Goal: Check status: Check status

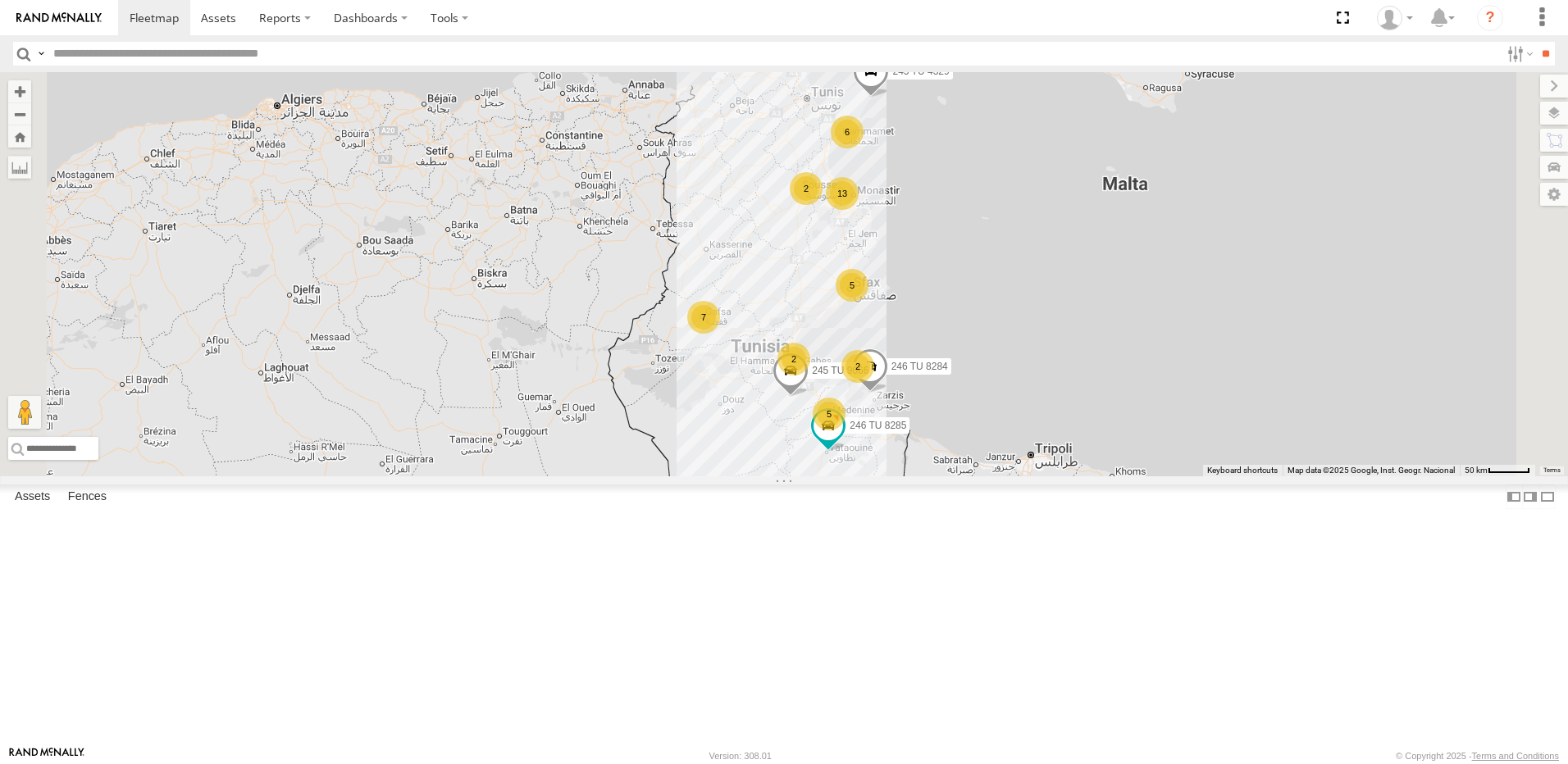
click at [859, 209] on div "13" at bounding box center [842, 193] width 33 height 33
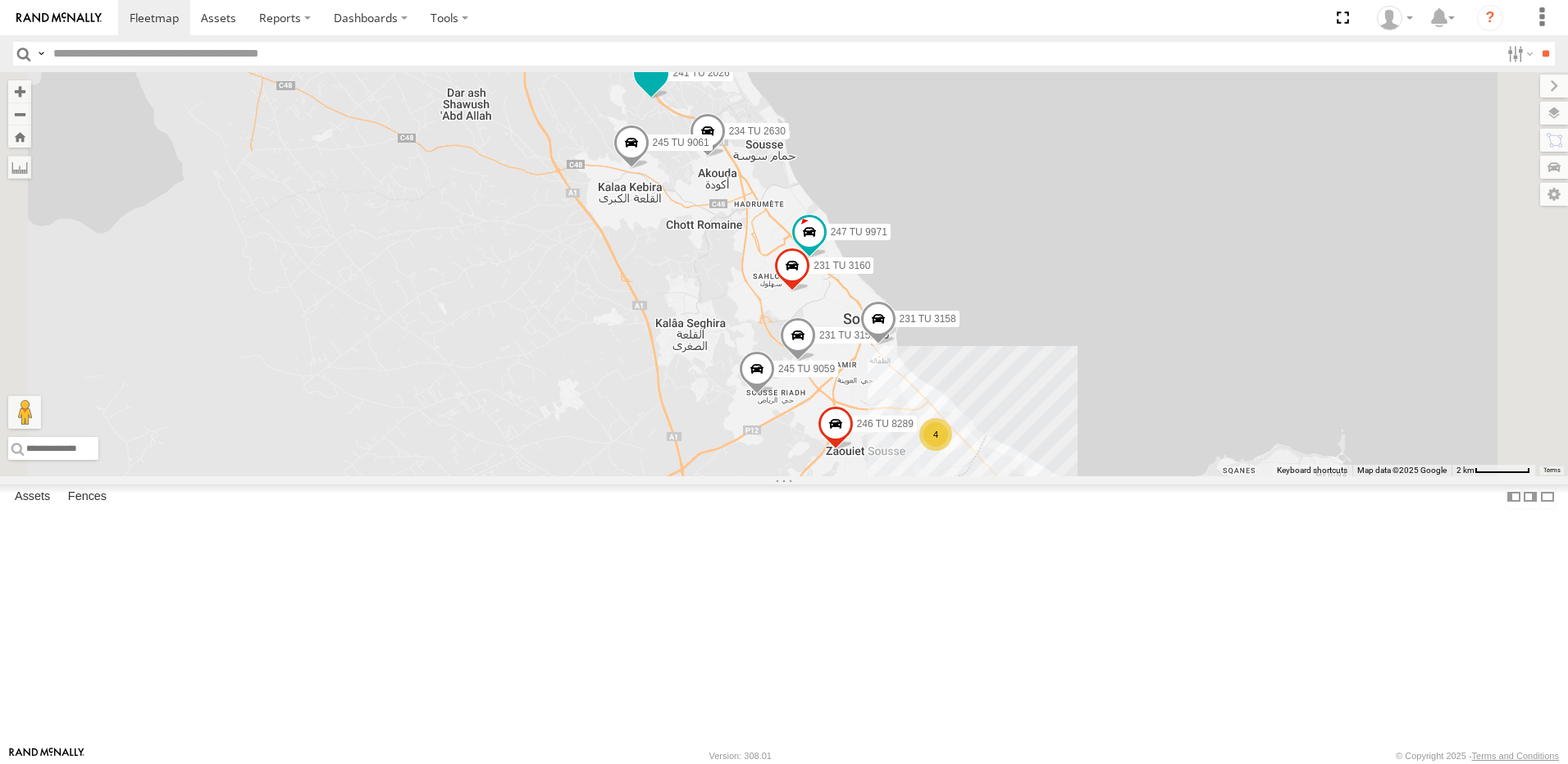
click at [665, 88] on span at bounding box center [651, 73] width 30 height 30
click at [651, 389] on div "246 TU 8284 245 TU 4329 245 TU 9066 246 TU 8285 4 231 TU 3159 234 TU 2630 241 T…" at bounding box center [784, 273] width 1568 height 404
click at [824, 246] on span at bounding box center [810, 231] width 30 height 30
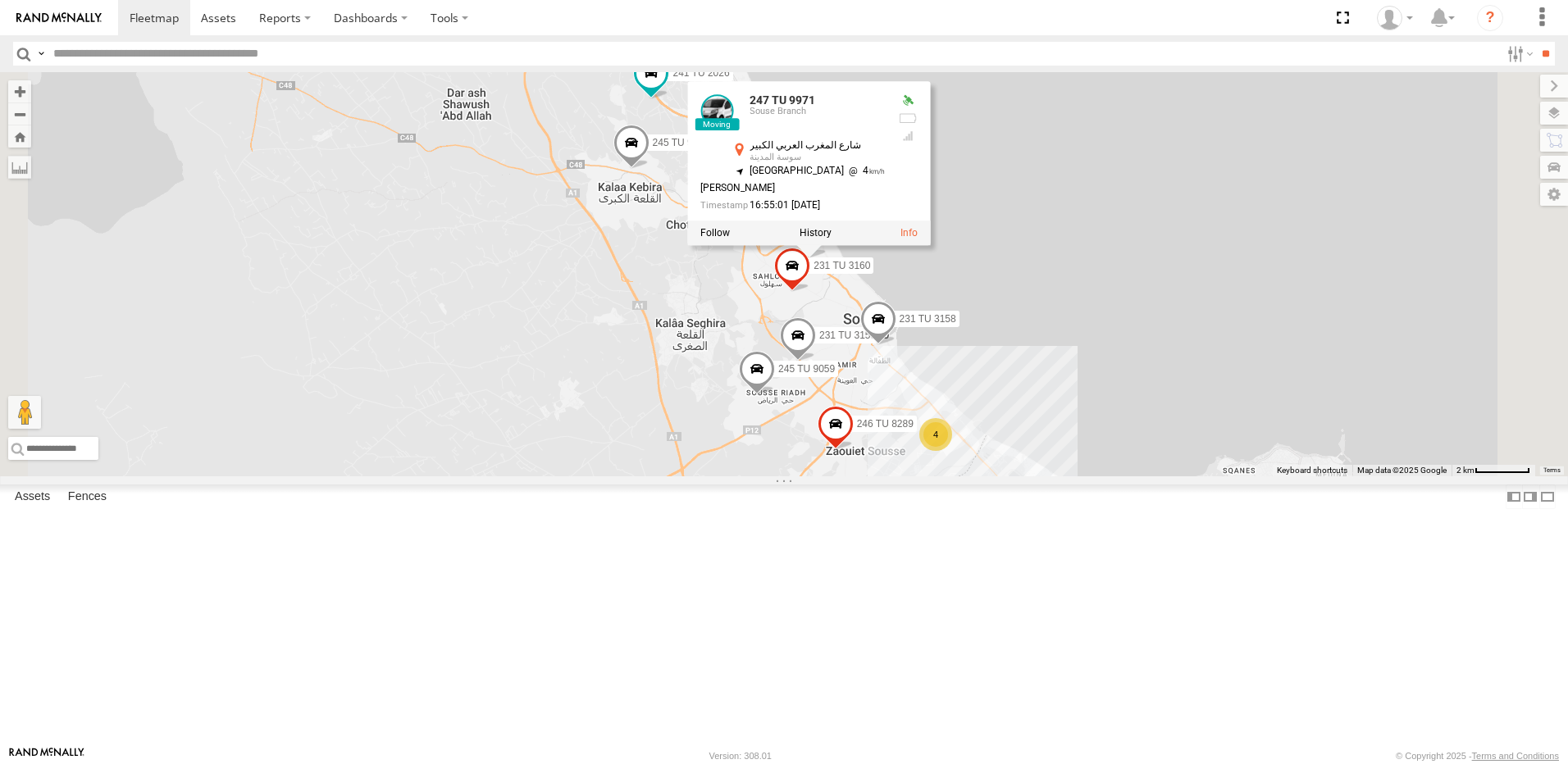
click at [783, 376] on div "246 TU 8284 245 TU 4329 245 TU 9066 246 TU 8285 4 231 TU 3159 234 TU 2630 241 T…" at bounding box center [784, 273] width 1568 height 404
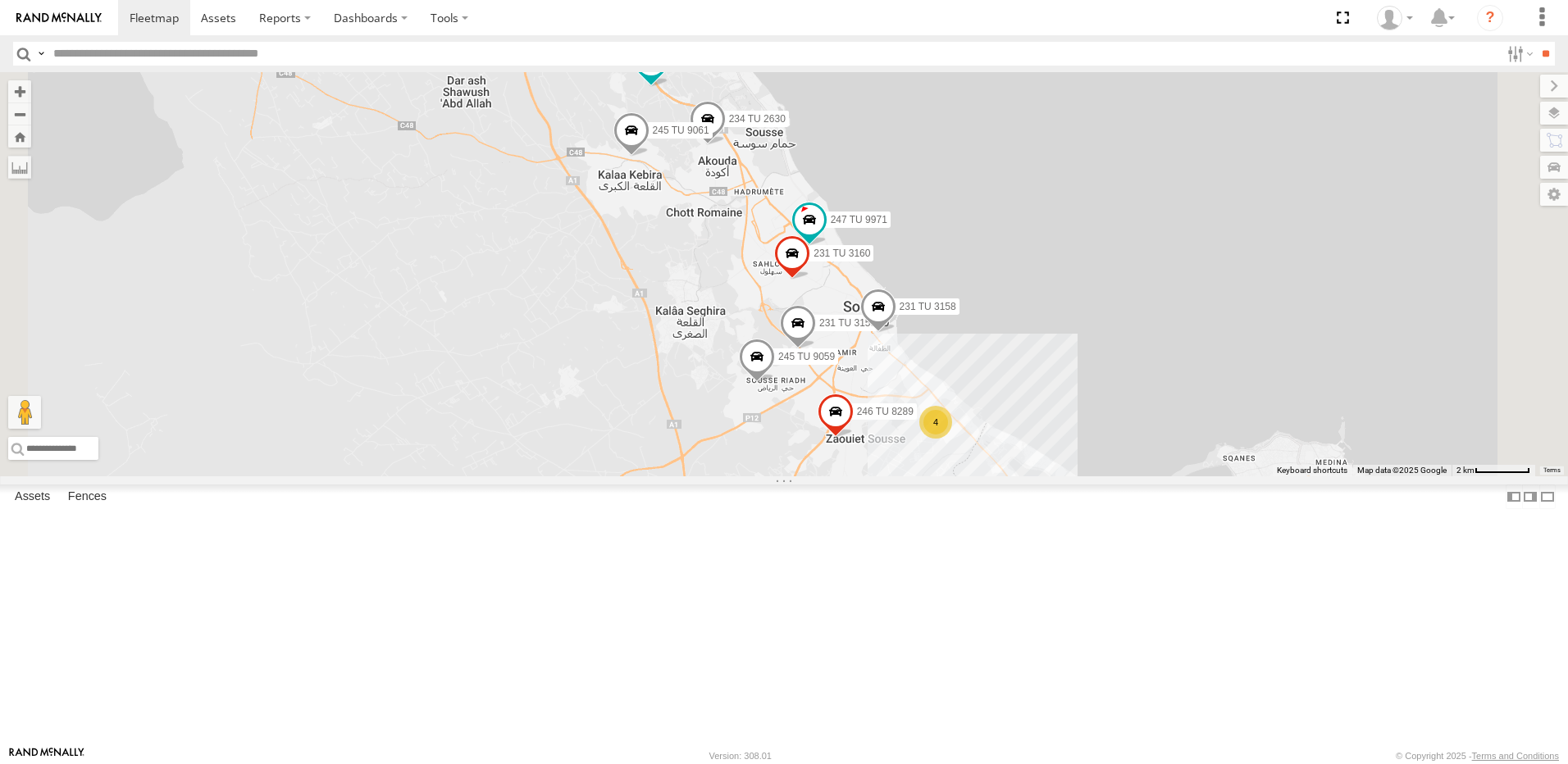
drag, startPoint x: 1012, startPoint y: 624, endPoint x: 1141, endPoint y: 466, distance: 204.0
click at [1141, 466] on div "246 TU 8284 245 TU 4329 245 TU 9066 246 TU 8285 4 231 TU 3159 234 TU 2630 241 T…" at bounding box center [784, 273] width 1568 height 404
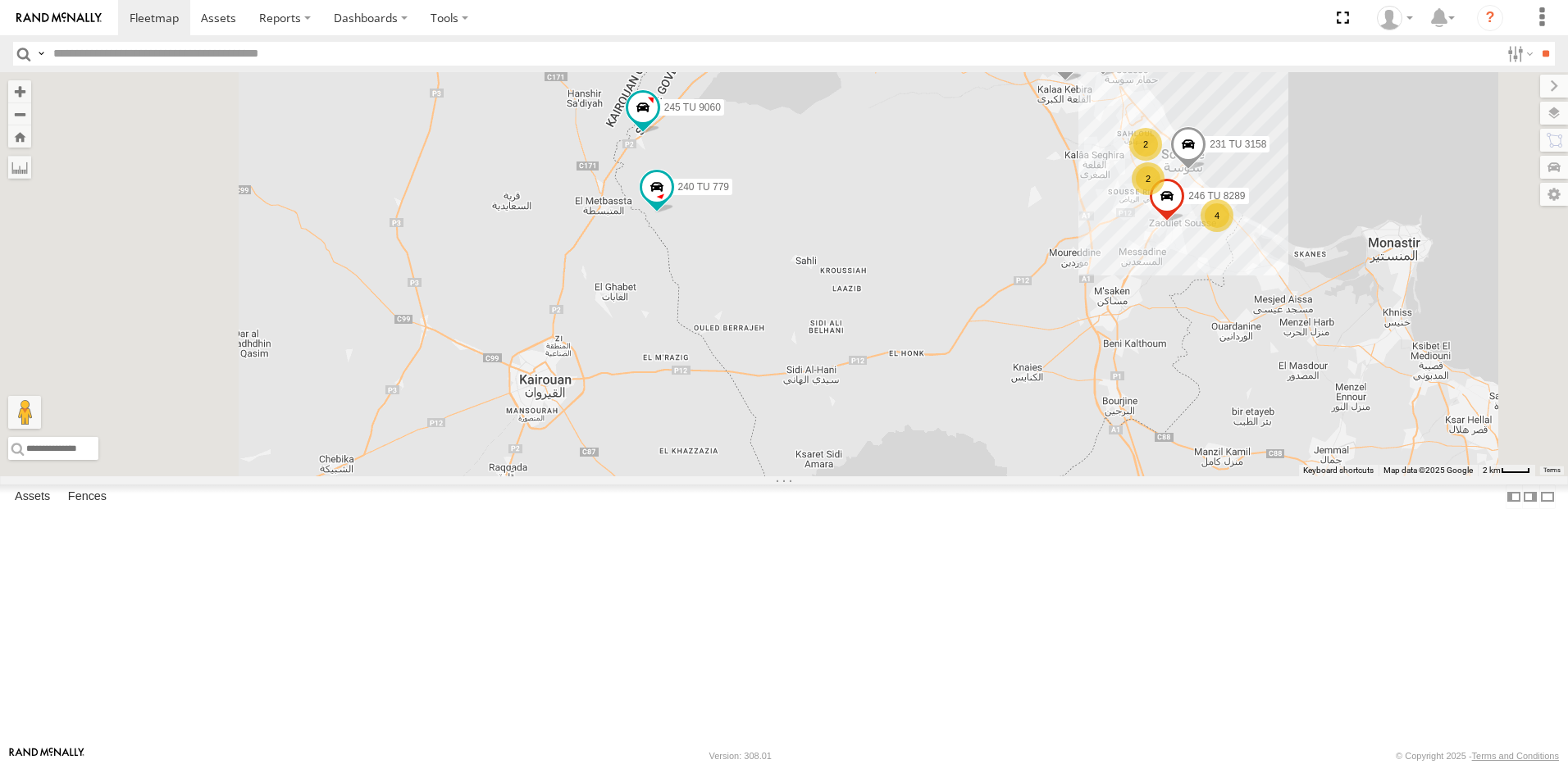
drag, startPoint x: 841, startPoint y: 464, endPoint x: 921, endPoint y: 546, distance: 114.6
click at [921, 477] on div "246 TU 8284 245 TU 4329 245 TU 9066 246 TU 8285 234 TU 2630 241 TU 2026 245 TU …" at bounding box center [784, 273] width 1568 height 404
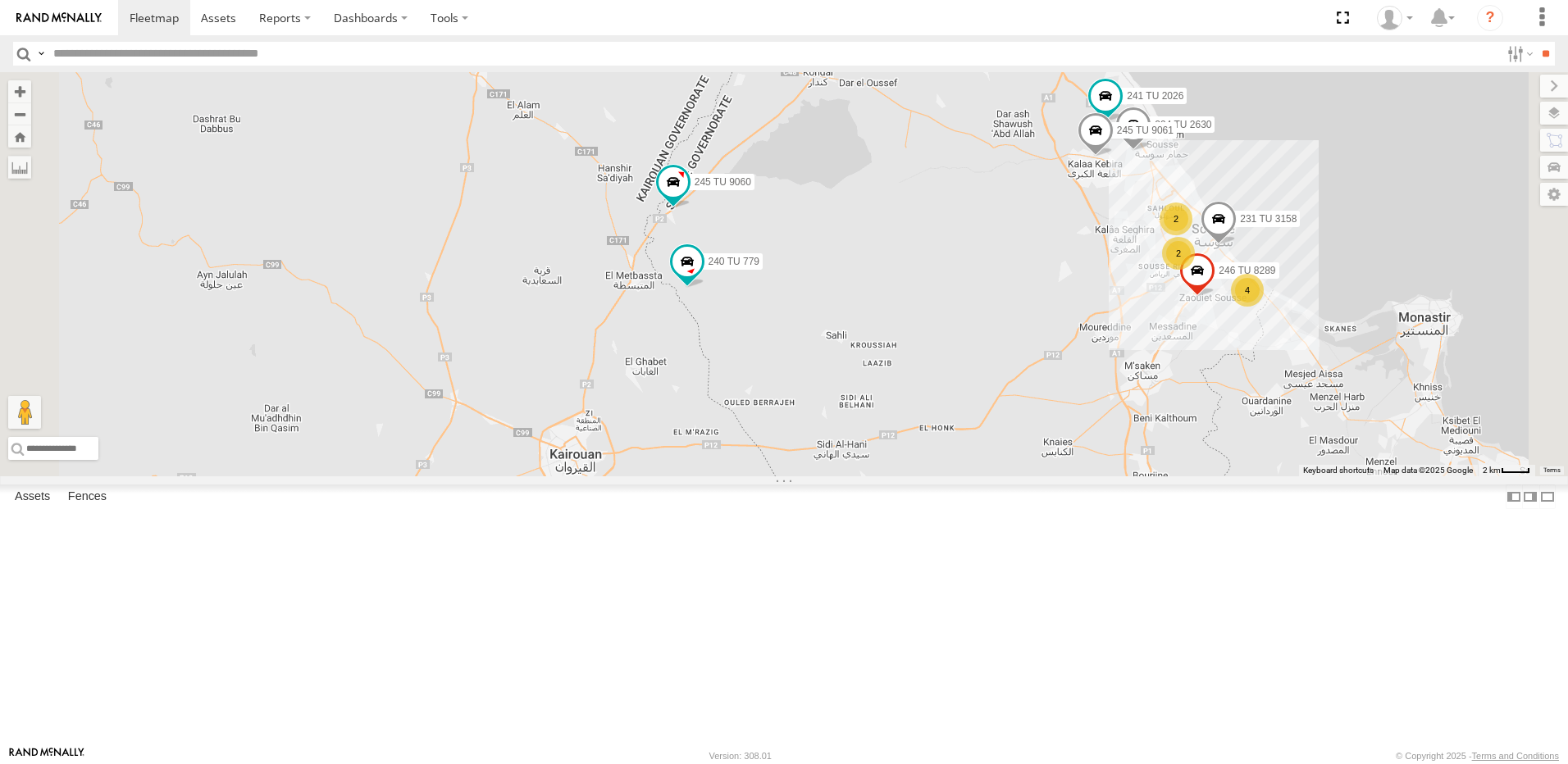
drag, startPoint x: 890, startPoint y: 380, endPoint x: 919, endPoint y: 462, distance: 87.0
click at [919, 462] on div "246 TU 8284 245 TU 4329 245 TU 9066 246 TU 8285 234 TU 2630 241 TU 2026 245 TU …" at bounding box center [784, 273] width 1568 height 404
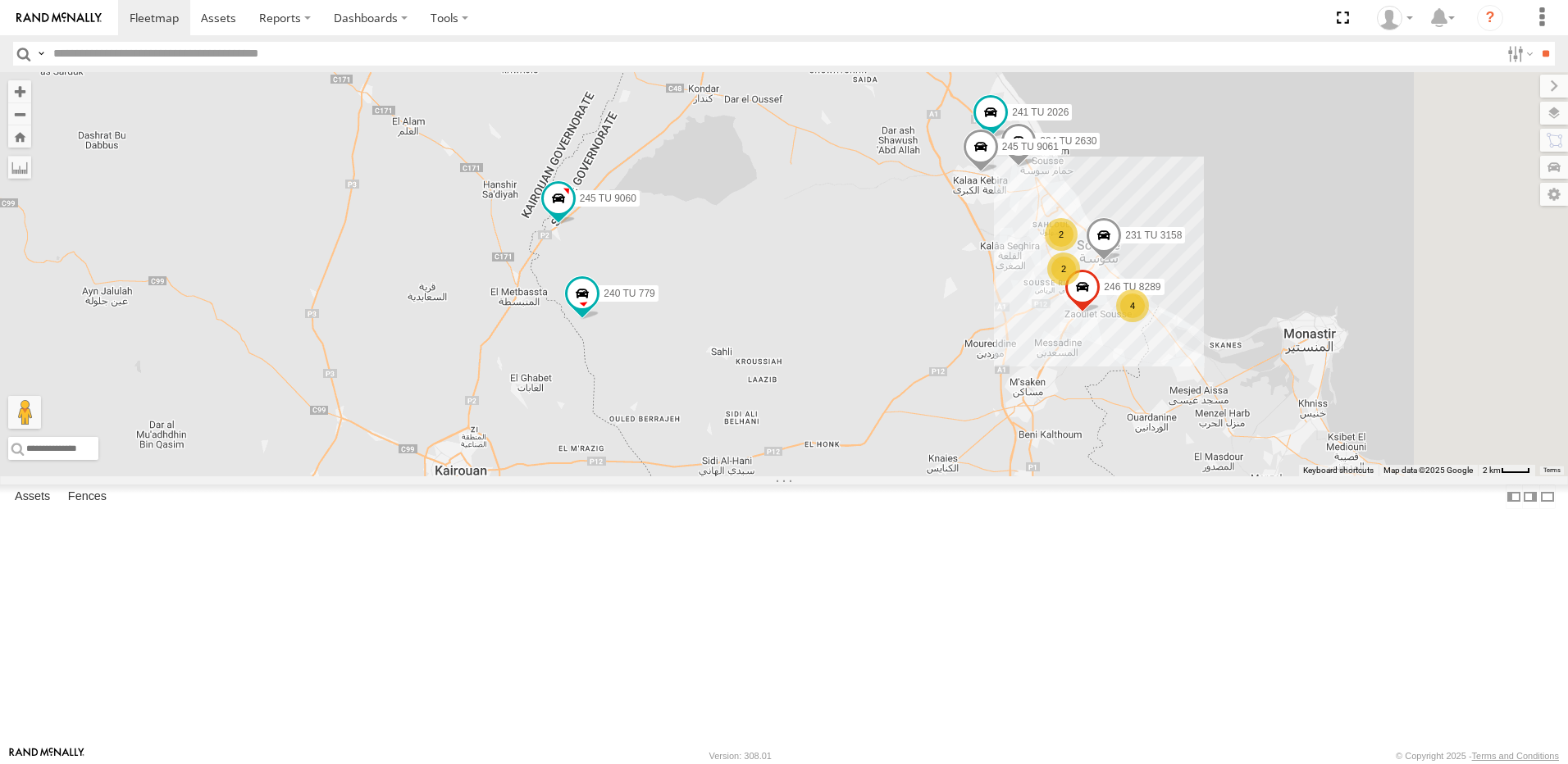
drag, startPoint x: 1038, startPoint y: 495, endPoint x: 871, endPoint y: 409, distance: 187.8
click at [871, 409] on div "246 TU 8284 245 TU 4329 245 TU 9066 246 TU 8285 234 TU 2630 241 TU 2026 245 TU …" at bounding box center [784, 273] width 1568 height 404
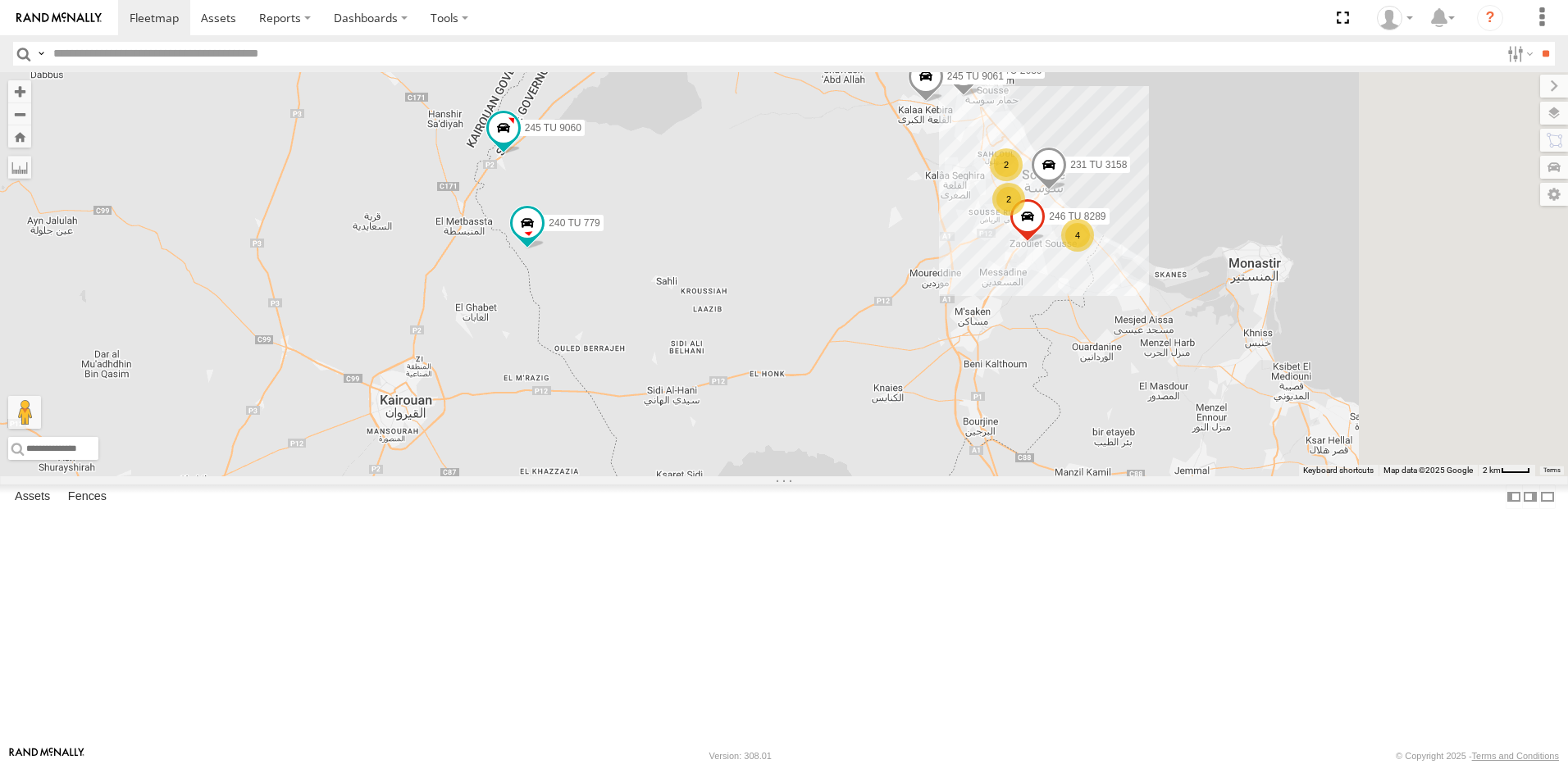
drag, startPoint x: 1141, startPoint y: 498, endPoint x: 1080, endPoint y: 433, distance: 89.1
click at [1080, 433] on div "246 TU 8284 245 TU 4329 245 TU 9066 246 TU 8285 234 TU 2630 241 TU 2026 245 TU …" at bounding box center [784, 273] width 1568 height 404
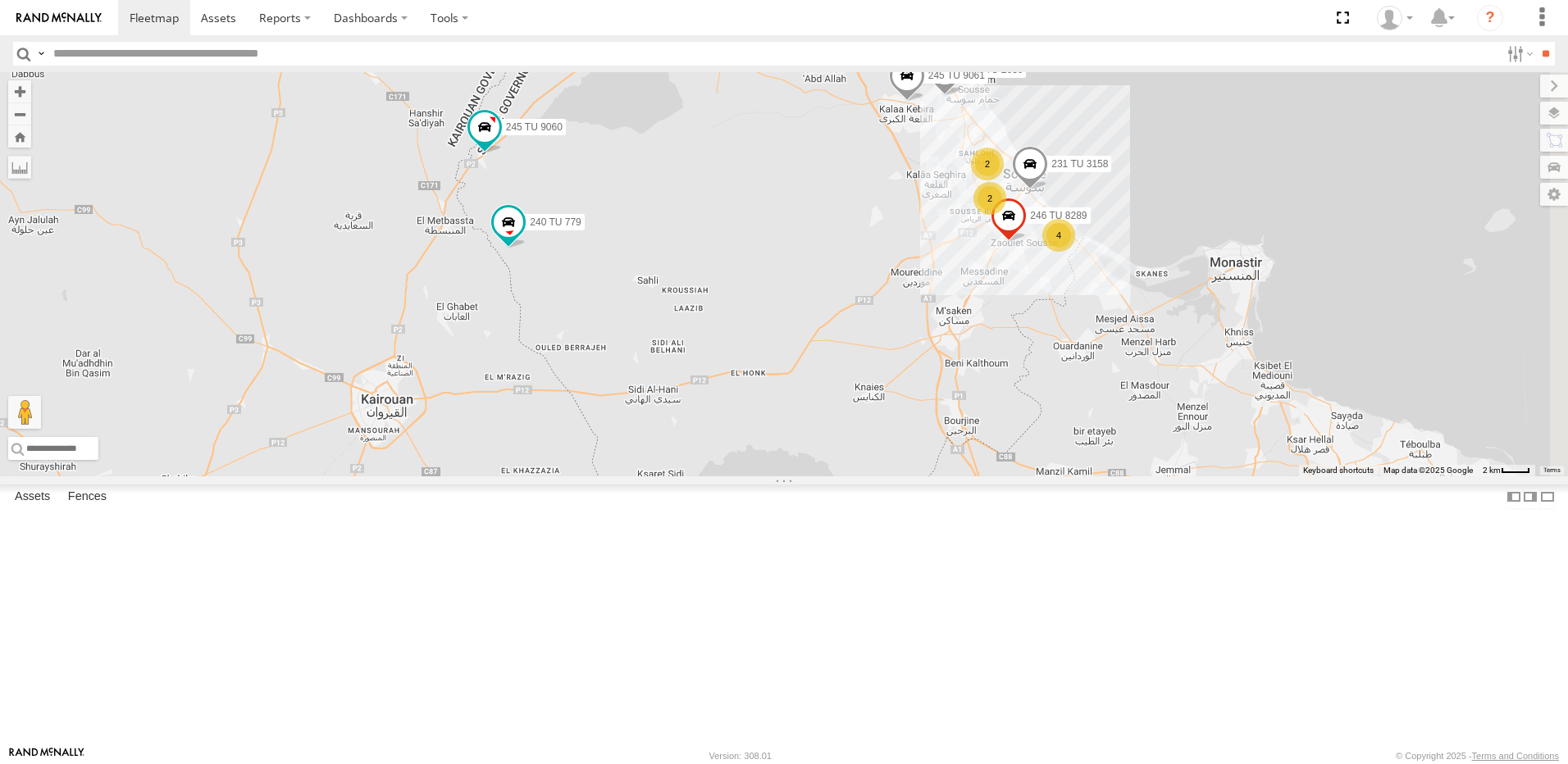
drag, startPoint x: 1105, startPoint y: 442, endPoint x: 1067, endPoint y: 441, distance: 38.0
click at [1067, 441] on div "246 TU 8284 245 TU 4329 245 TU 9066 246 TU 8285 234 TU 2630 241 TU 2026 245 TU …" at bounding box center [784, 273] width 1568 height 404
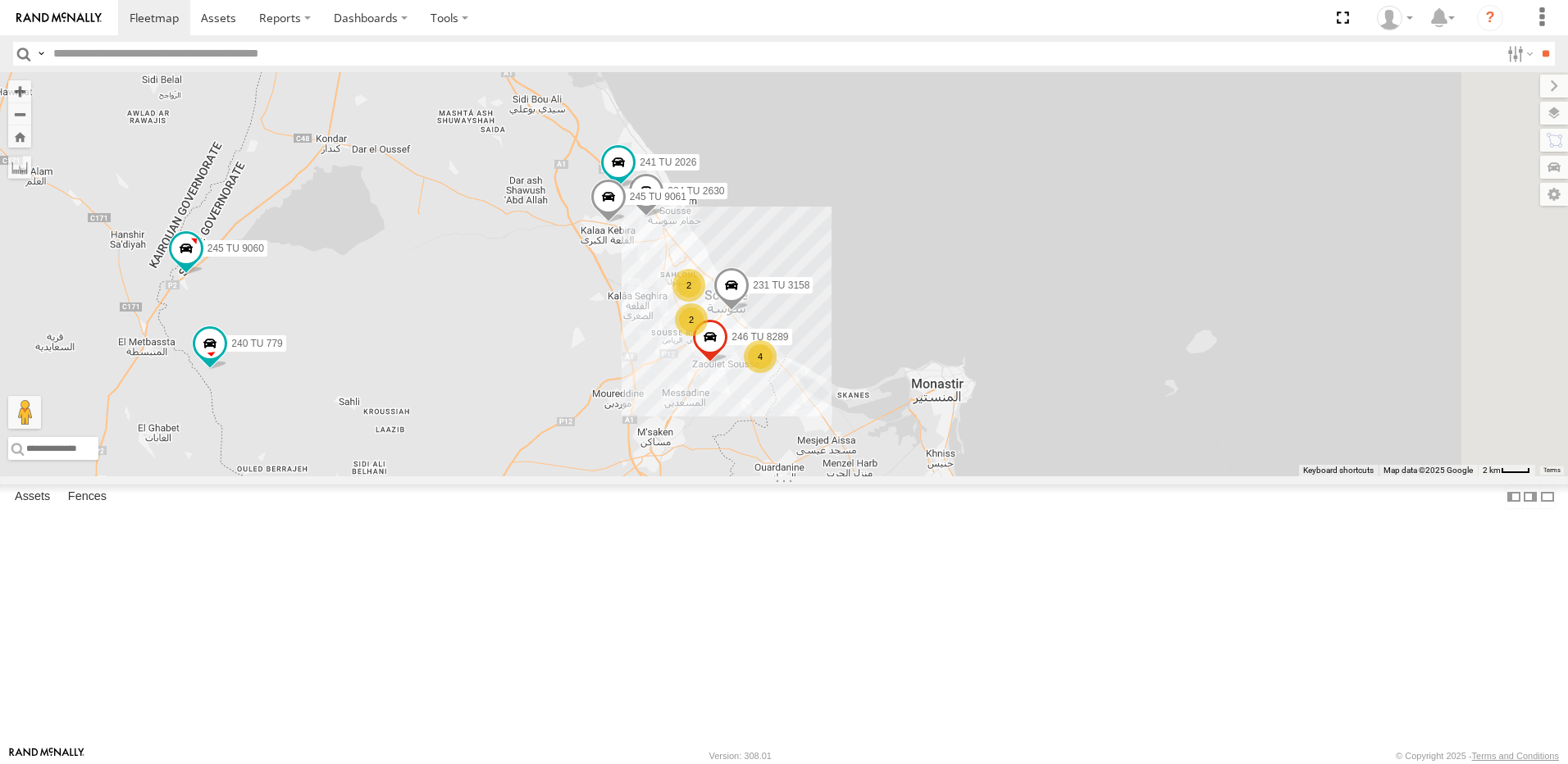
drag, startPoint x: 1171, startPoint y: 408, endPoint x: 914, endPoint y: 531, distance: 284.9
click at [918, 477] on div "246 TU 8284 245 TU 4329 245 TU 9066 246 TU 8285 234 TU 2630 241 TU 2026 245 TU …" at bounding box center [784, 273] width 1568 height 404
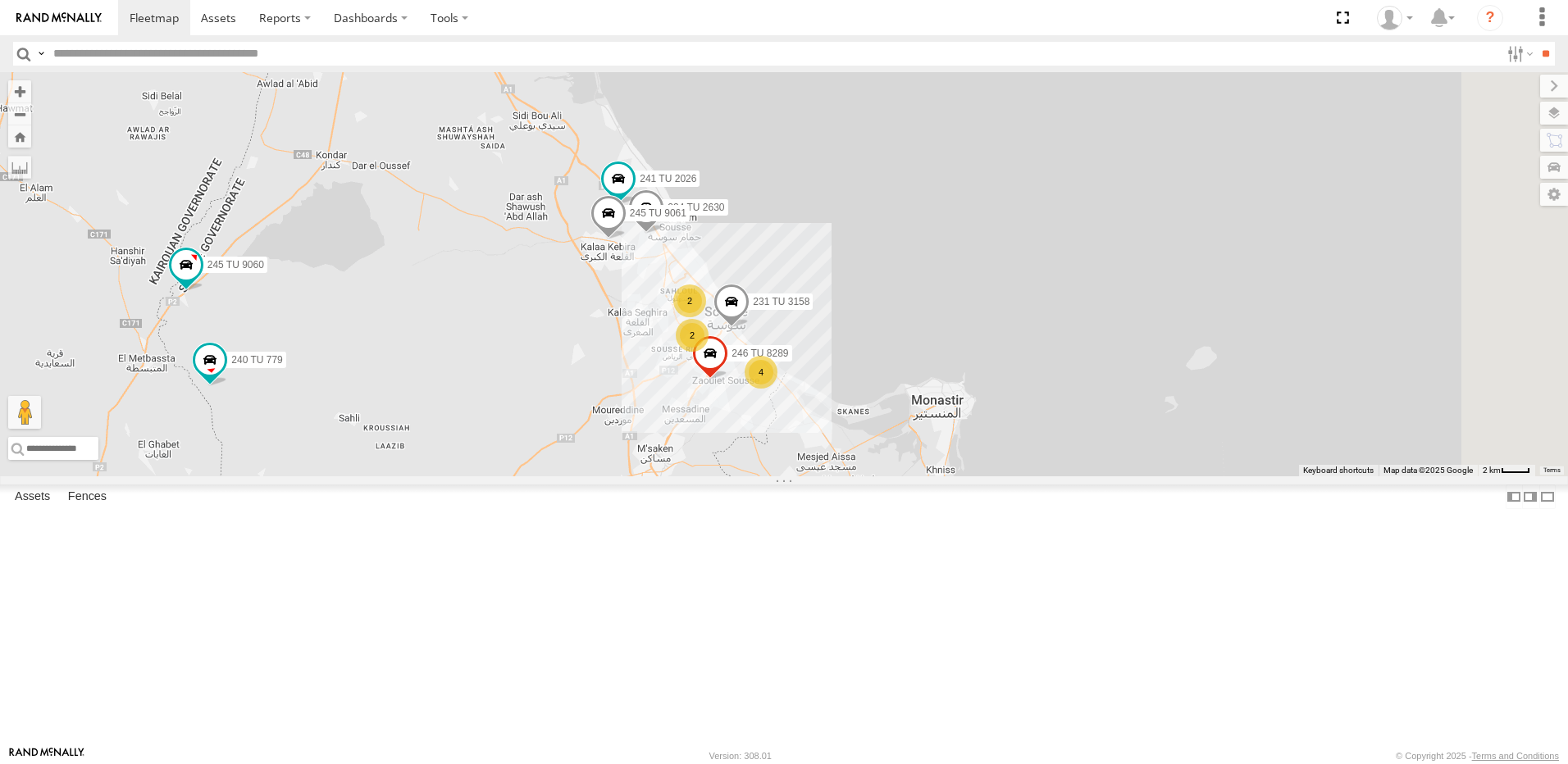
click at [777, 389] on div "4" at bounding box center [760, 372] width 33 height 33
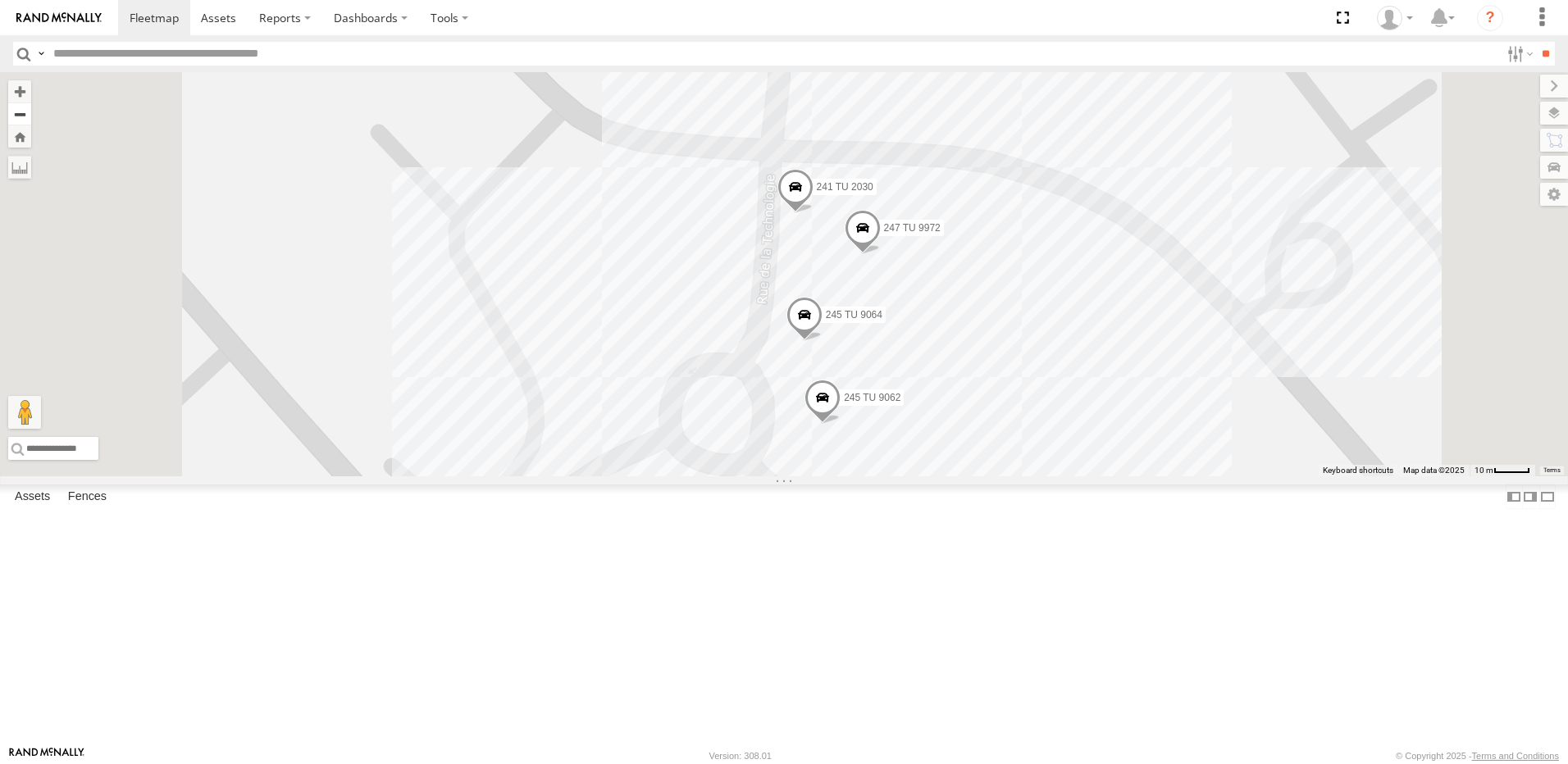
click at [31, 118] on button "Zoom out" at bounding box center [19, 114] width 23 height 23
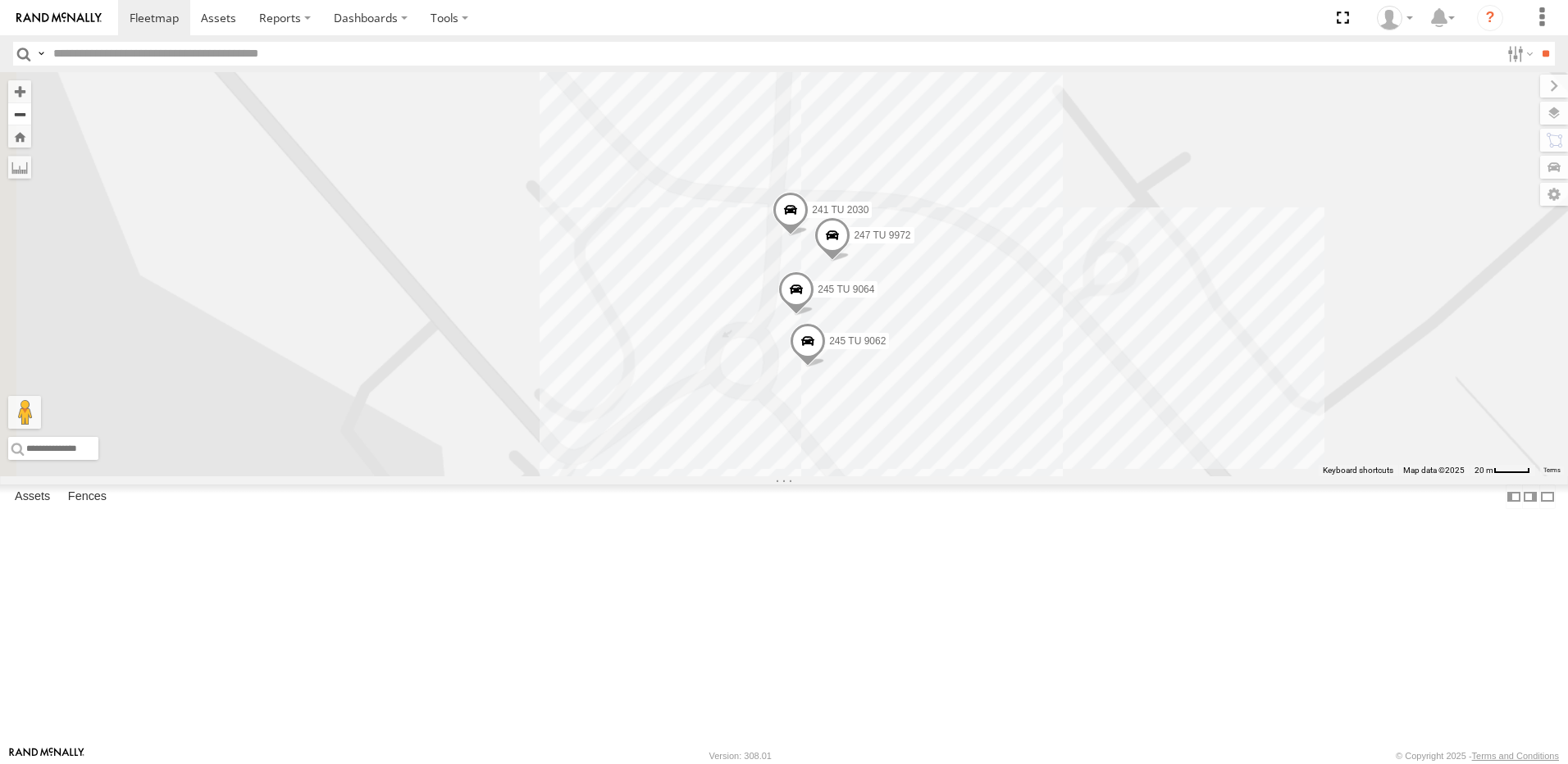
click at [31, 118] on button "Zoom out" at bounding box center [19, 114] width 23 height 23
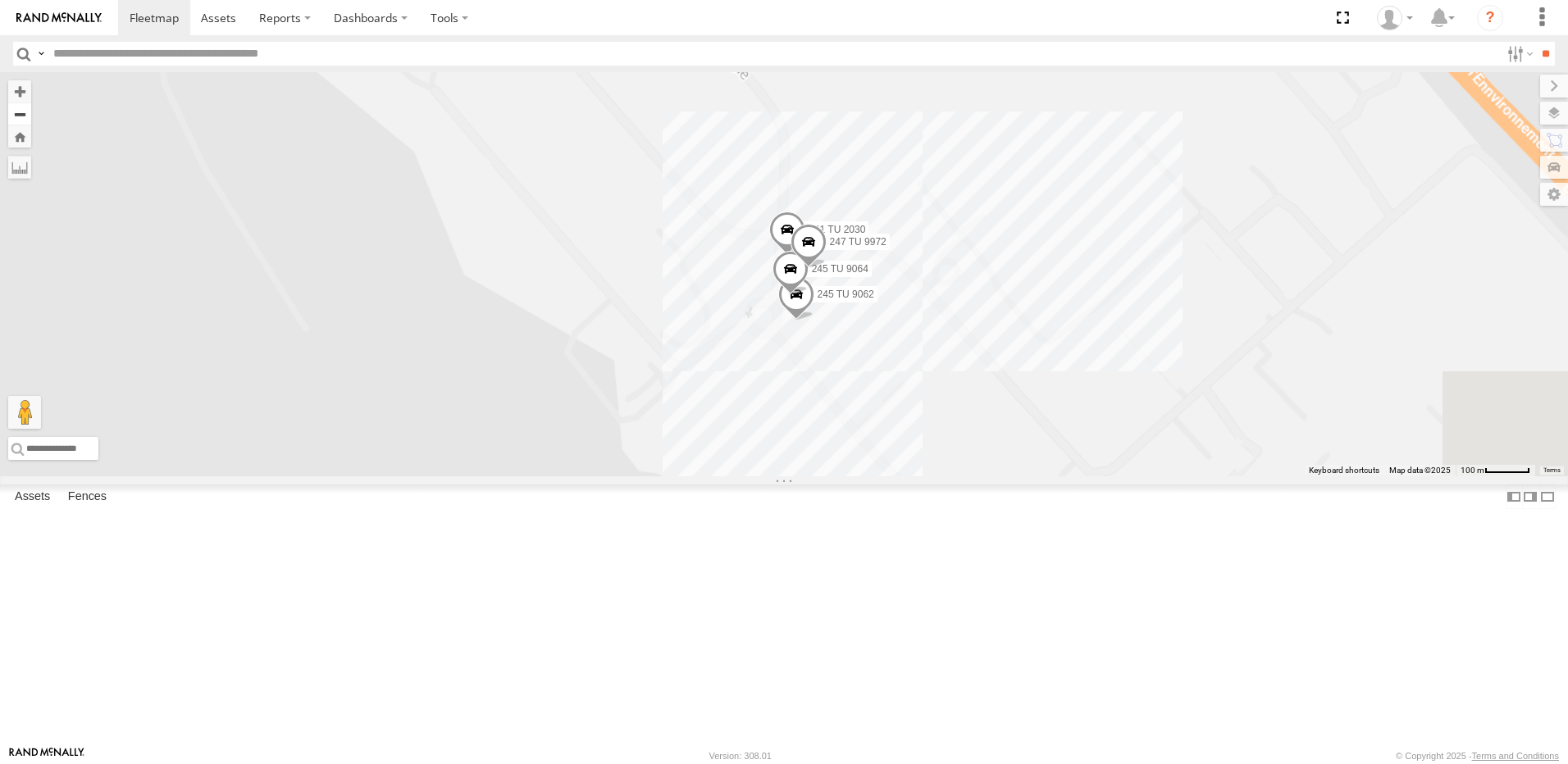
click at [31, 118] on button "Zoom out" at bounding box center [19, 114] width 23 height 23
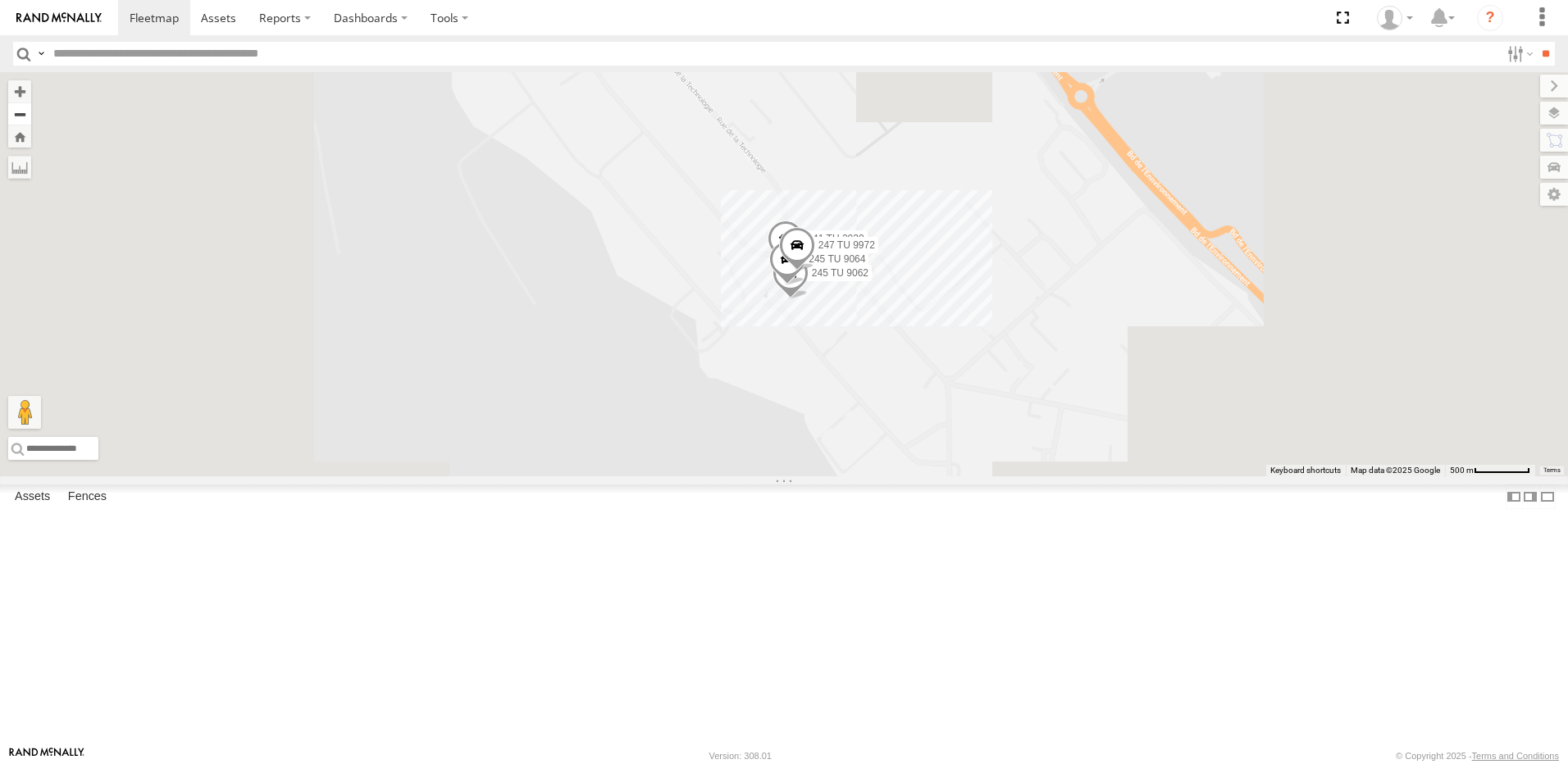
click at [31, 118] on button "Zoom out" at bounding box center [19, 114] width 23 height 23
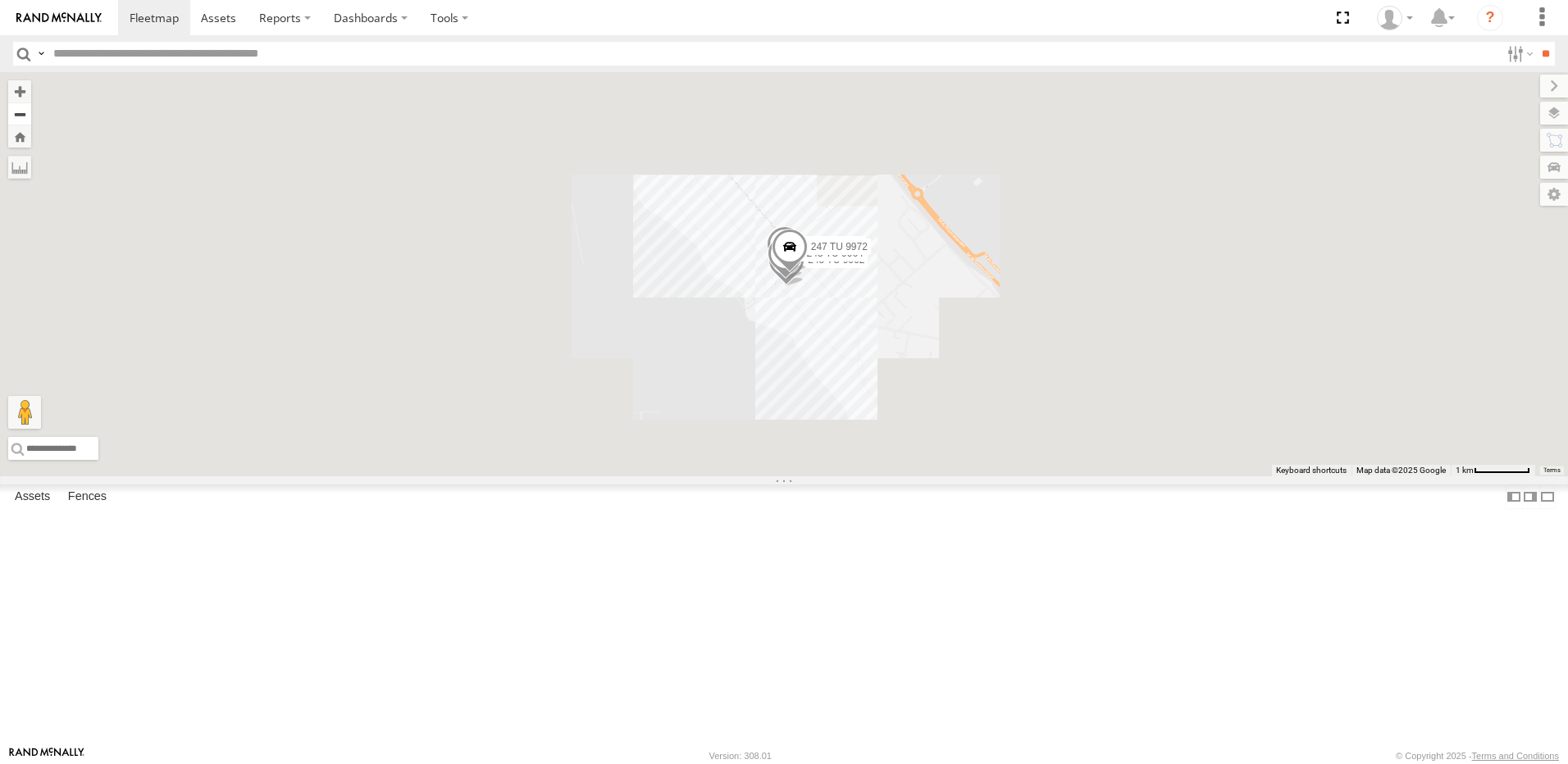
click at [31, 118] on button "Zoom out" at bounding box center [19, 114] width 23 height 23
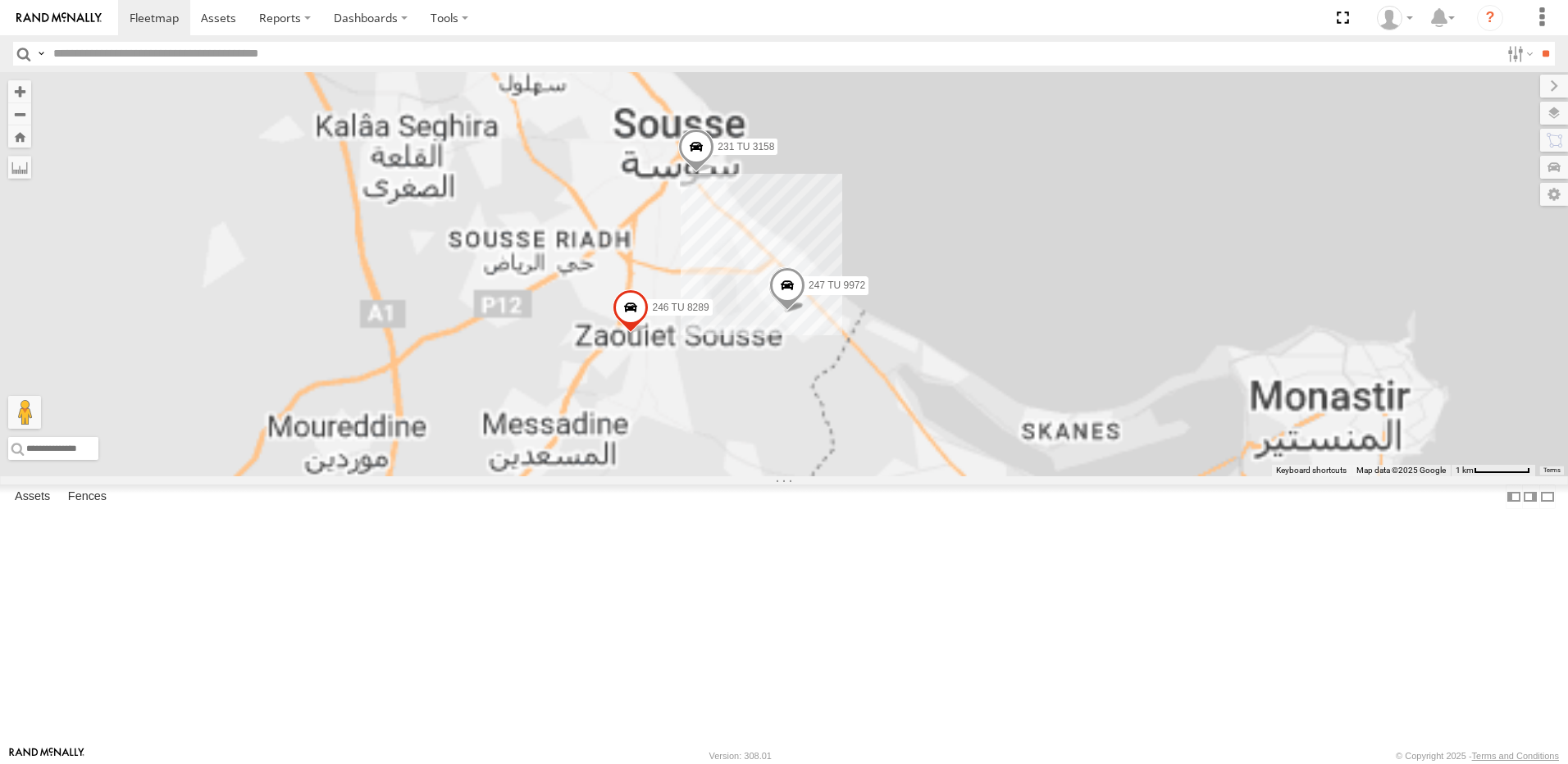
drag, startPoint x: 845, startPoint y: 436, endPoint x: 832, endPoint y: 366, distance: 71.2
click at [648, 333] on span at bounding box center [630, 310] width 36 height 44
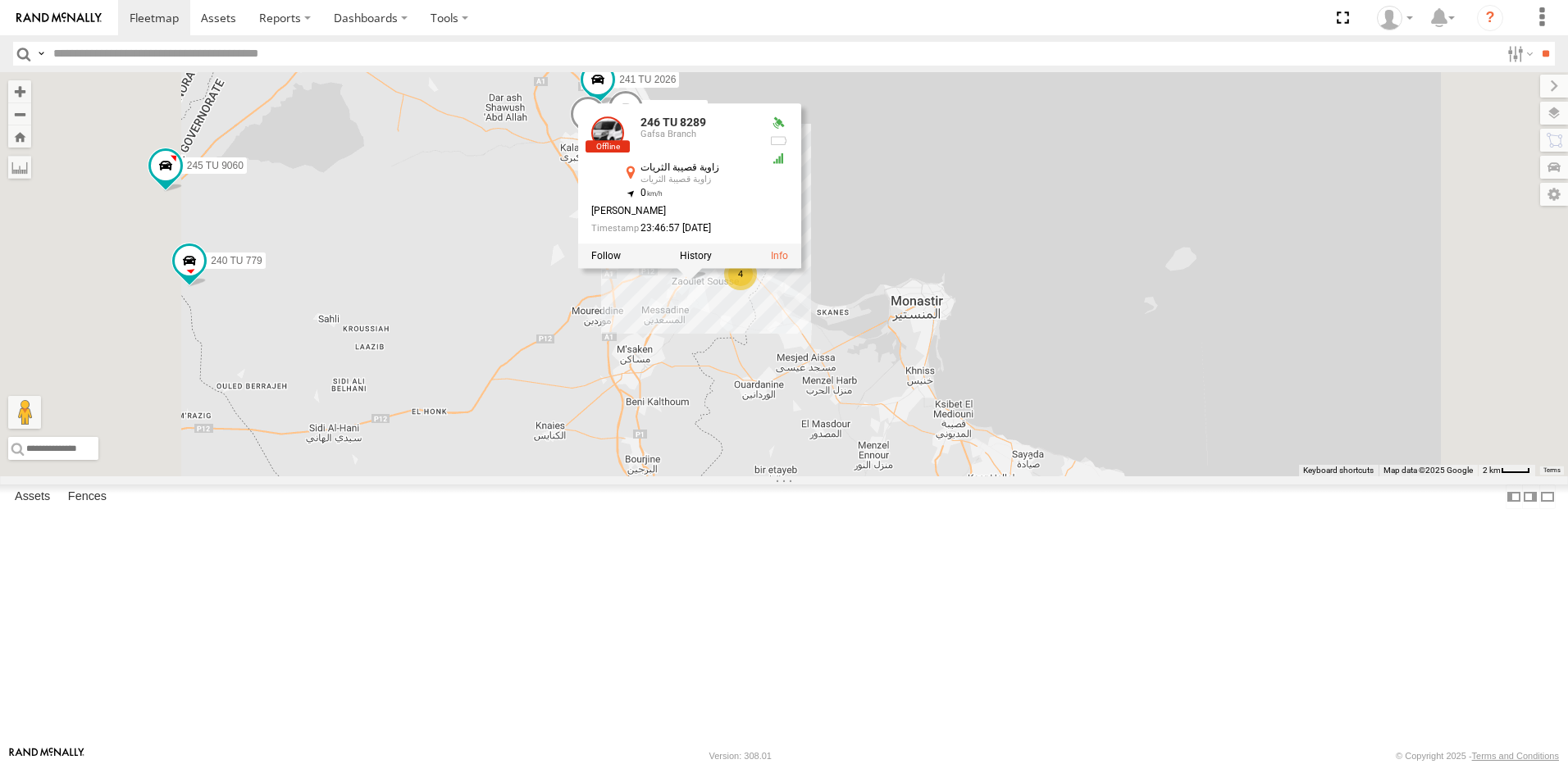
drag, startPoint x: 963, startPoint y: 587, endPoint x: 962, endPoint y: 429, distance: 158.0
click at [962, 430] on div "246 TU 8284 245 TU 4329 245 TU 9066 246 TU 8285 234 TU 2630 241 TU 2026 245 TU …" at bounding box center [784, 273] width 1568 height 404
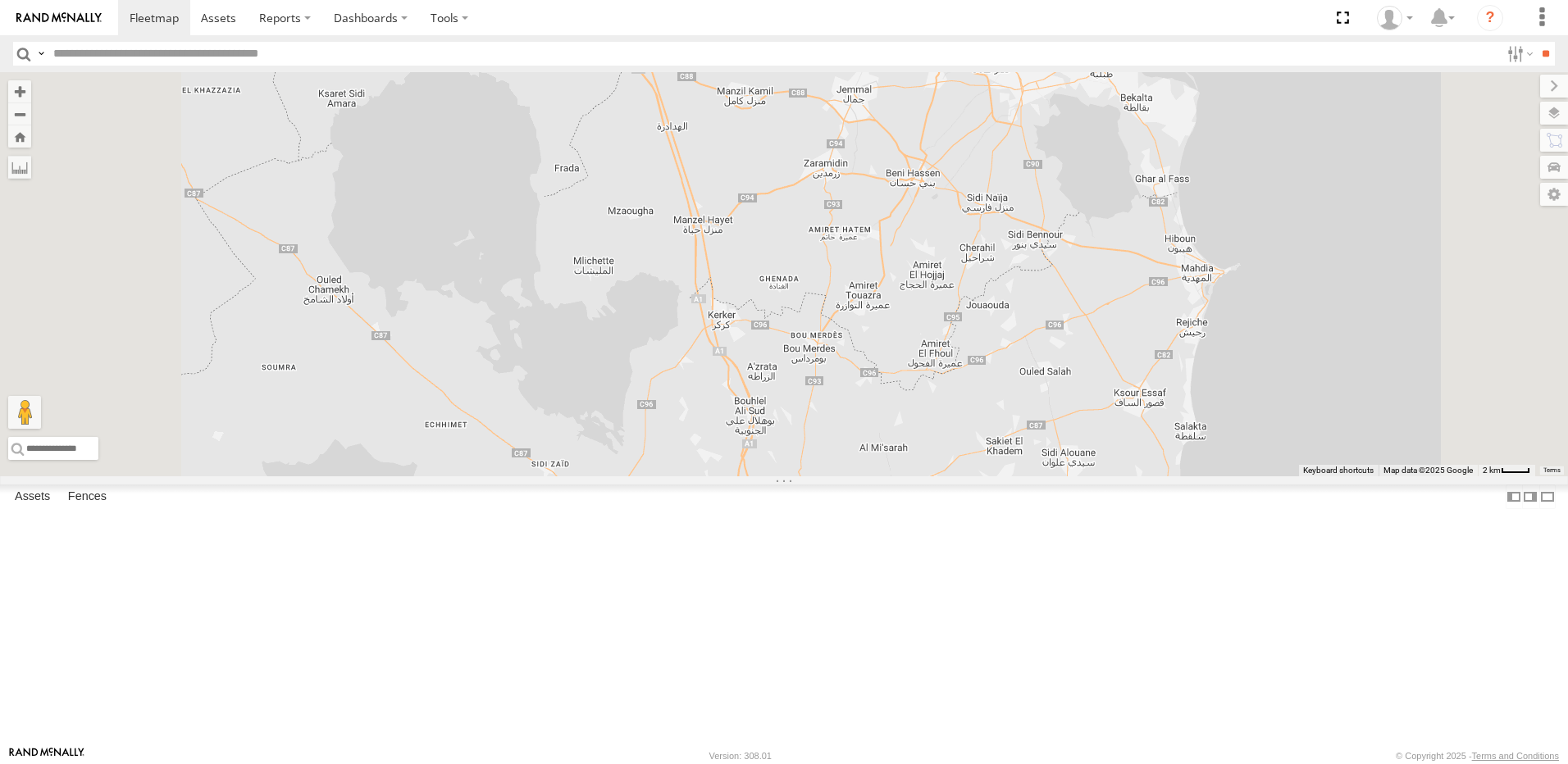
drag, startPoint x: 1064, startPoint y: 409, endPoint x: 959, endPoint y: 292, distance: 157.2
click at [959, 293] on div "246 TU 8284 245 TU 4329 245 TU 9066 246 TU 8285 234 TU 2630 241 TU 2026 245 TU …" at bounding box center [784, 273] width 1568 height 404
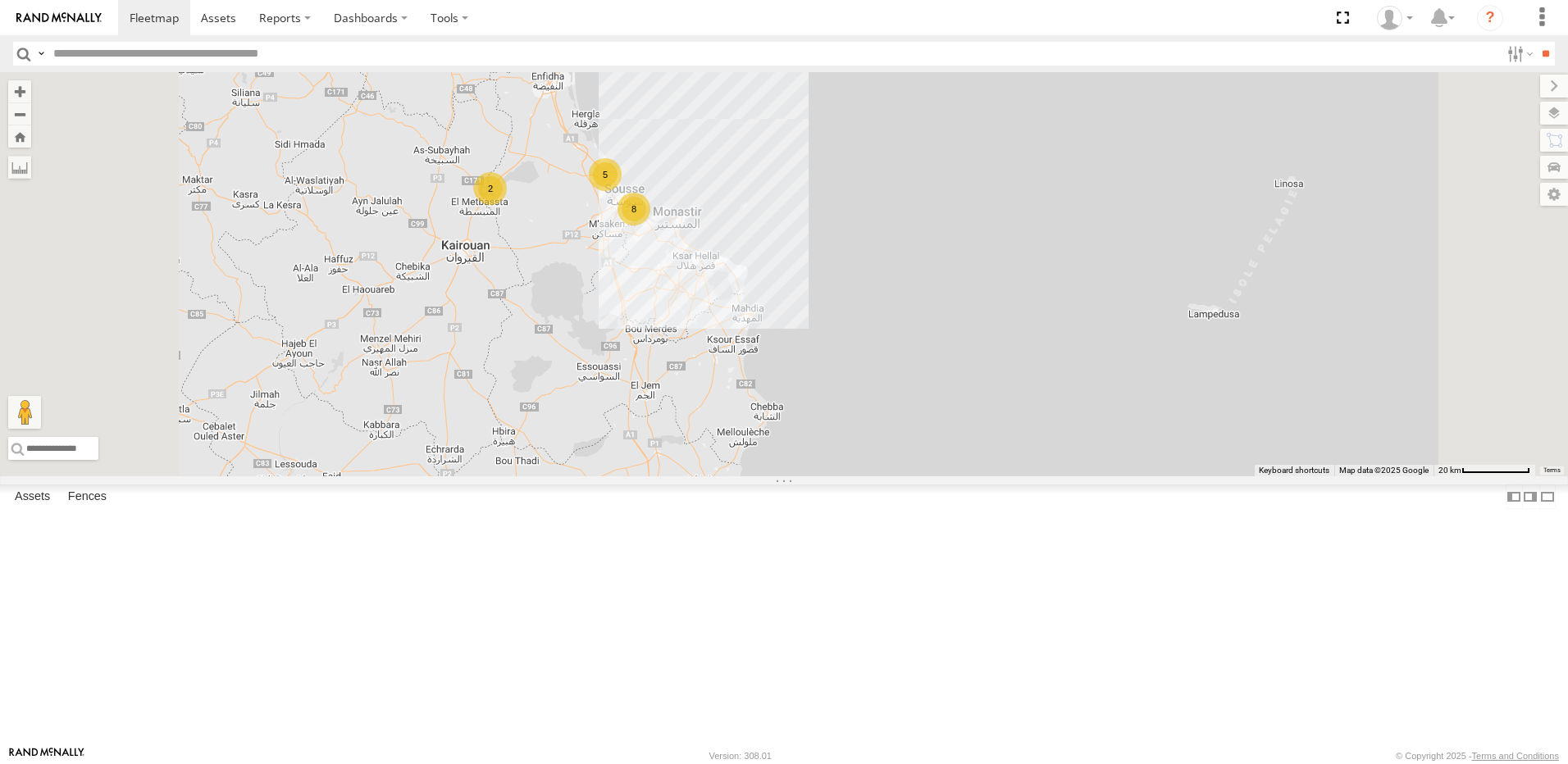
drag, startPoint x: 839, startPoint y: 512, endPoint x: 1007, endPoint y: 569, distance: 177.4
click at [992, 477] on div "246 TU 8284 245 TU 4329 245 TU 9066 246 TU 8285 5 8 245 TU 4330 4 5 241 TU 8763…" at bounding box center [784, 273] width 1568 height 404
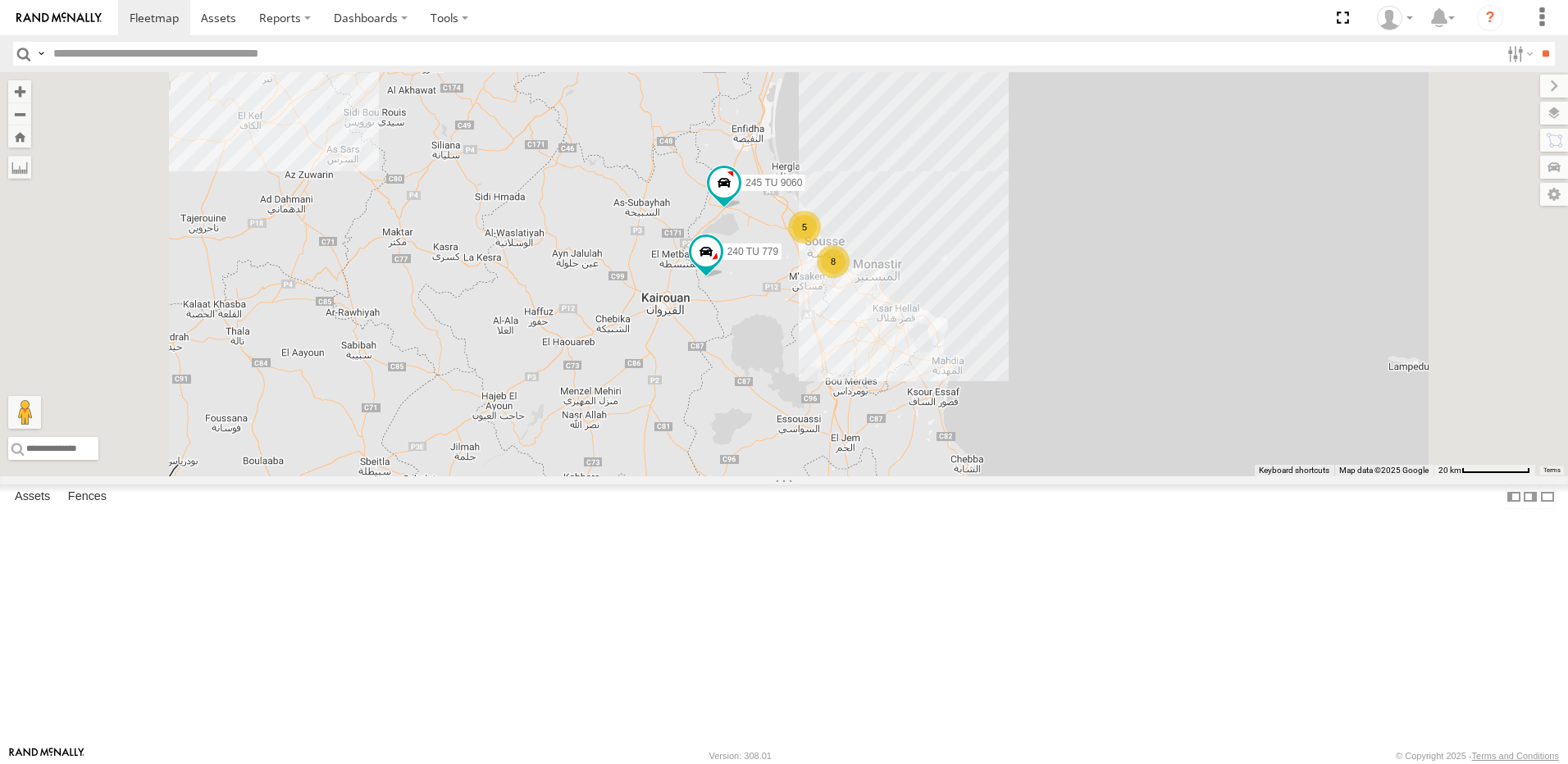
click at [850, 278] on div "8" at bounding box center [833, 261] width 33 height 33
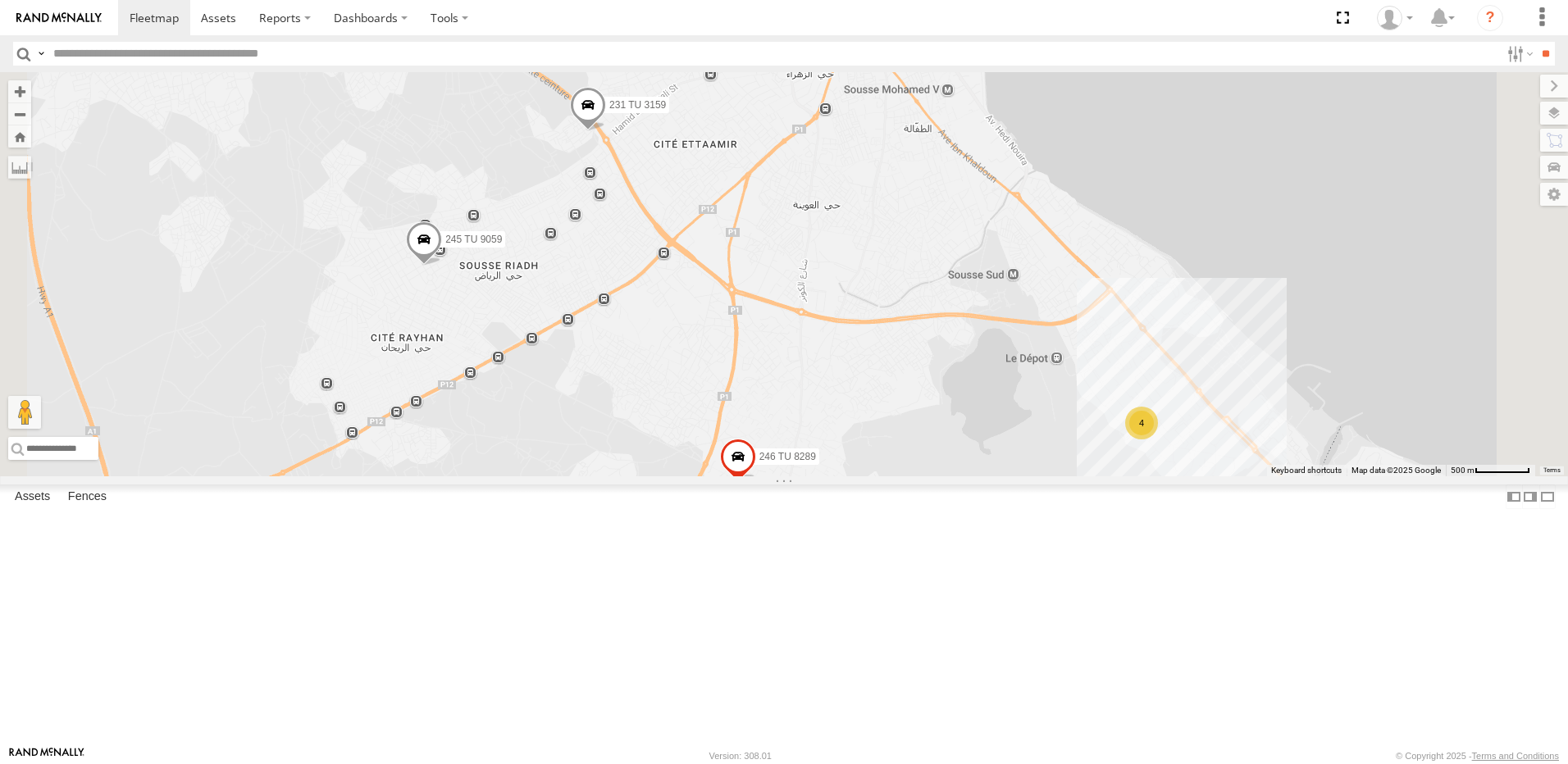
click at [442, 265] on span at bounding box center [424, 243] width 36 height 44
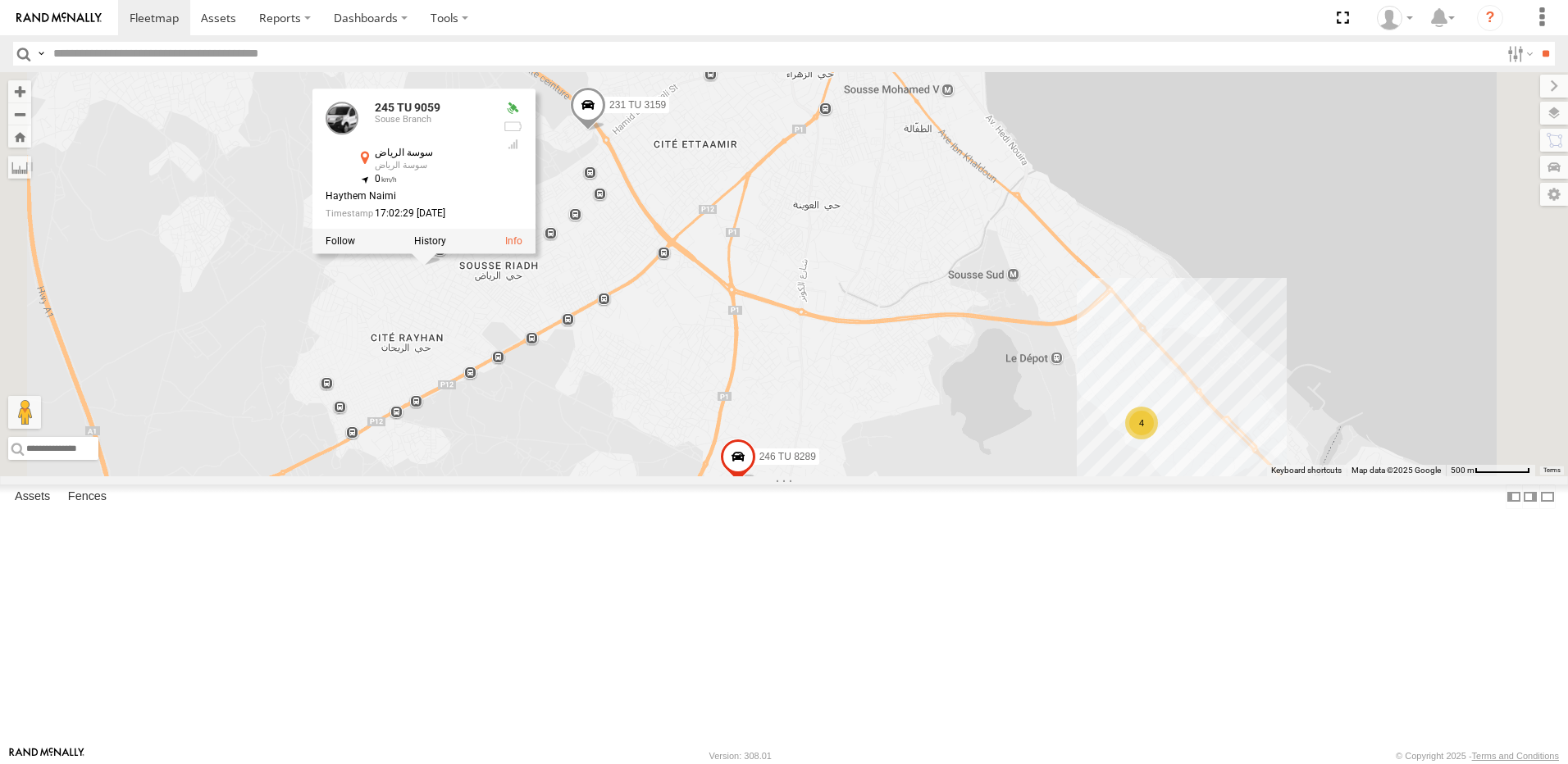
click at [596, 477] on div "245 TU 9060 240 TU 779 245 TU 4329 245 TU 4330 4 231 TU 3159 231 TU 3158 246 TU…" at bounding box center [784, 273] width 1568 height 404
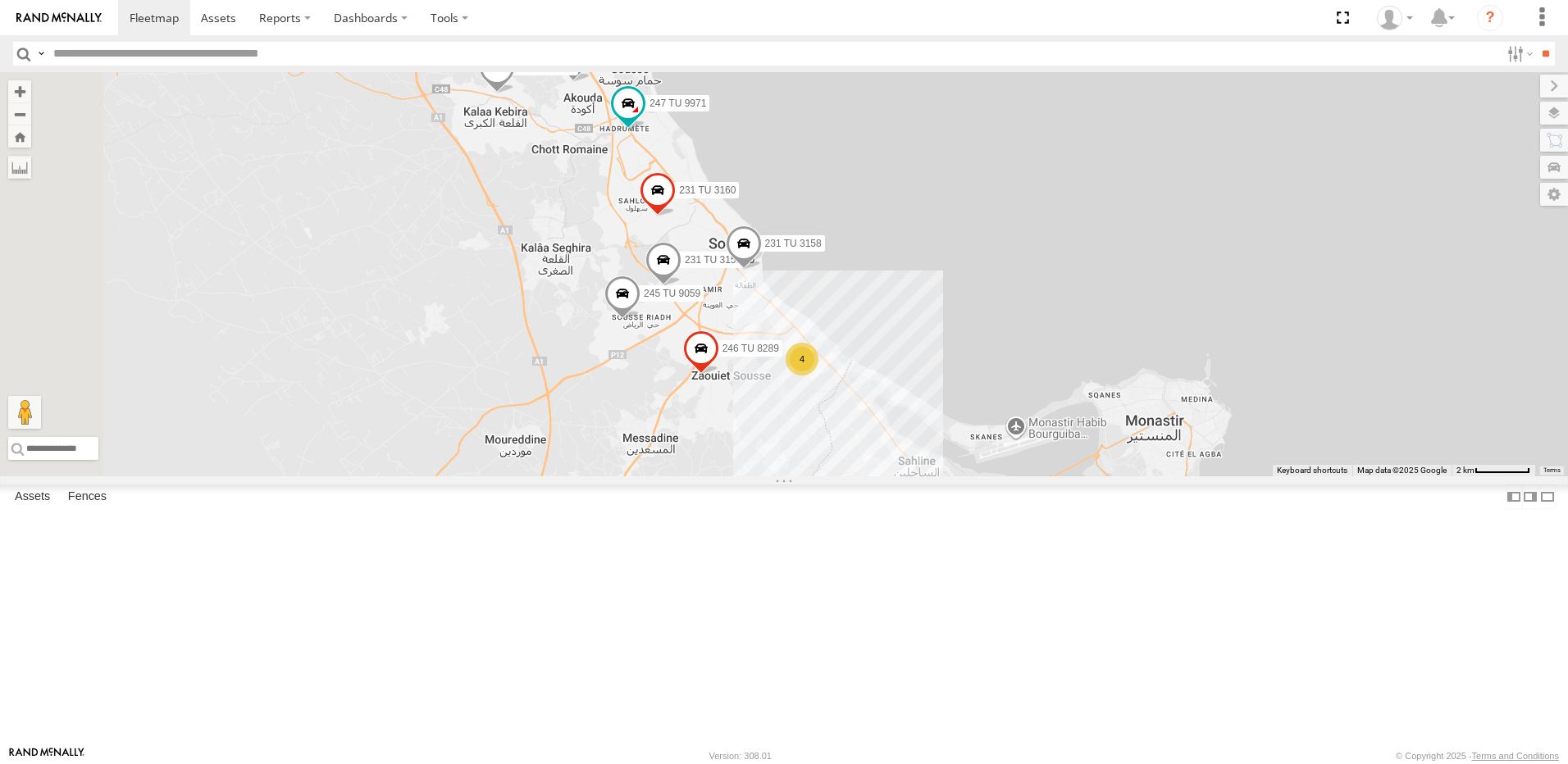
drag, startPoint x: 782, startPoint y: 568, endPoint x: 888, endPoint y: 473, distance: 142.3
click at [885, 477] on div "245 TU 9060 240 TU 779 245 TU 4329 245 TU 4330 231 TU 3159 231 TU 3158 246 TU 8…" at bounding box center [784, 273] width 1568 height 404
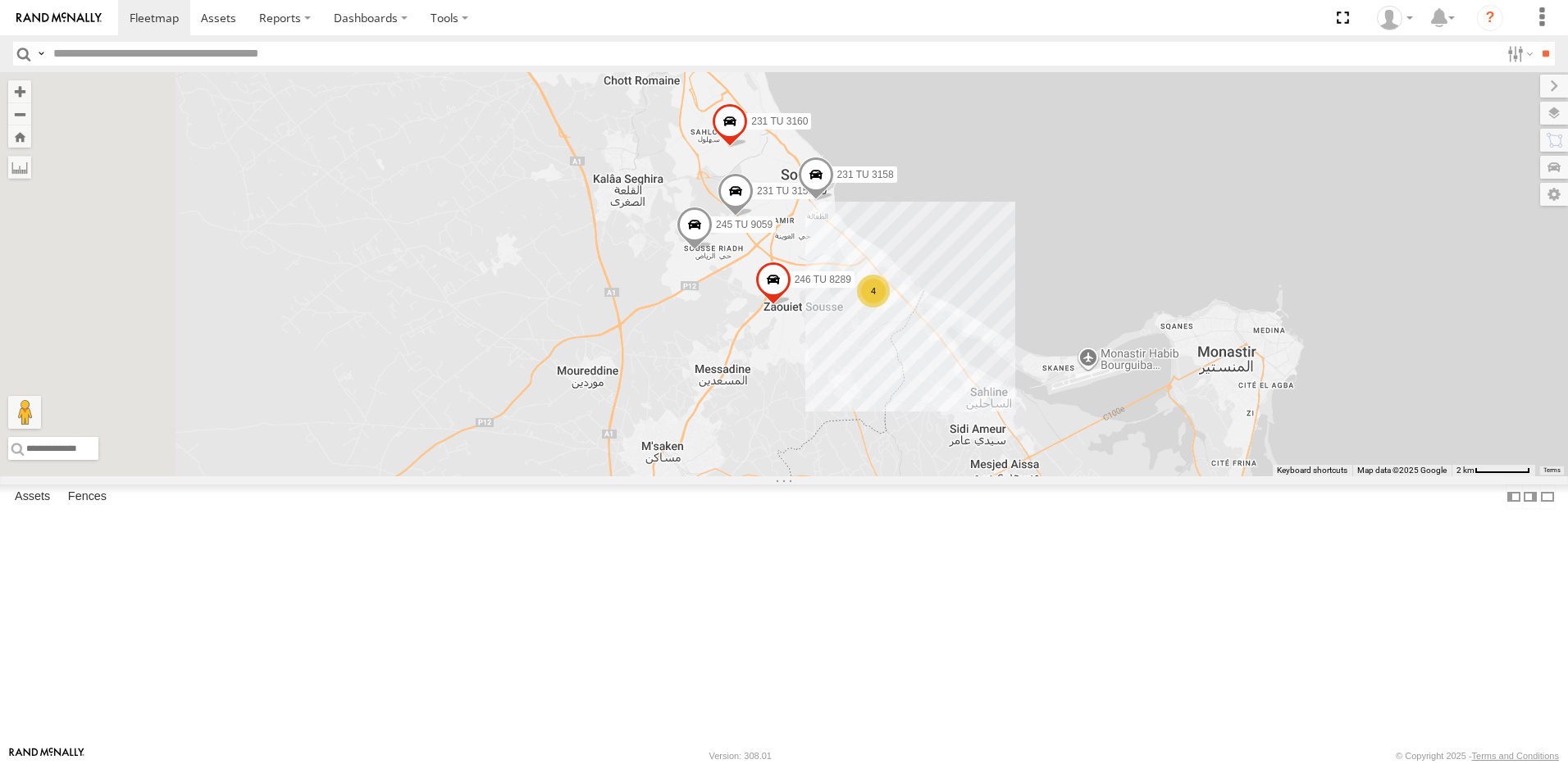
drag, startPoint x: 752, startPoint y: 463, endPoint x: 874, endPoint y: 422, distance: 128.7
click at [874, 422] on div "245 TU 9060 240 TU 779 245 TU 4329 245 TU 4330 231 TU 3159 231 TU 3158 246 TU 8…" at bounding box center [784, 273] width 1568 height 404
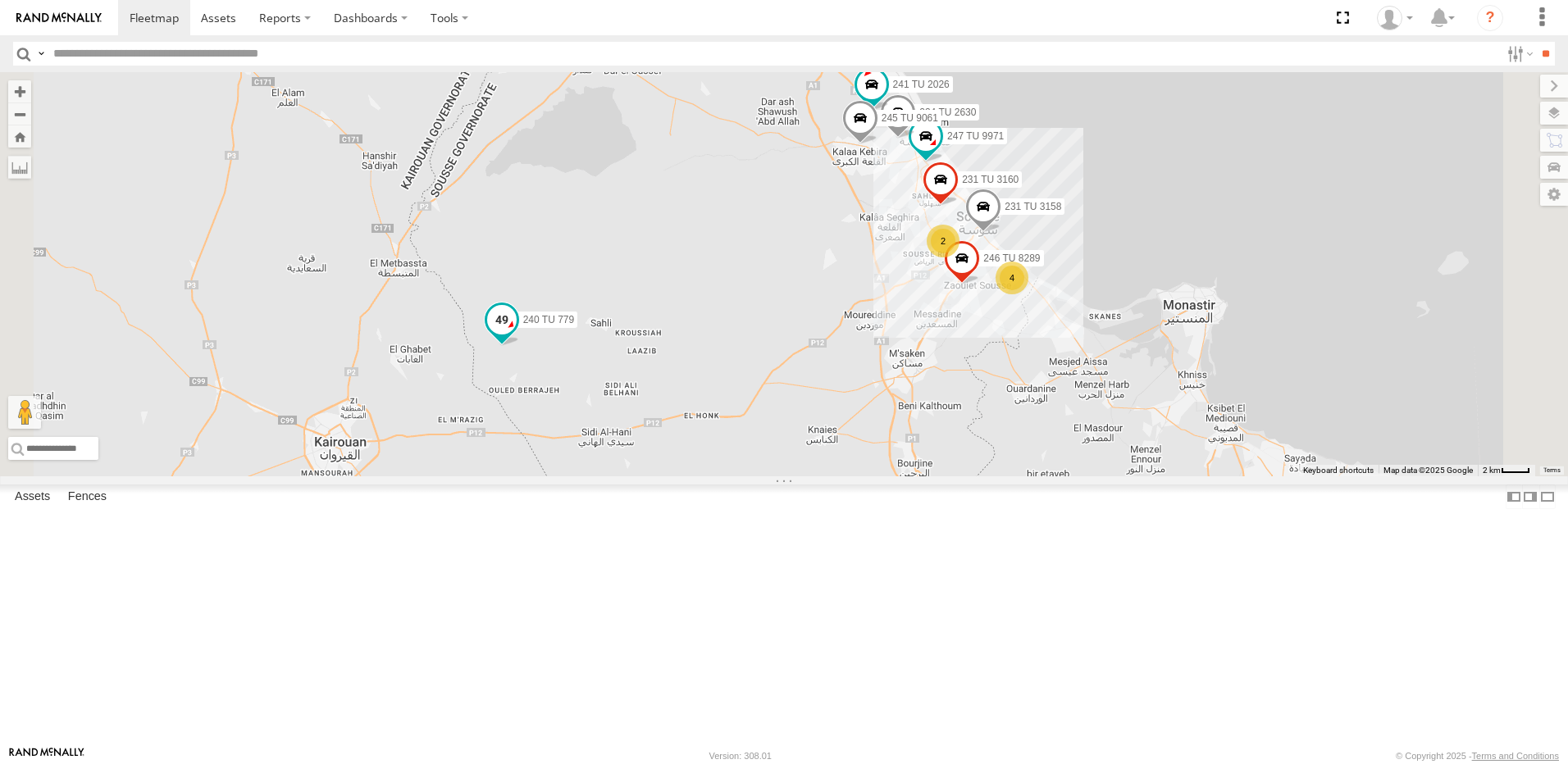
click at [517, 334] on span at bounding box center [502, 320] width 30 height 30
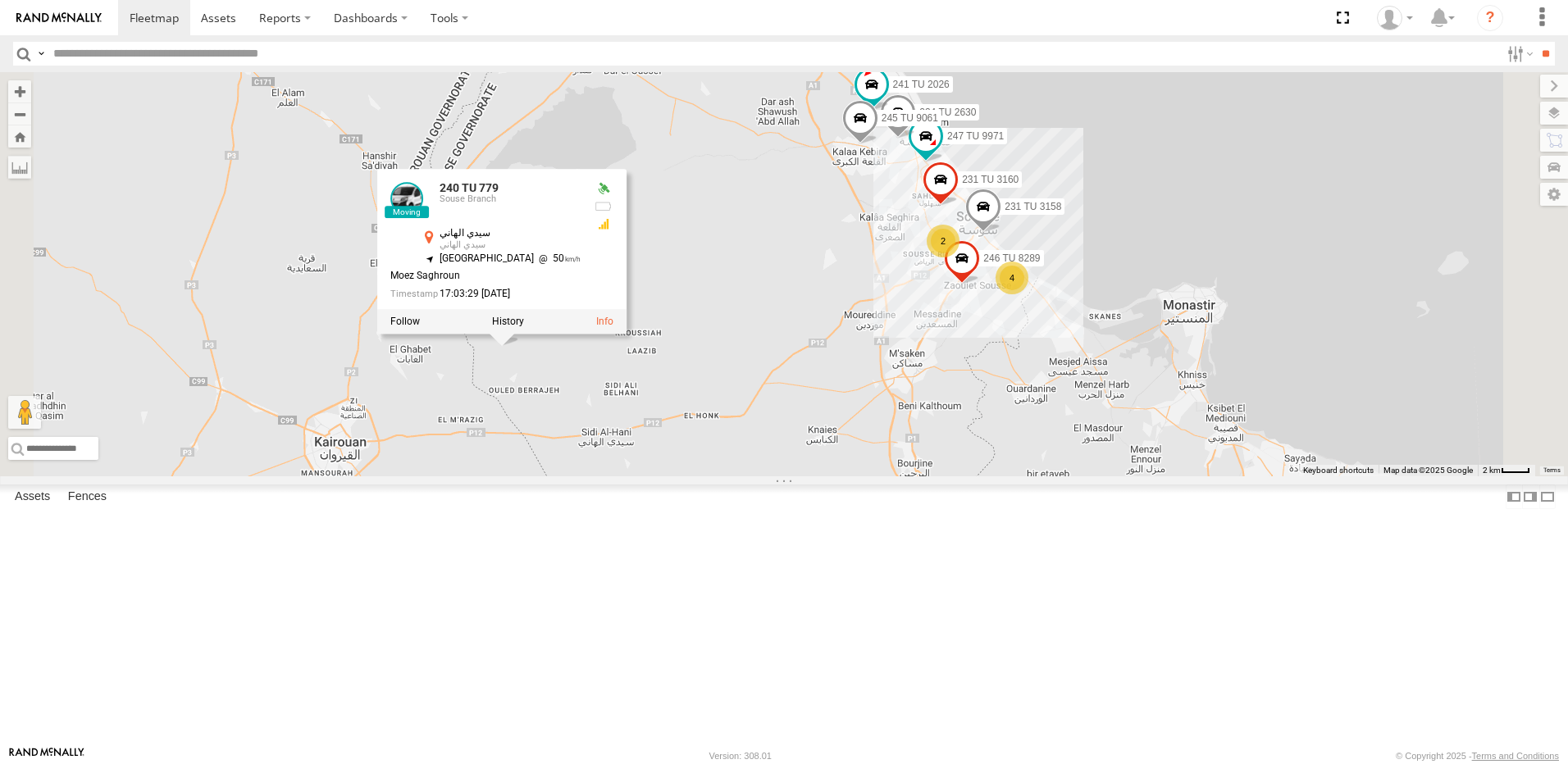
click at [860, 477] on div "245 TU 9060 240 TU 779 245 TU 4329 245 TU 4330 231 TU 3158 246 TU 8289 231 TU 3…" at bounding box center [784, 273] width 1568 height 404
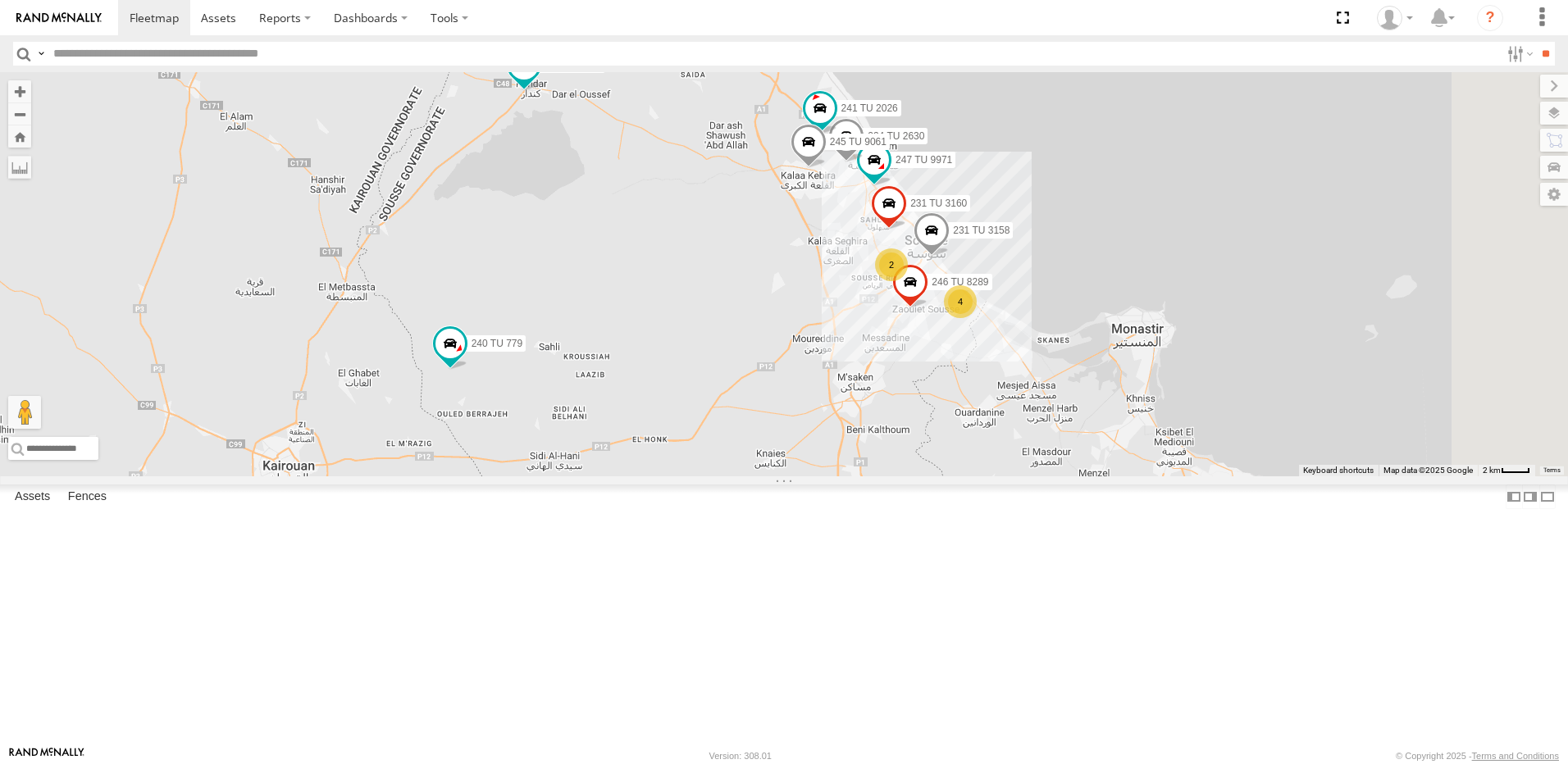
drag, startPoint x: 1194, startPoint y: 356, endPoint x: 949, endPoint y: 442, distance: 259.7
click at [949, 255] on span at bounding box center [932, 233] width 36 height 44
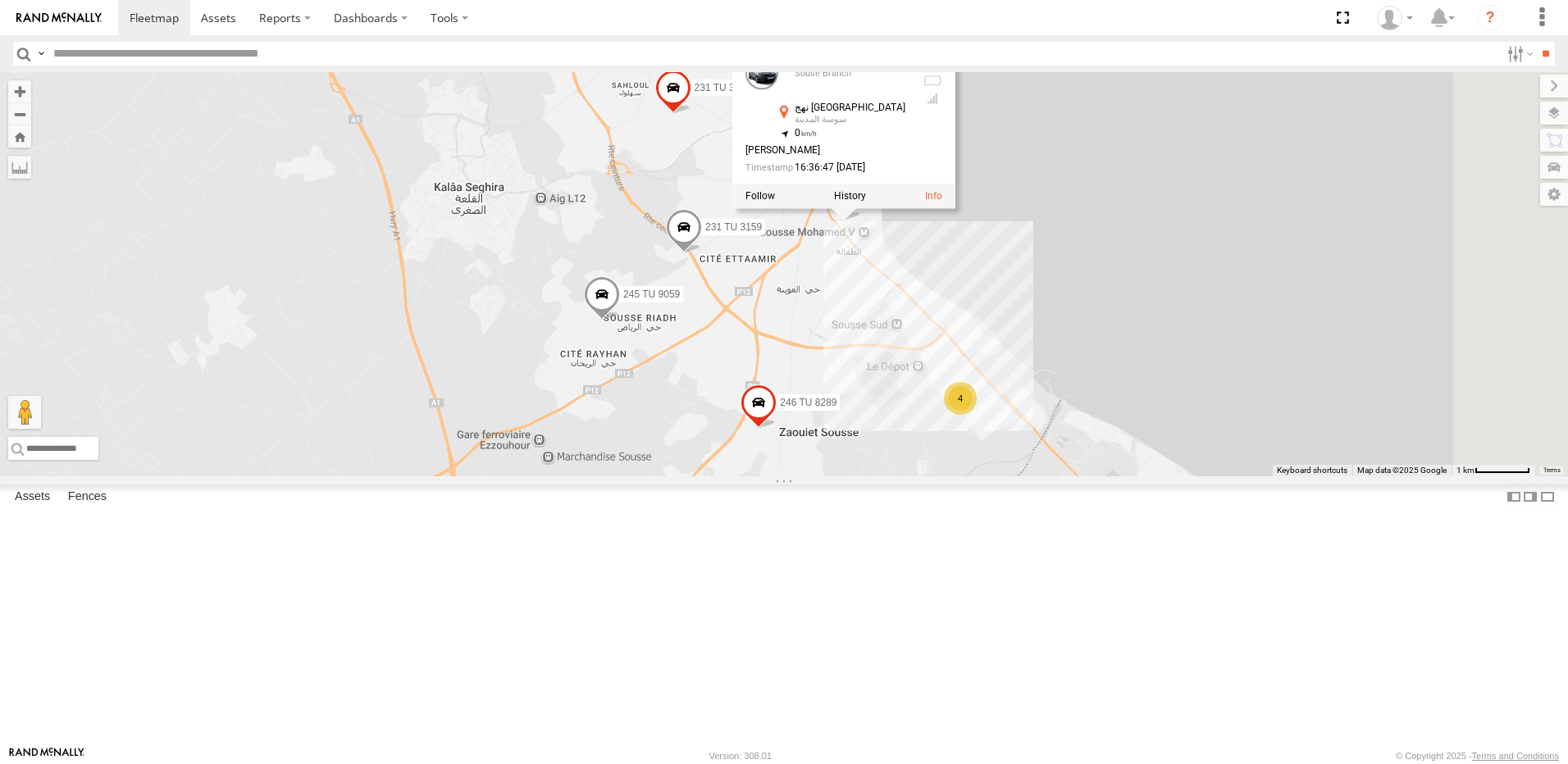
drag, startPoint x: 992, startPoint y: 349, endPoint x: 943, endPoint y: 426, distance: 91.3
click at [943, 426] on div "245 TU 9060 240 TU 779 245 TU 4329 245 TU 4330 231 TU 3158 246 TU 8289 231 TU 3…" at bounding box center [784, 273] width 1568 height 404
click at [1020, 435] on div "245 TU 9060 240 TU 779 245 TU 4329 245 TU 4330 231 TU 3158 246 TU 8289 231 TU 3…" at bounding box center [784, 273] width 1568 height 404
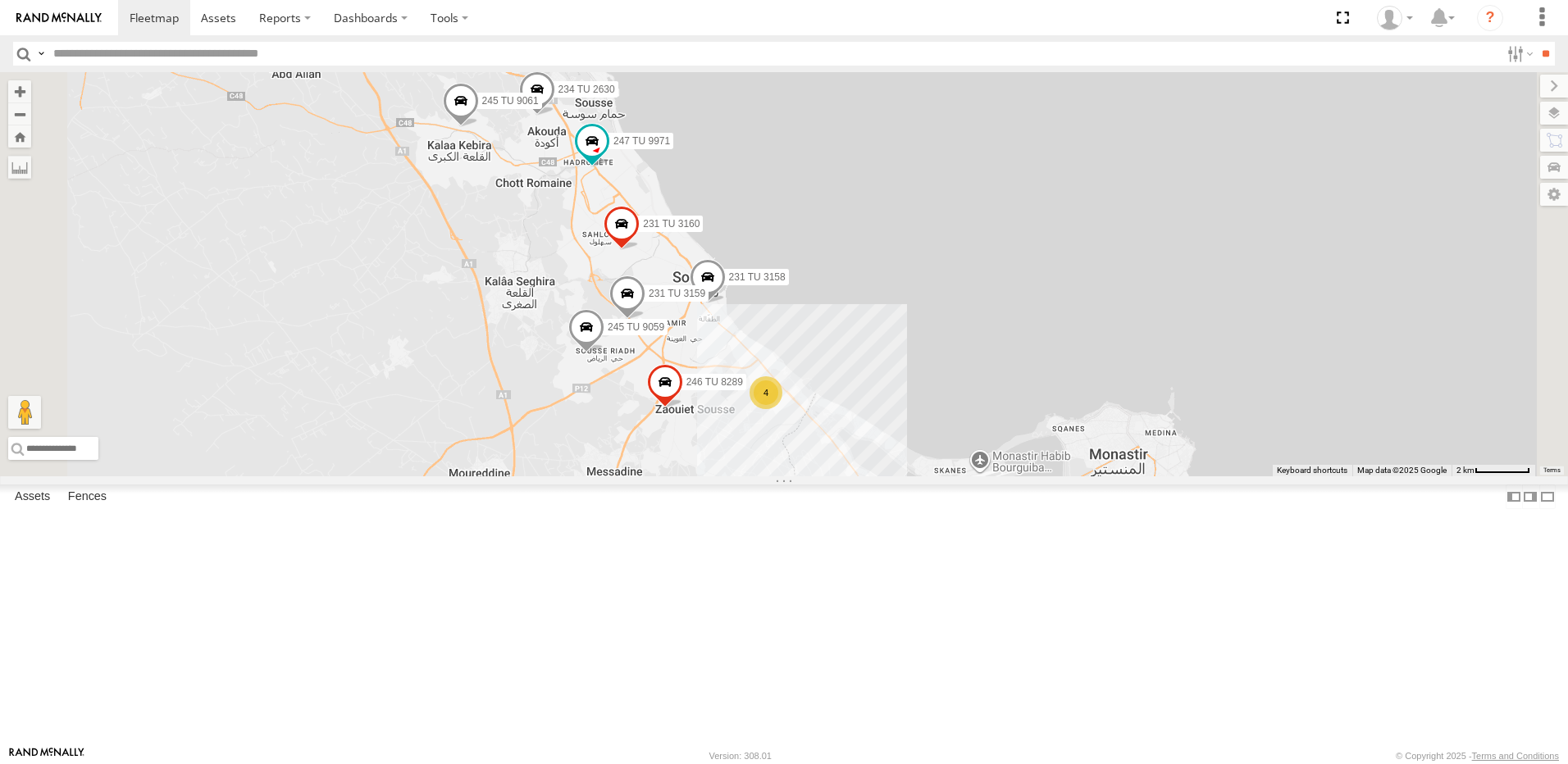
click at [748, 296] on div "245 TU 9060 240 TU 779 245 TU 4329 245 TU 4330 231 TU 3158 246 TU 8289 231 TU 3…" at bounding box center [784, 273] width 1568 height 404
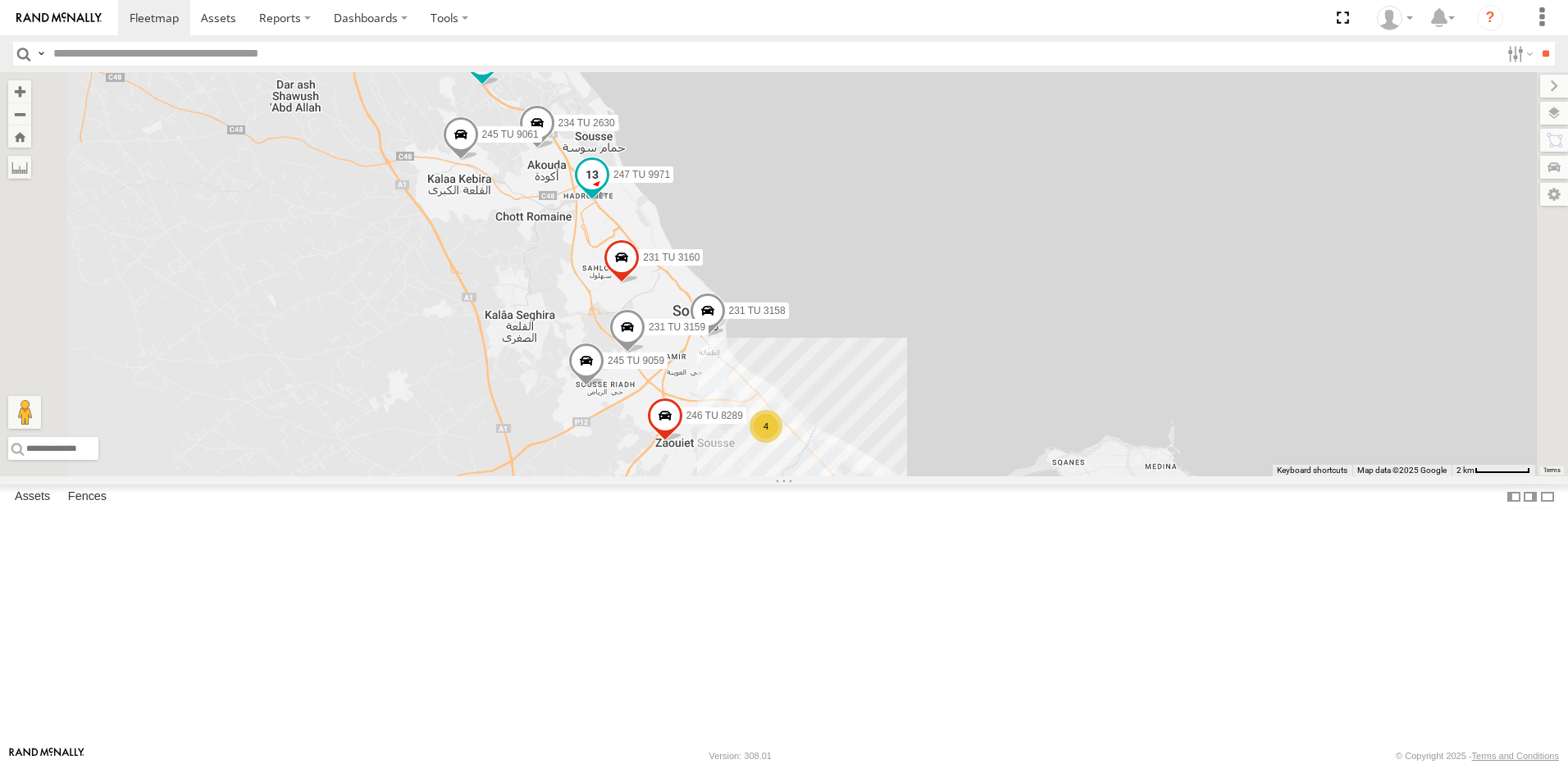
click at [610, 200] on span at bounding box center [591, 179] width 36 height 44
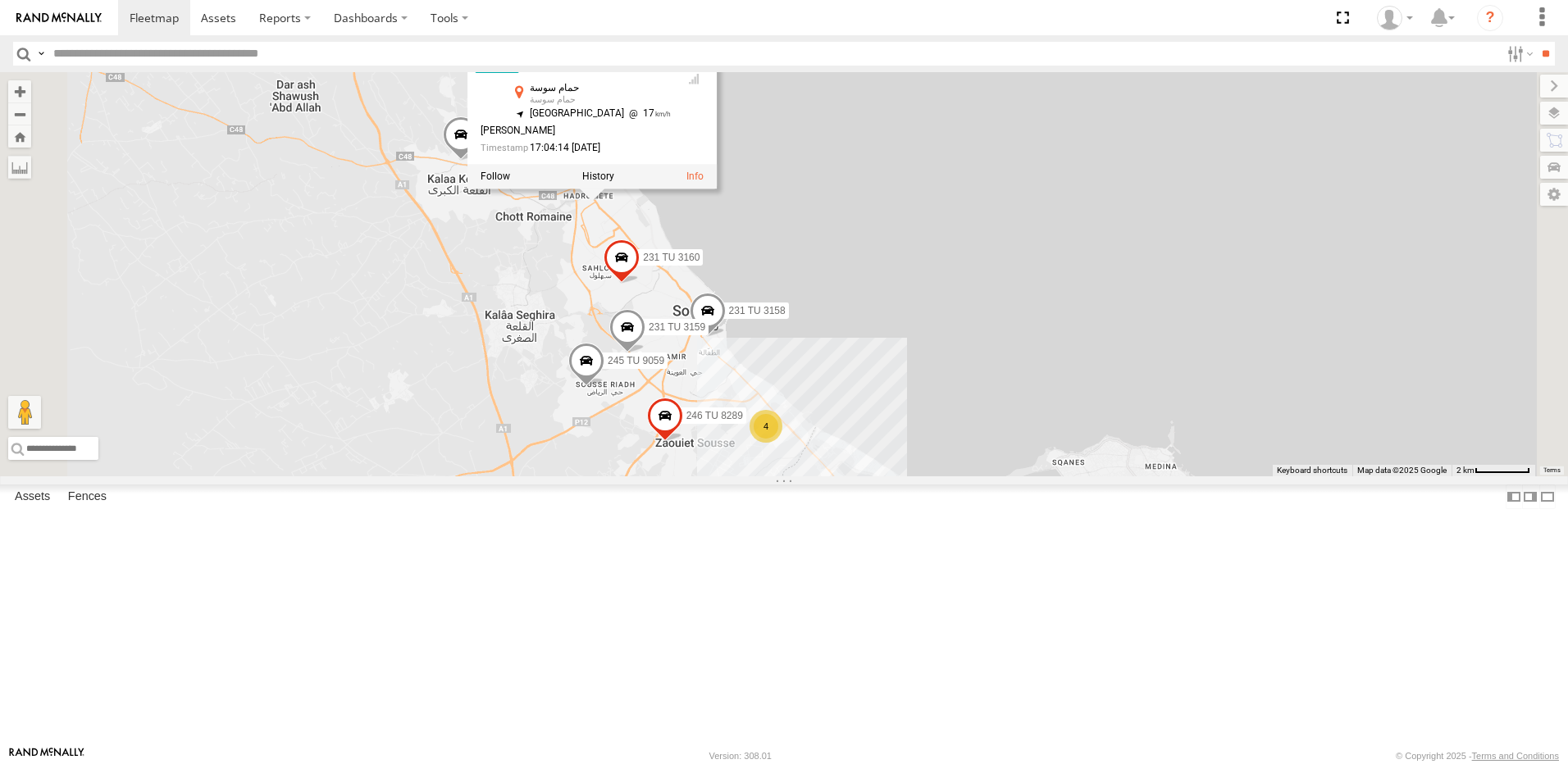
click at [654, 428] on div "245 TU 9060 240 TU 779 245 TU 4329 245 TU 4330 231 TU 3158 246 TU 8289 231 TU 3…" at bounding box center [784, 273] width 1568 height 404
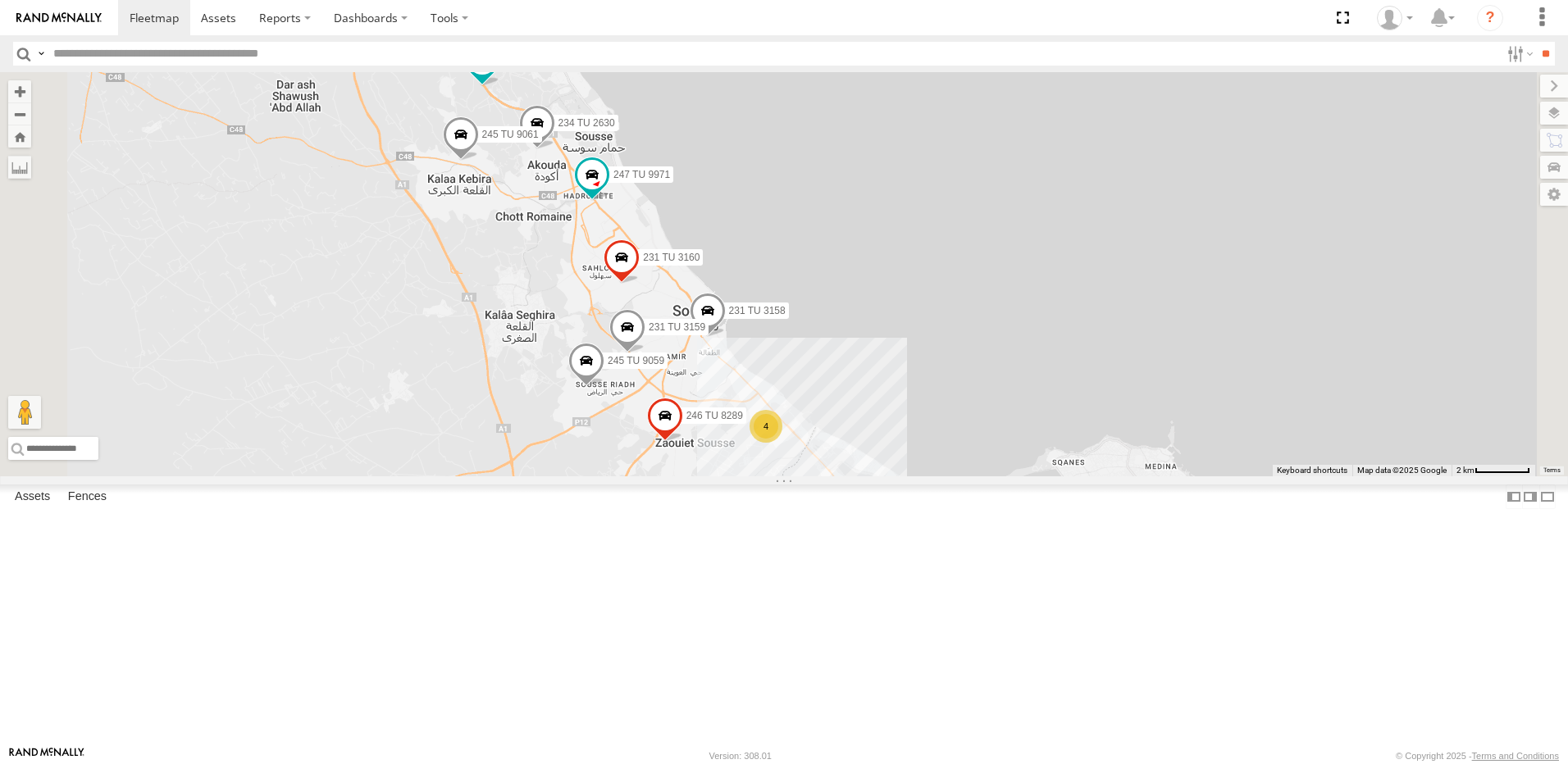
drag, startPoint x: 696, startPoint y: 573, endPoint x: 789, endPoint y: 363, distance: 229.7
click at [788, 364] on div "245 TU 9060 240 TU 779 245 TU 4329 245 TU 4330 231 TU 3158 246 TU 8289 231 TU 3…" at bounding box center [784, 273] width 1568 height 404
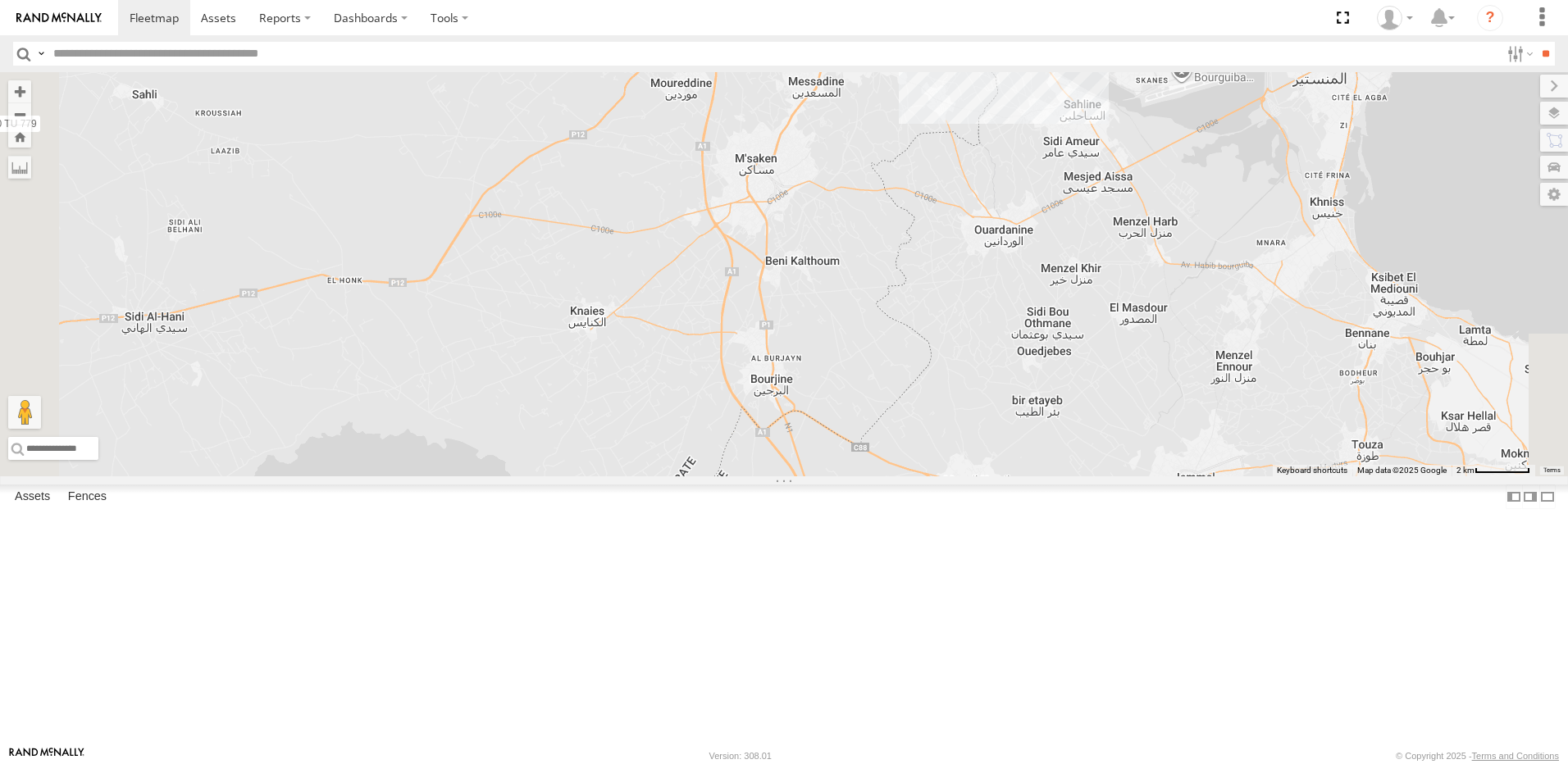
drag, startPoint x: 636, startPoint y: 454, endPoint x: 930, endPoint y: 441, distance: 294.3
click at [930, 441] on div "245 TU 9060 240 TU 779 245 TU 4329 245 TU 4330 231 TU 3158 246 TU 8289 231 TU 3…" at bounding box center [784, 273] width 1568 height 404
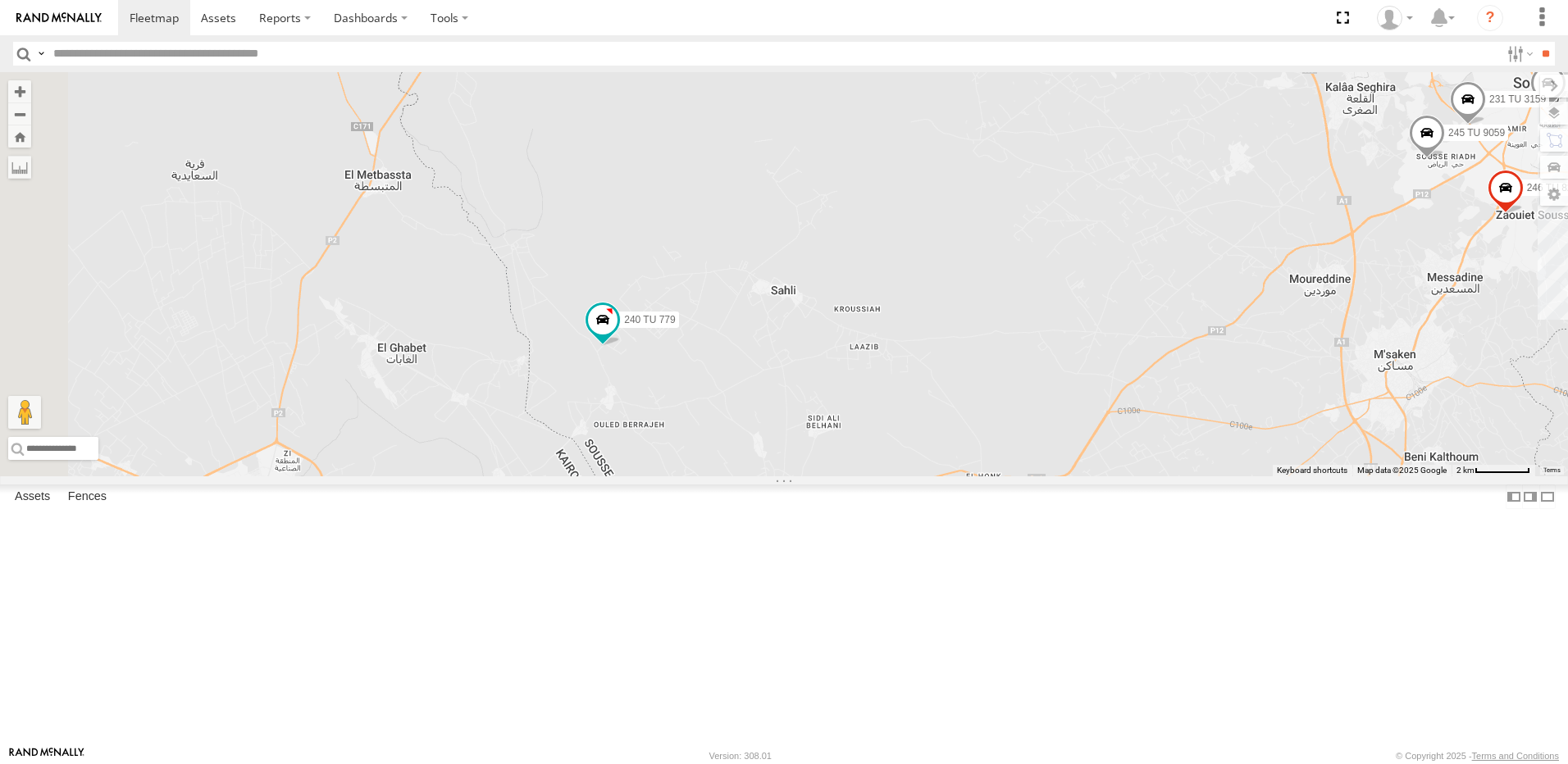
drag, startPoint x: 718, startPoint y: 618, endPoint x: 716, endPoint y: 676, distance: 58.0
click at [716, 477] on div "245 TU 9060 240 TU 779 245 TU 4329 245 TU 4330 231 TU 3158 246 TU 8289 231 TU 3…" at bounding box center [784, 273] width 1568 height 404
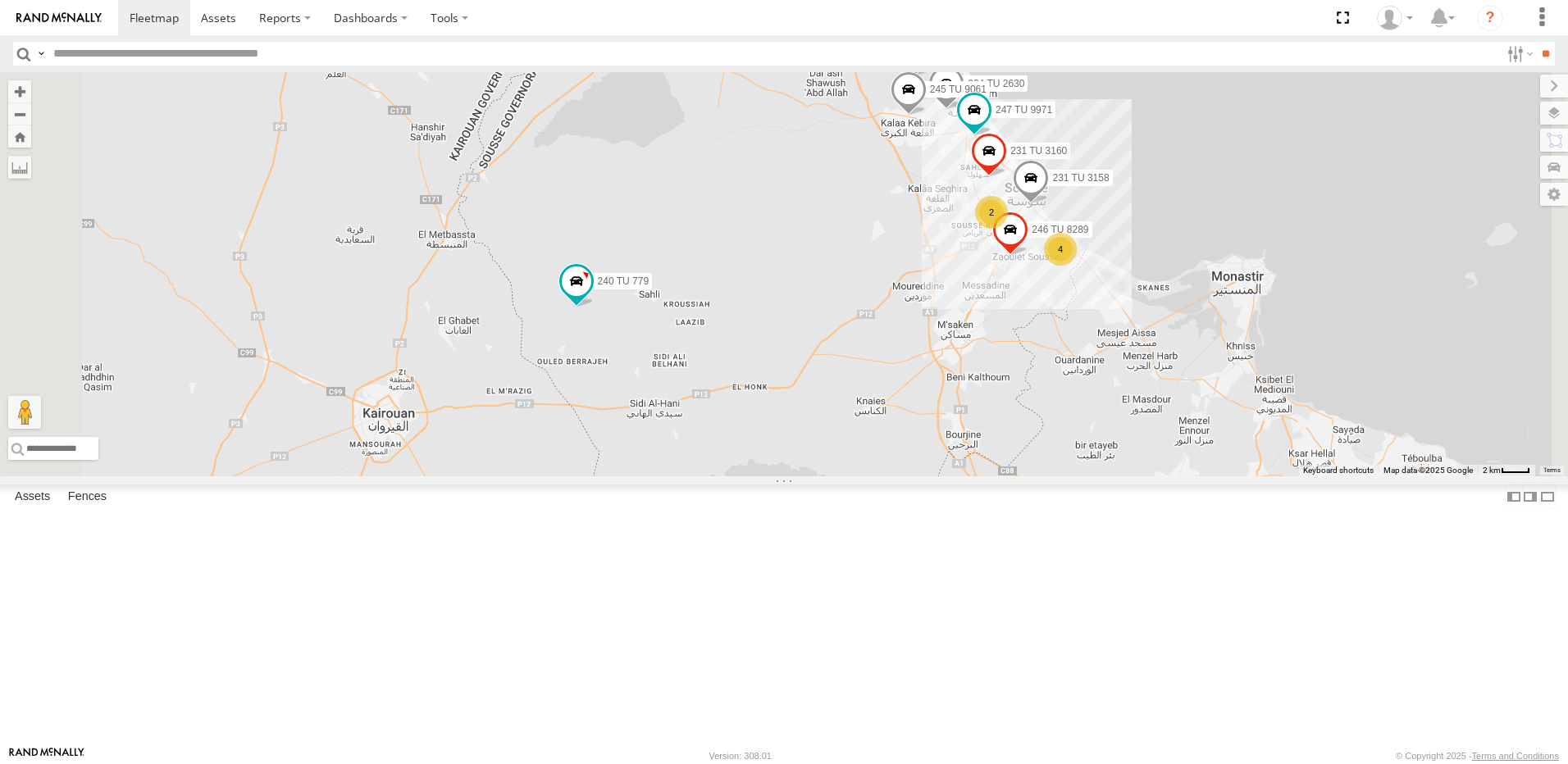
drag, startPoint x: 983, startPoint y: 310, endPoint x: 975, endPoint y: 314, distance: 8.9
click at [975, 314] on div "234 TU 2630 241 TU 2026 245 TU 9061 231 TU 3160 245 TU 9060 240 TU 779 247 TU 9…" at bounding box center [784, 273] width 1568 height 404
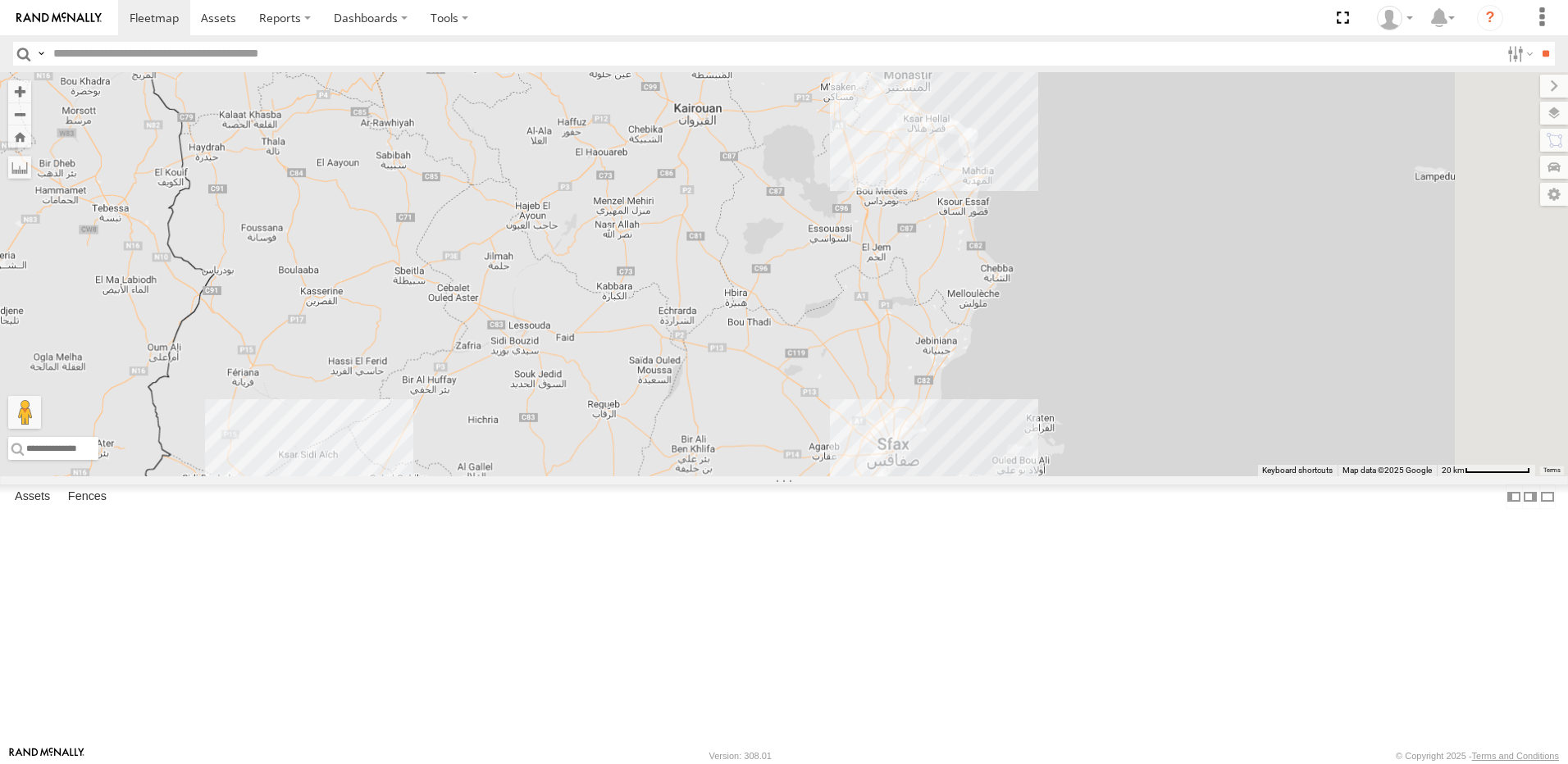
drag, startPoint x: 1027, startPoint y: 407, endPoint x: 1081, endPoint y: 427, distance: 57.6
click at [958, 477] on div "241 TU 2029 246 TU 8284 245 TU 9066 246 TU 8285" at bounding box center [784, 273] width 1568 height 404
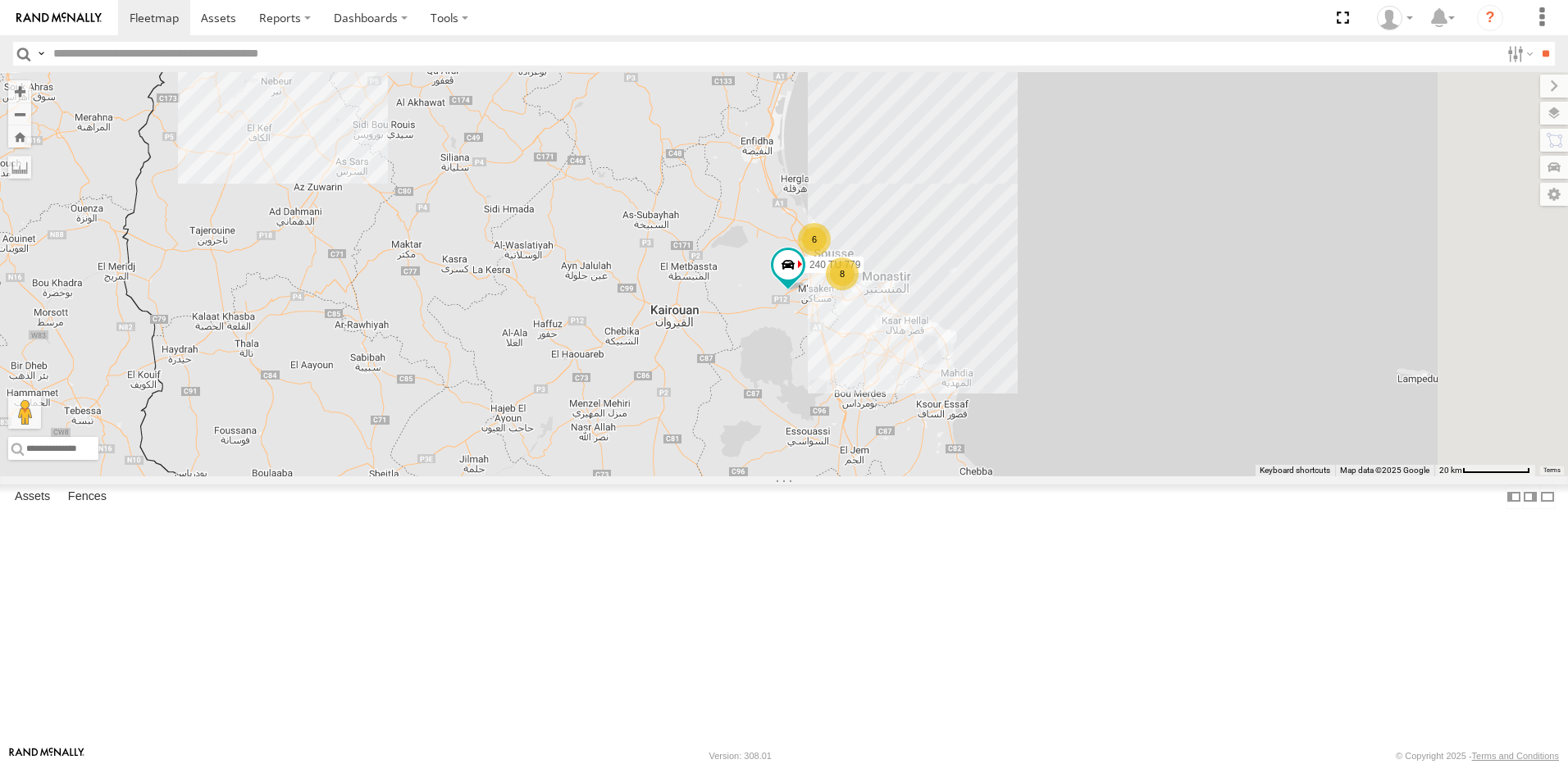
drag, startPoint x: 1083, startPoint y: 398, endPoint x: 1116, endPoint y: 454, distance: 65.0
click at [1118, 463] on div "241 TU 2029 246 TU 8284 245 TU 9066 246 TU 8285 6 8 5 6 240 TU 779" at bounding box center [784, 273] width 1568 height 404
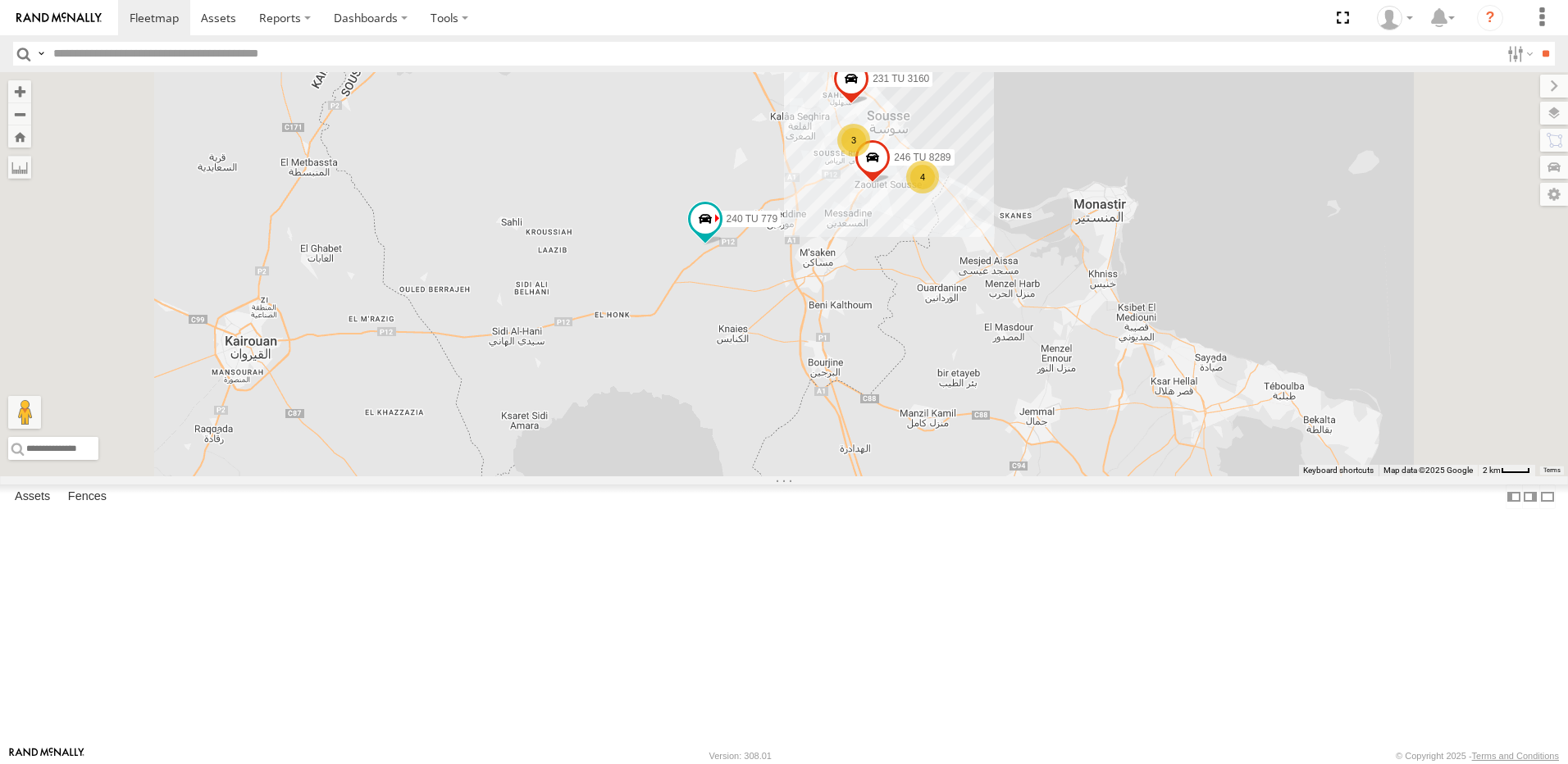
drag, startPoint x: 1052, startPoint y: 350, endPoint x: 1034, endPoint y: 407, distance: 59.8
click at [1034, 407] on div "241 TU 2029 246 TU 8284 245 TU 9066 246 TU 8285 240 TU 779 4 3 234 TU 2630 241 …" at bounding box center [784, 273] width 1568 height 404
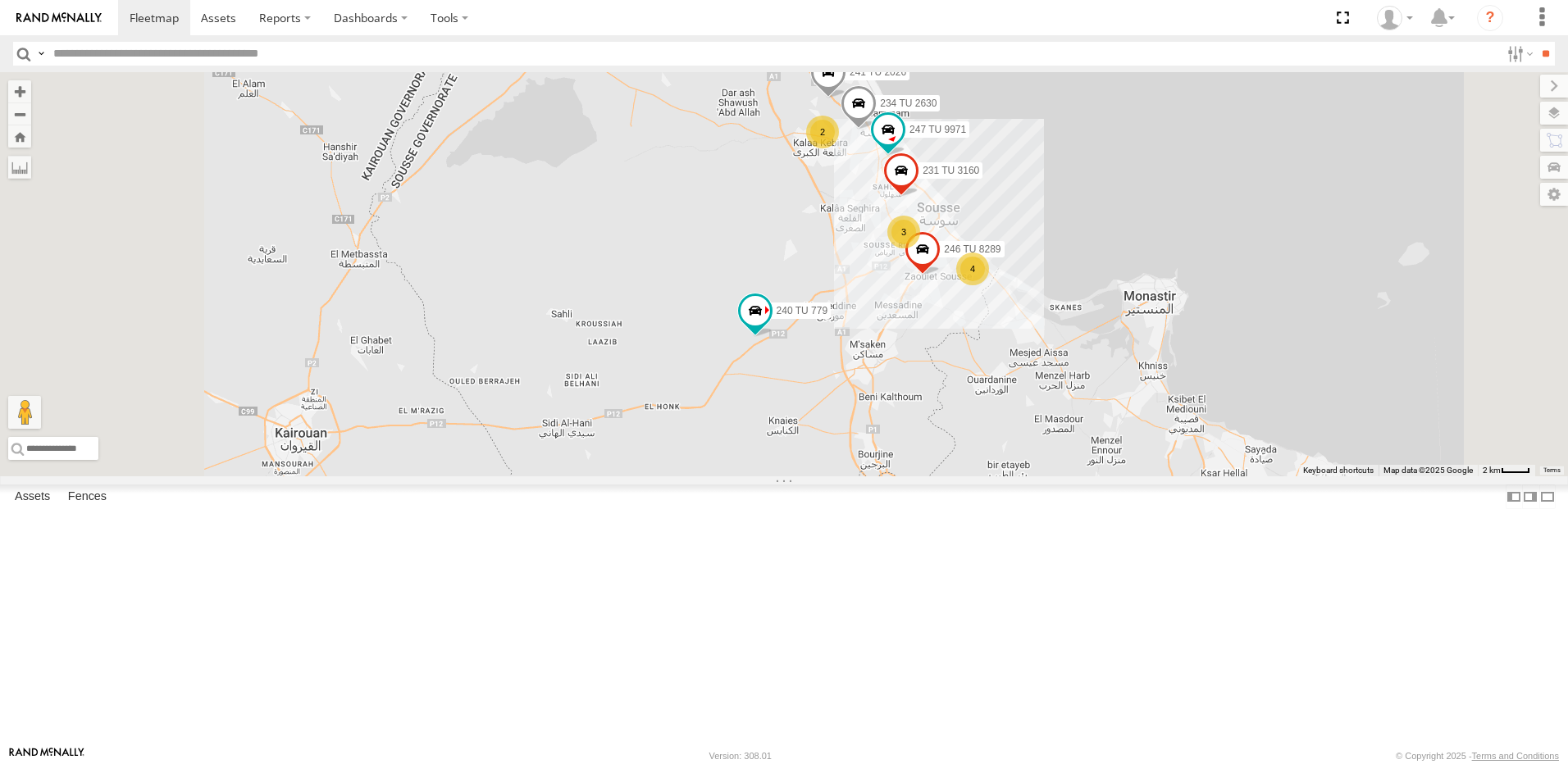
drag, startPoint x: 728, startPoint y: 348, endPoint x: 798, endPoint y: 383, distance: 78.3
click at [798, 383] on div "241 TU 2029 246 TU 8284 245 TU 9066 246 TU 8285 240 TU 779 4 3 234 TU 2630 241 …" at bounding box center [784, 273] width 1568 height 404
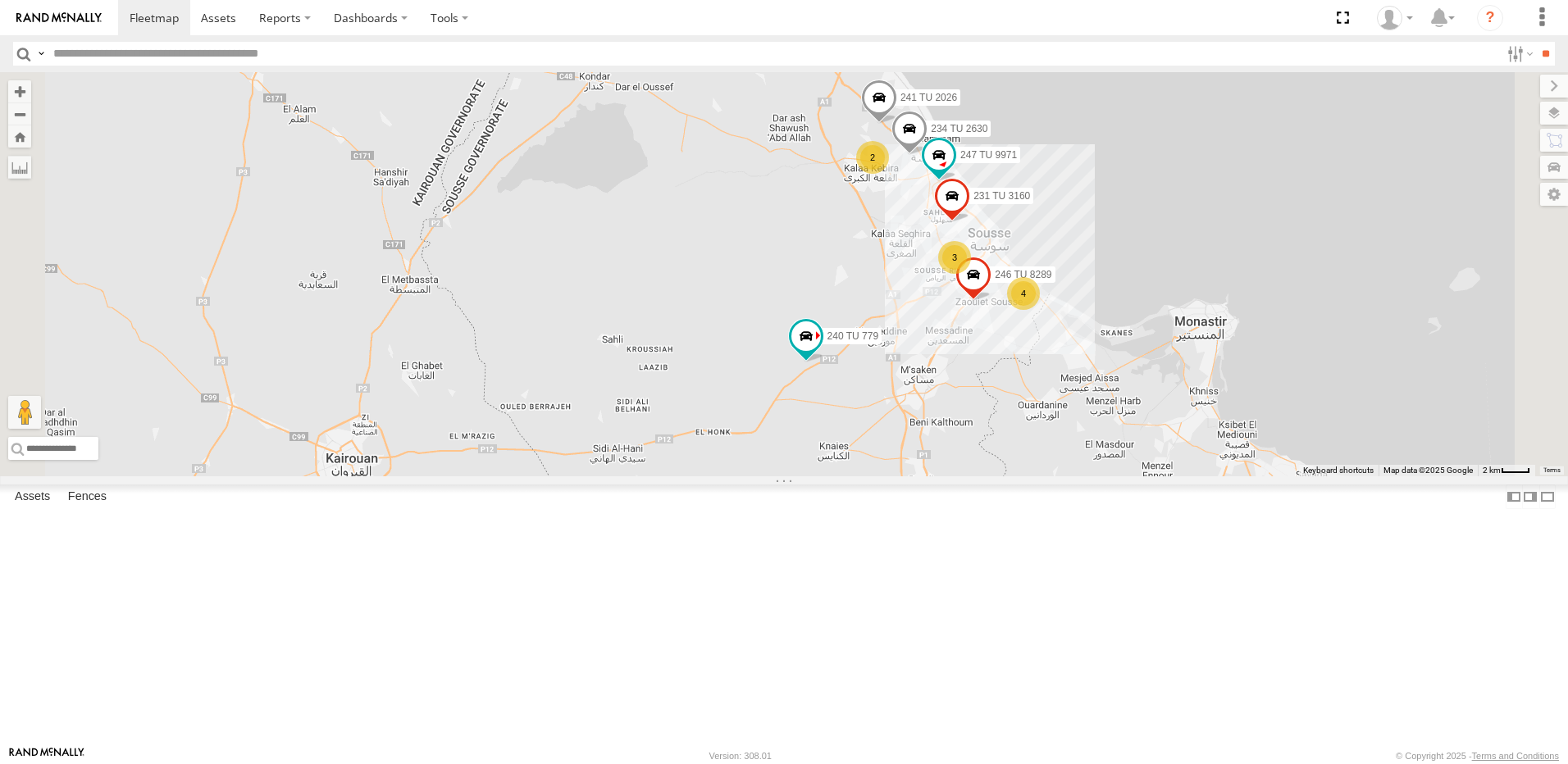
click at [889, 174] on div "2" at bounding box center [872, 157] width 33 height 33
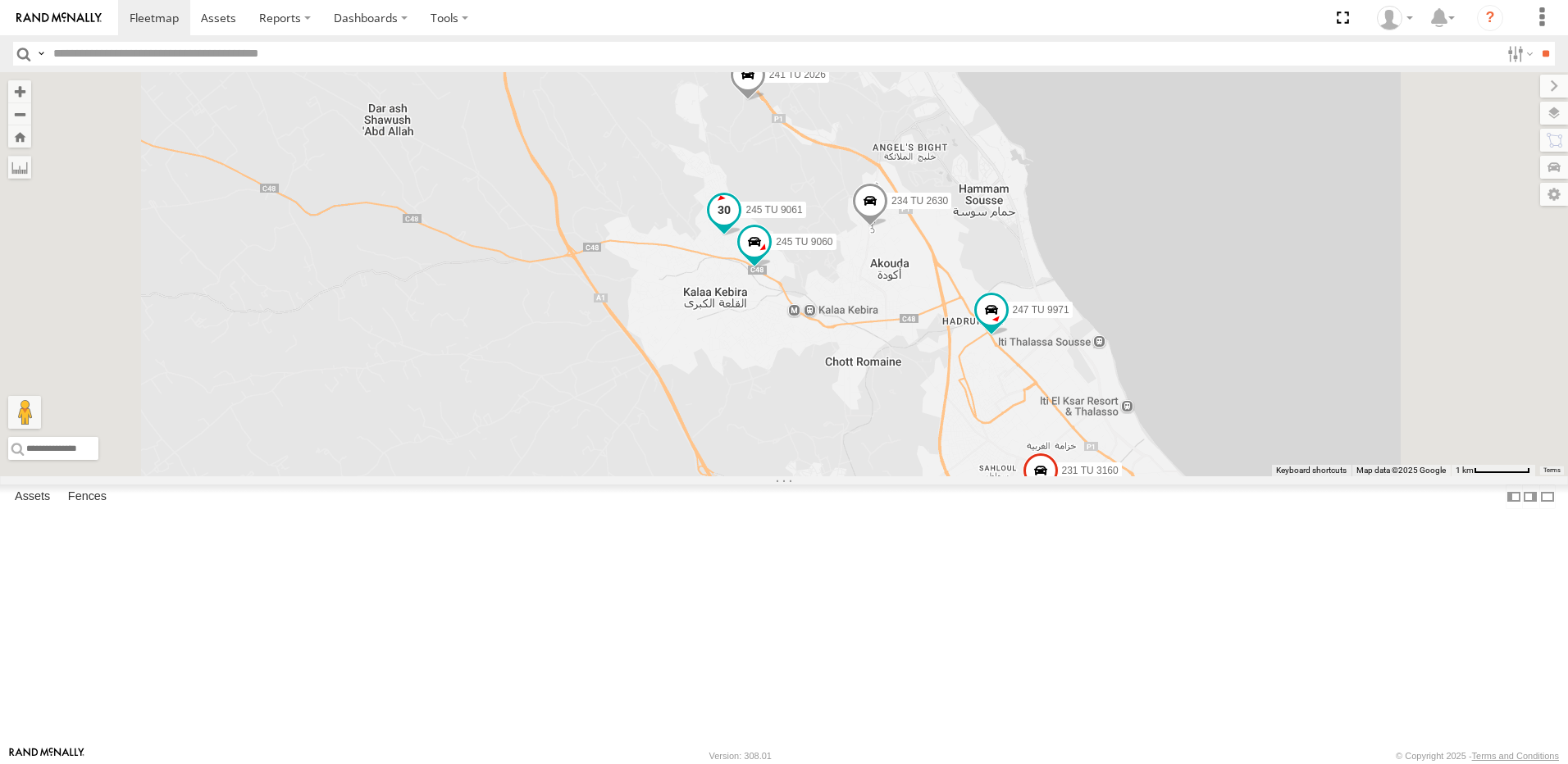
click at [739, 223] on span at bounding box center [724, 209] width 30 height 30
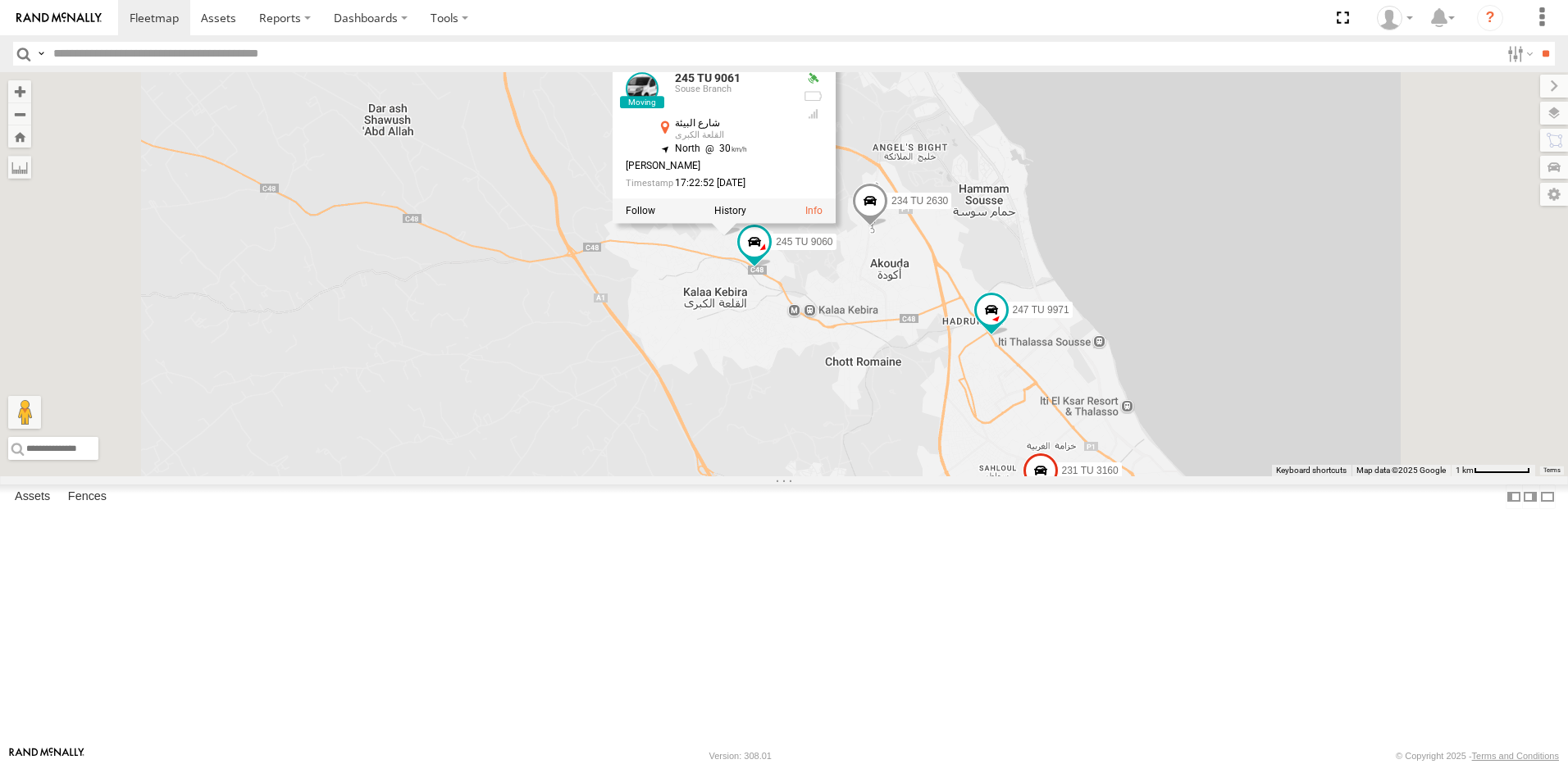
click at [901, 408] on div "241 TU 2029 246 TU 8284 245 TU 9066 246 TU 8285 240 TU 779 234 TU 2630 241 TU 2…" at bounding box center [784, 273] width 1568 height 404
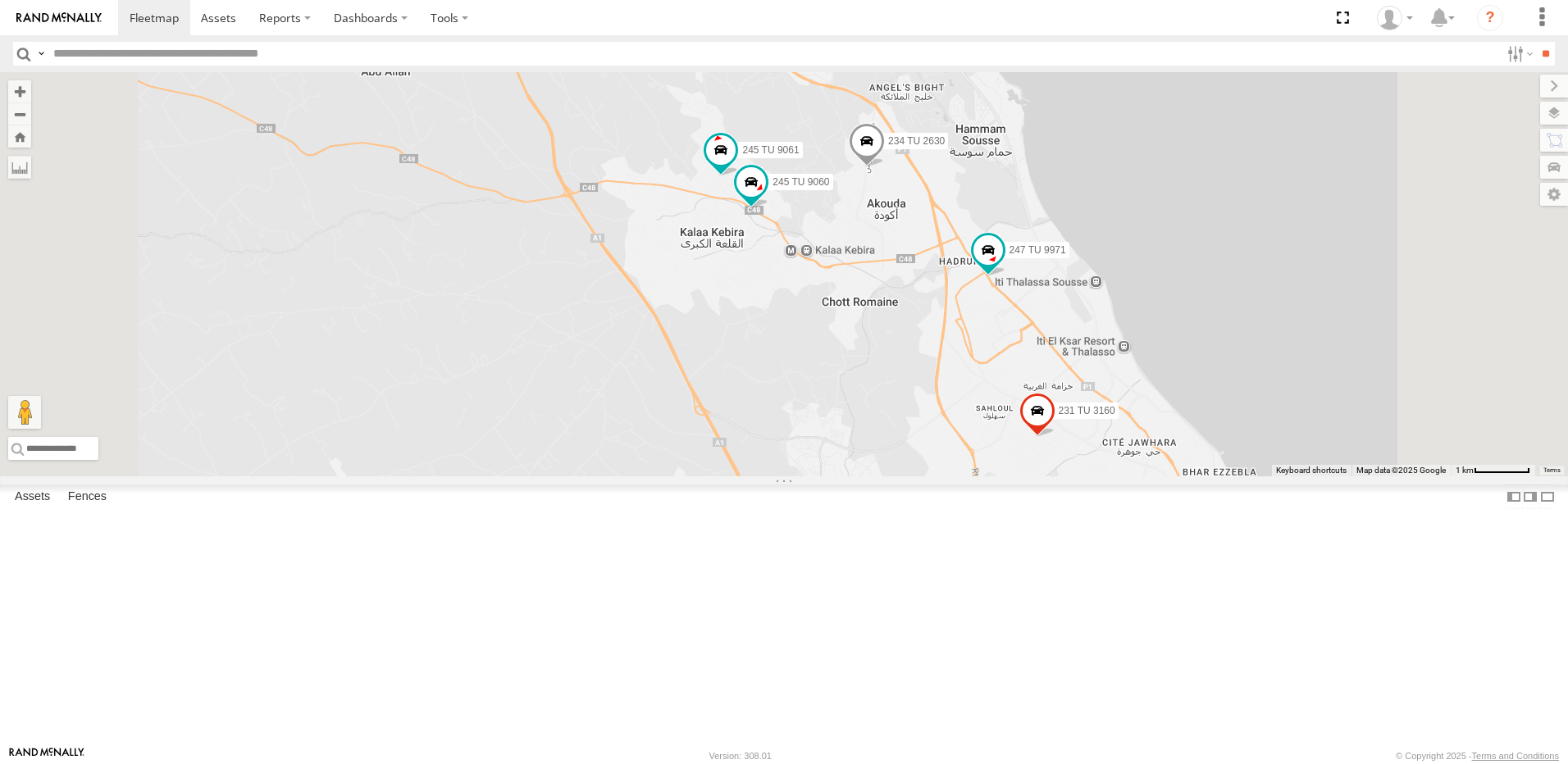
drag, startPoint x: 1058, startPoint y: 455, endPoint x: 841, endPoint y: 506, distance: 222.9
click at [841, 477] on div "241 TU 2029 246 TU 8284 245 TU 9066 246 TU 8285 240 TU 779 234 TU 2630 241 TU 2…" at bounding box center [784, 273] width 1568 height 404
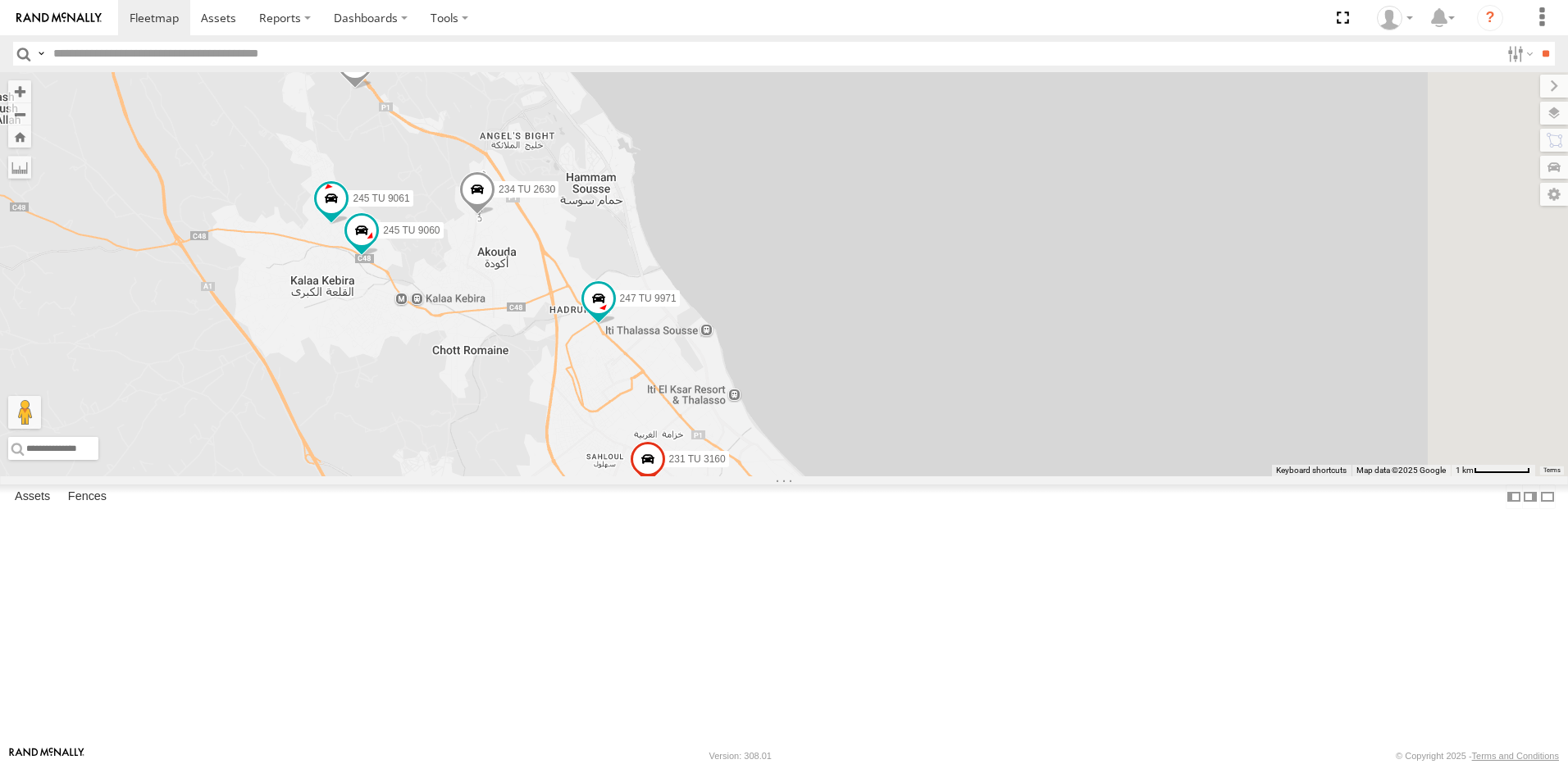
drag, startPoint x: 698, startPoint y: 547, endPoint x: 693, endPoint y: 509, distance: 38.3
click at [693, 477] on div "241 TU 2029 246 TU 8284 245 TU 9066 246 TU 8285 240 TU 779 234 TU 2630 241 TU 2…" at bounding box center [784, 273] width 1568 height 404
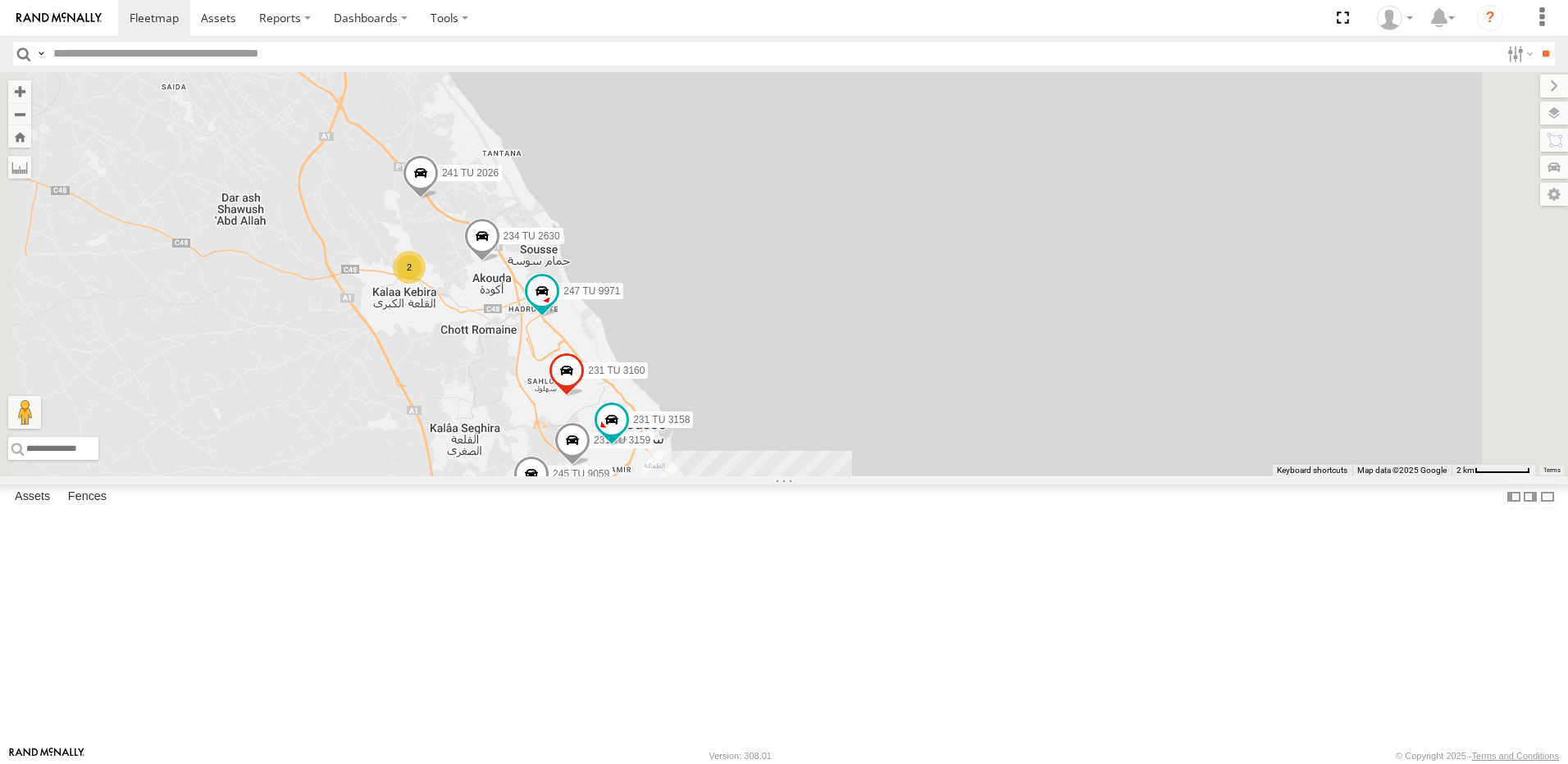
click at [439, 199] on span at bounding box center [421, 177] width 36 height 44
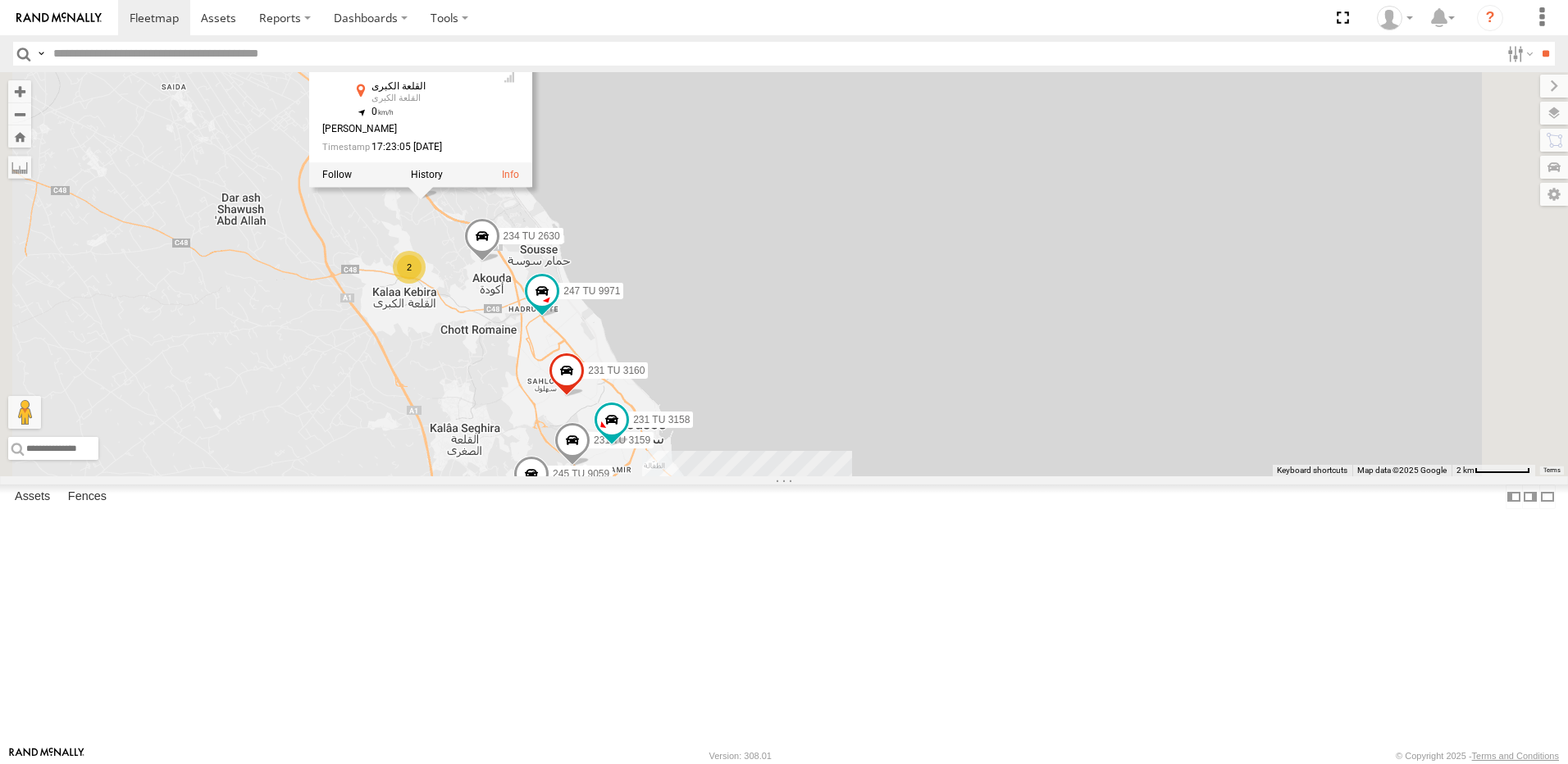
click at [500, 262] on span at bounding box center [482, 240] width 36 height 44
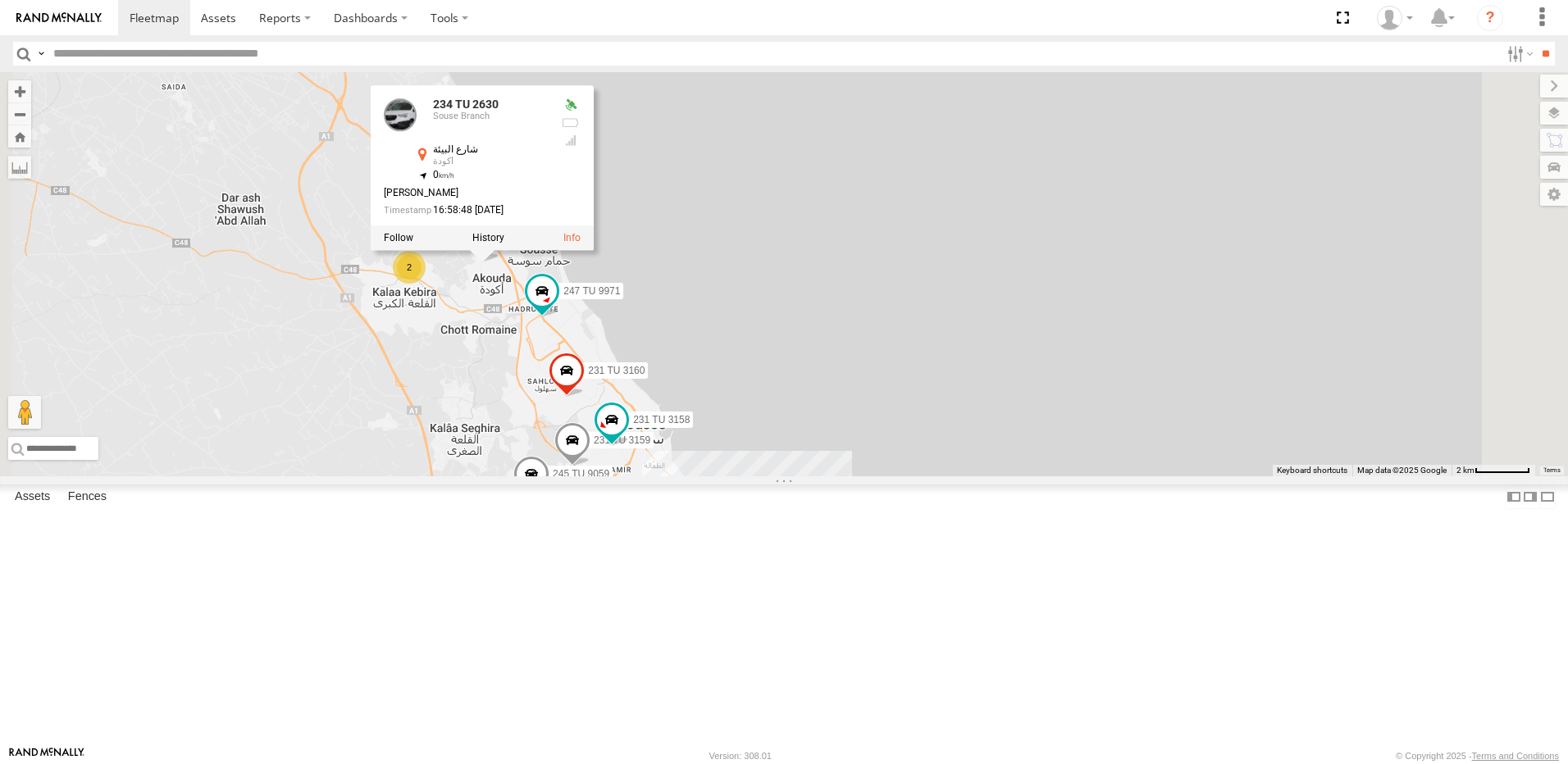
click at [504, 343] on div "241 TU 2029 246 TU 8284 245 TU 9066 246 TU 8285 240 TU 779 234 TU 2630 241 TU 2…" at bounding box center [784, 273] width 1568 height 404
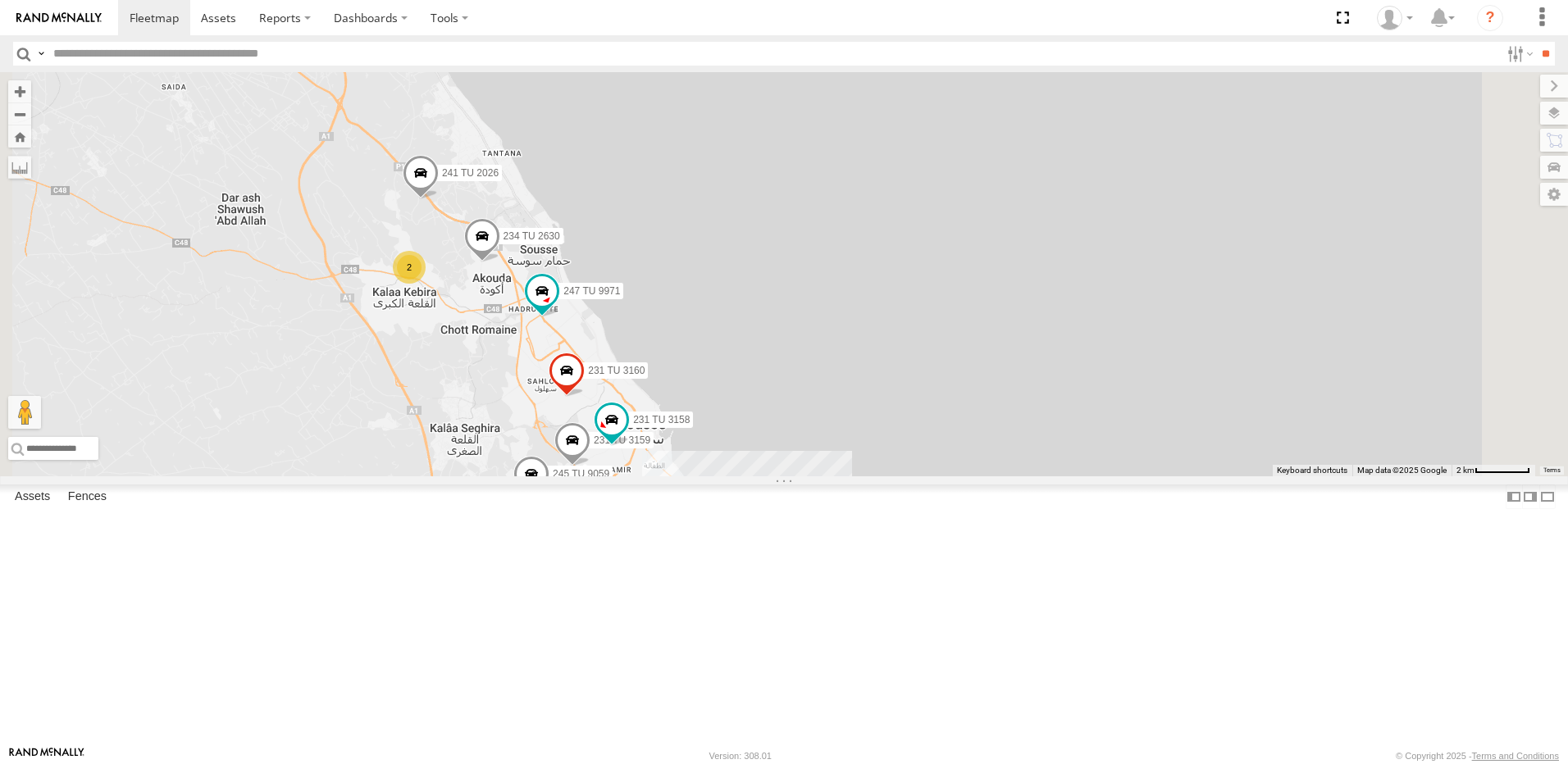
drag, startPoint x: 672, startPoint y: 552, endPoint x: 650, endPoint y: 468, distance: 86.8
click at [663, 477] on div "241 TU 2029 246 TU 8284 245 TU 9066 246 TU 8285 240 TU 779 234 TU 2630 241 TU 2…" at bounding box center [784, 273] width 1568 height 404
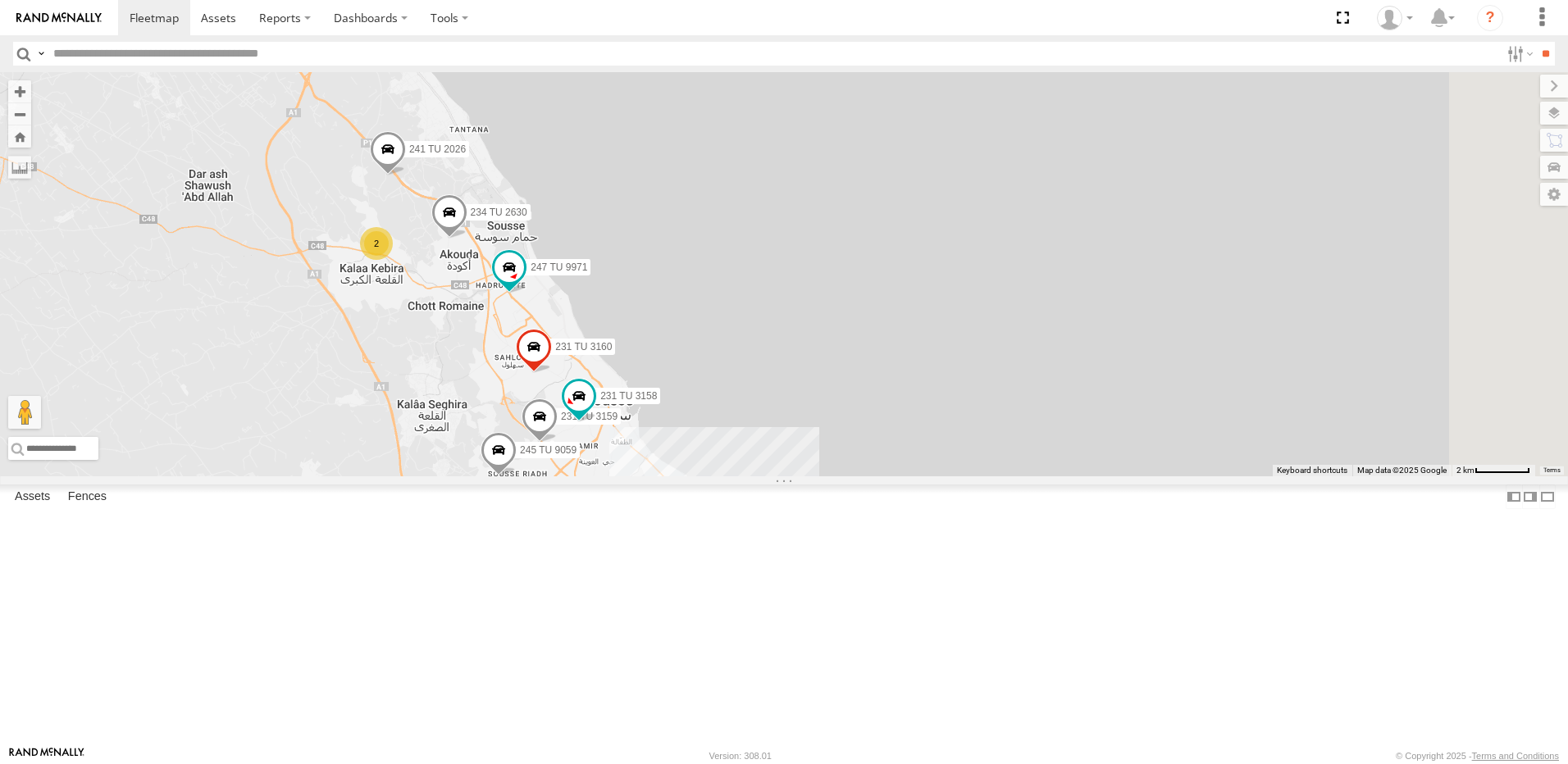
drag, startPoint x: 689, startPoint y: 560, endPoint x: 662, endPoint y: 472, distance: 92.0
click at [662, 472] on div "241 TU 2029 246 TU 8284 245 TU 9066 246 TU 8285 240 TU 779 234 TU 2630 241 TU 2…" at bounding box center [784, 273] width 1568 height 404
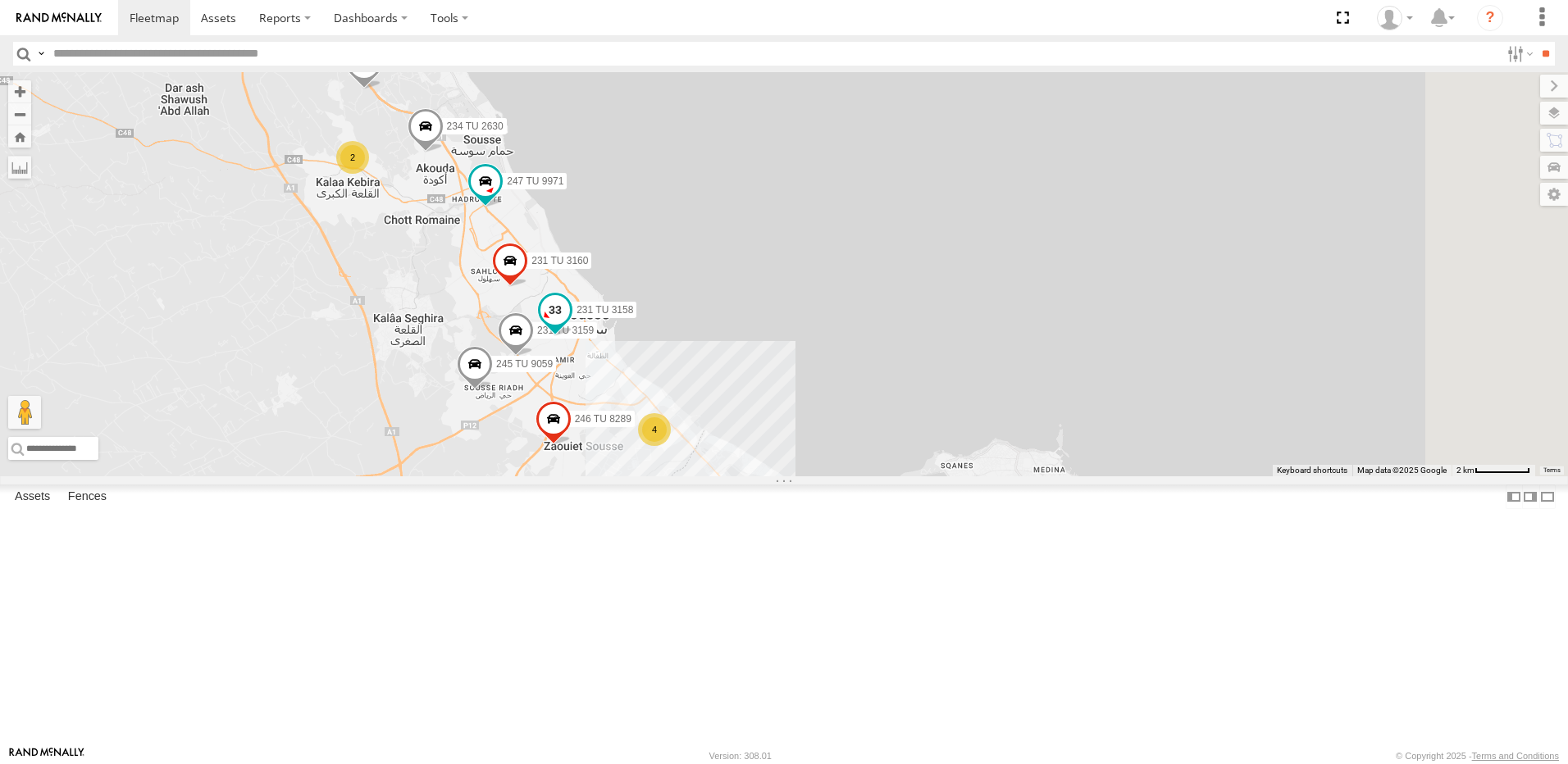
drag, startPoint x: 739, startPoint y: 422, endPoint x: 767, endPoint y: 442, distance: 34.4
click at [740, 422] on div "241 TU 2029 246 TU 8284 245 TU 9066 246 TU 8285 240 TU 779 234 TU 2630 241 TU 2…" at bounding box center [784, 273] width 1568 height 404
click at [593, 336] on span "231 TU 3159" at bounding box center [565, 331] width 57 height 12
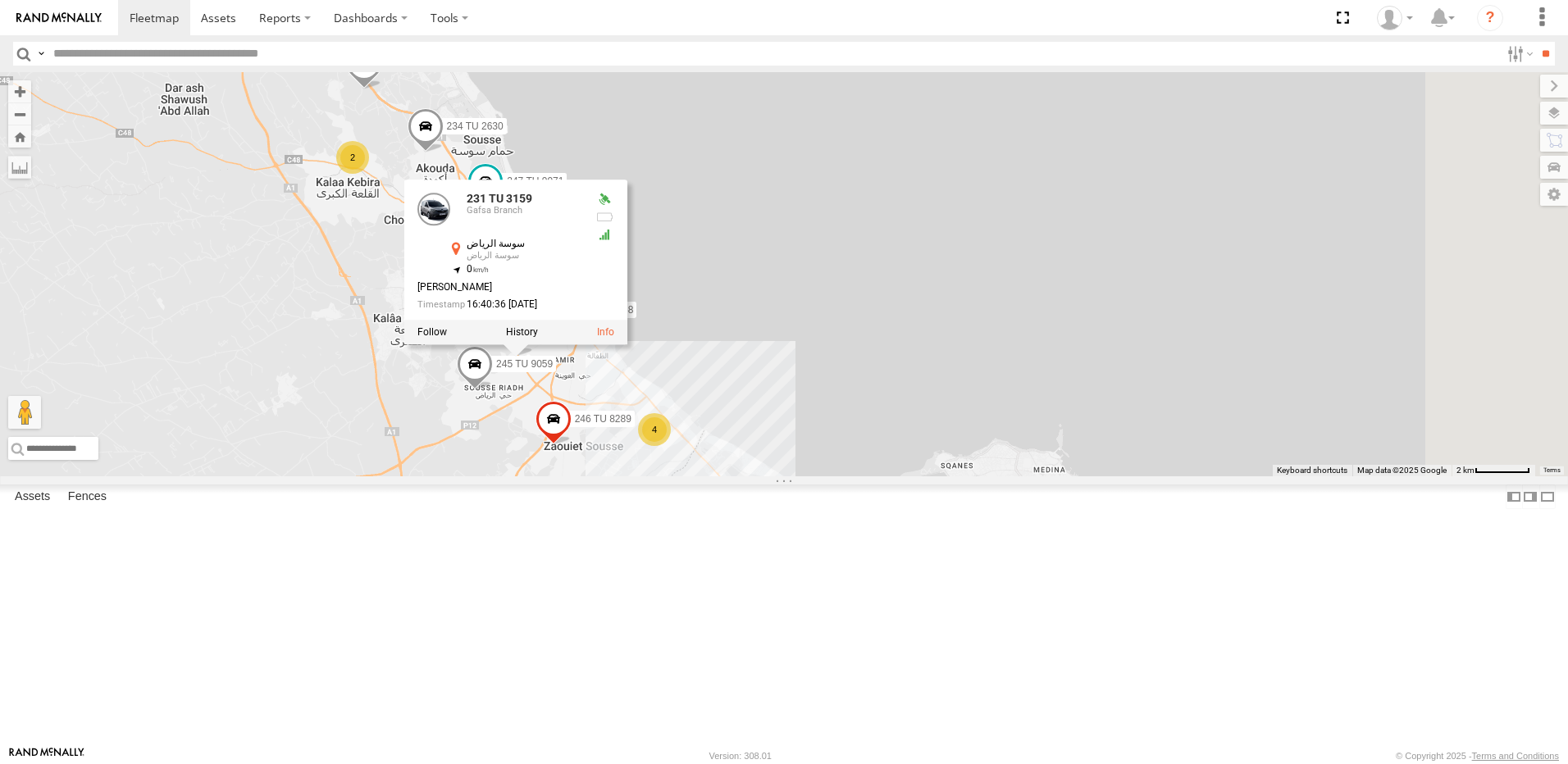
click at [509, 428] on div "241 TU 2029 246 TU 8284 245 TU 9066 246 TU 8285 240 TU 779 234 TU 2630 241 TU 2…" at bounding box center [784, 273] width 1568 height 404
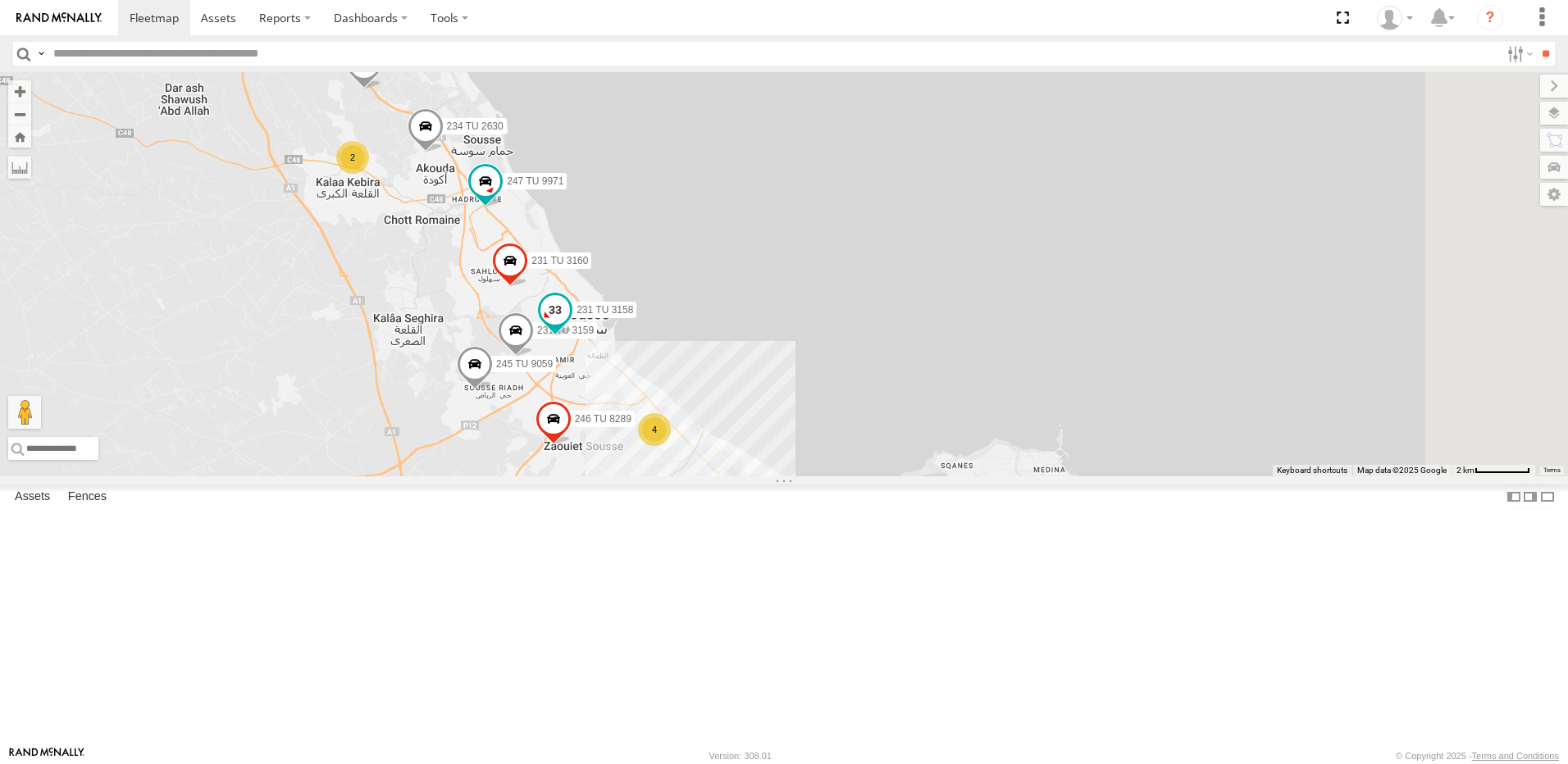
click at [570, 325] on span at bounding box center [556, 310] width 30 height 30
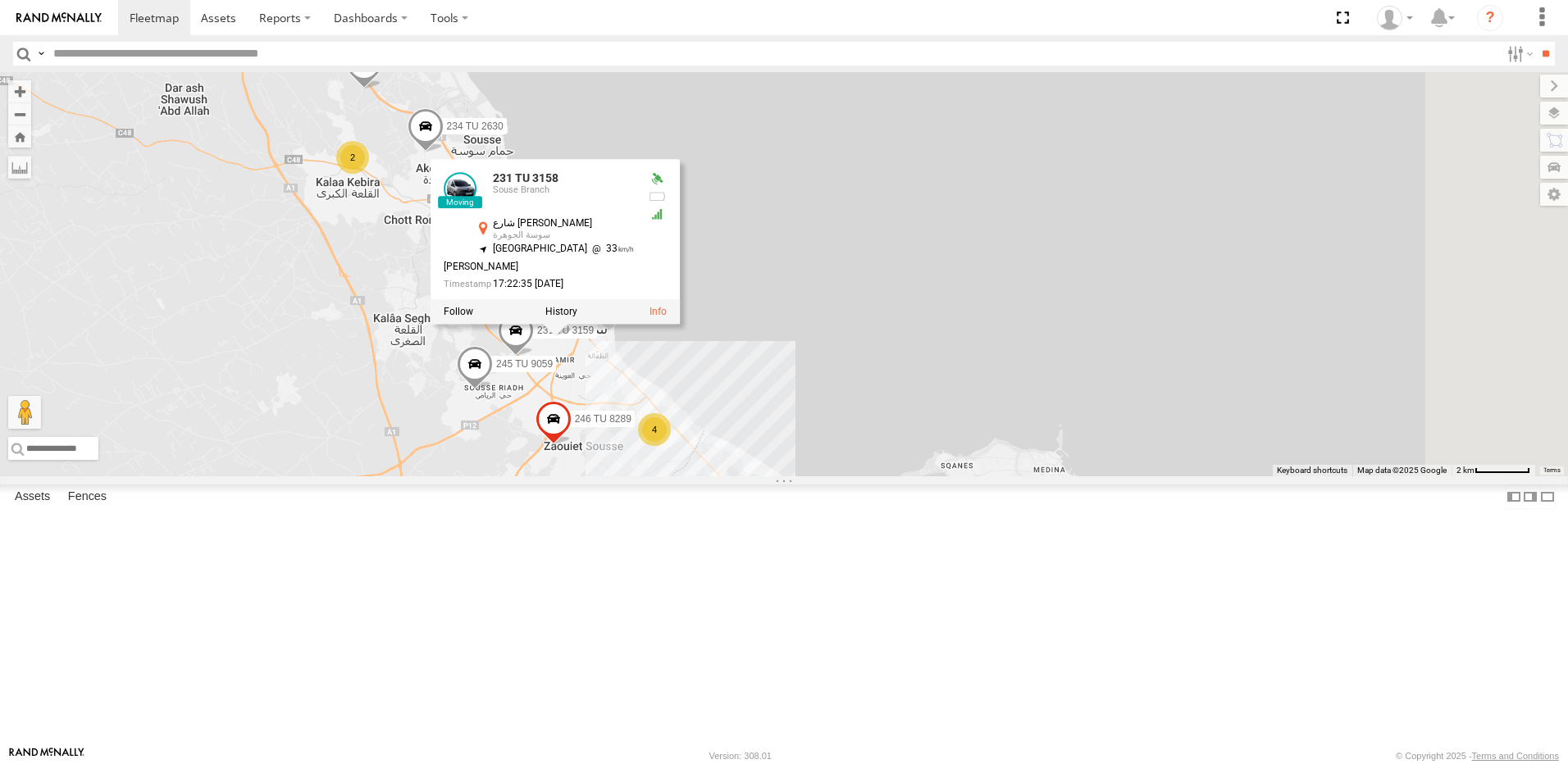
click at [605, 422] on div "241 TU 2029 246 TU 8284 245 TU 9066 246 TU 8285 240 TU 779 234 TU 2630 241 TU 2…" at bounding box center [784, 273] width 1568 height 404
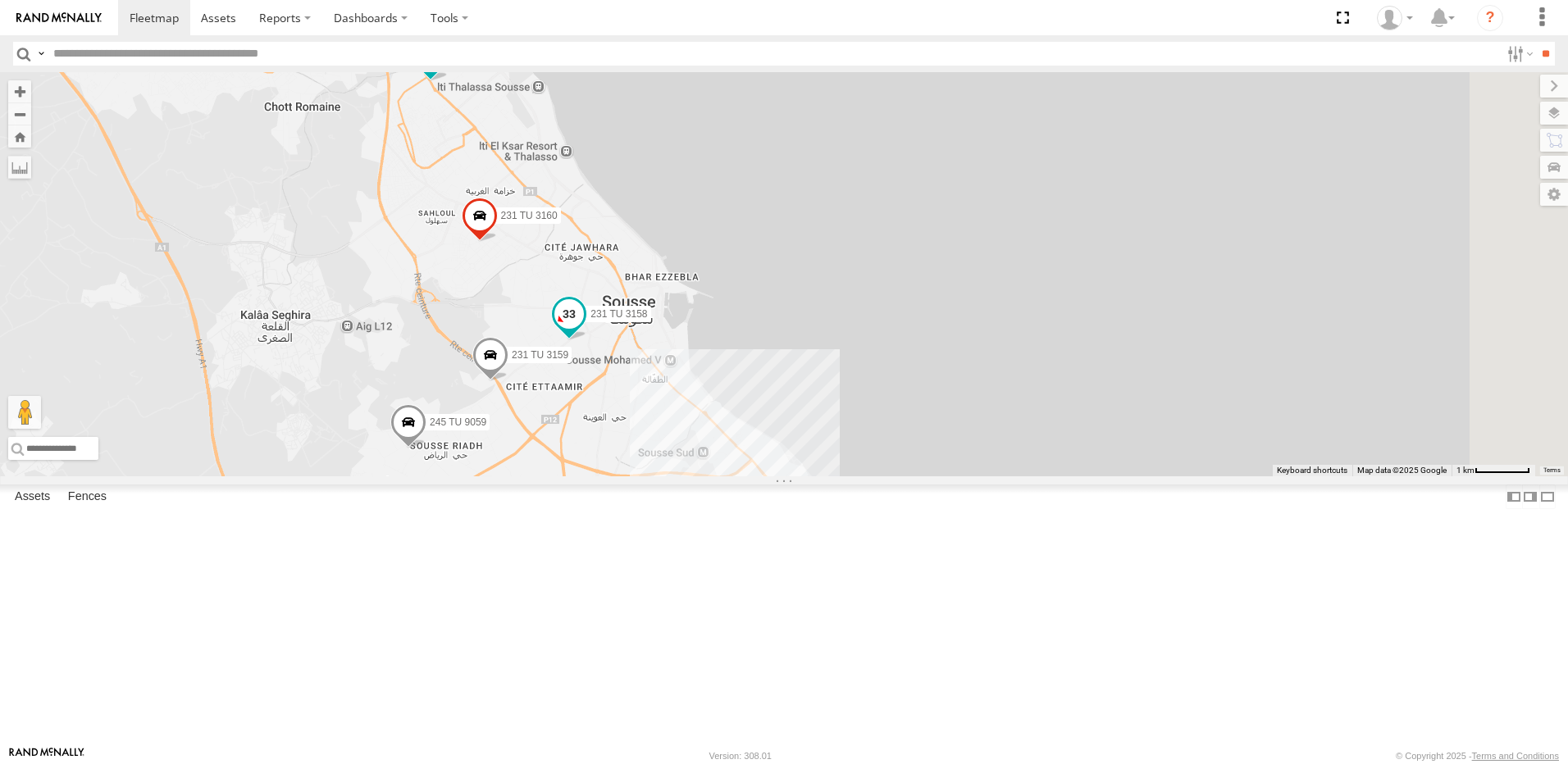
click at [584, 328] on span at bounding box center [570, 313] width 30 height 30
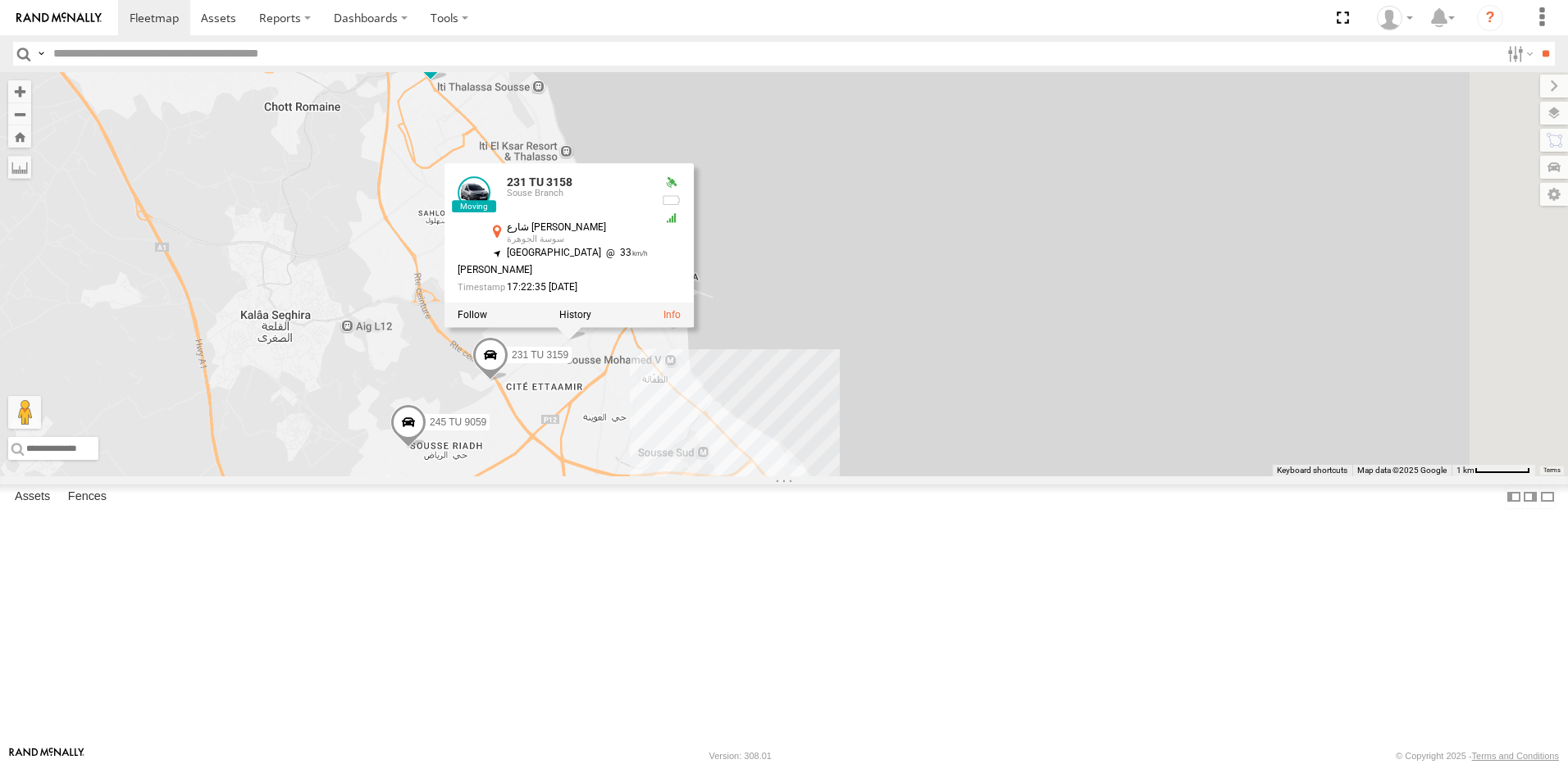
click at [586, 423] on div "241 TU 2029 246 TU 8284 245 TU 9066 246 TU 8285 240 TU 779 234 TU 2630 241 TU 2…" at bounding box center [784, 273] width 1568 height 404
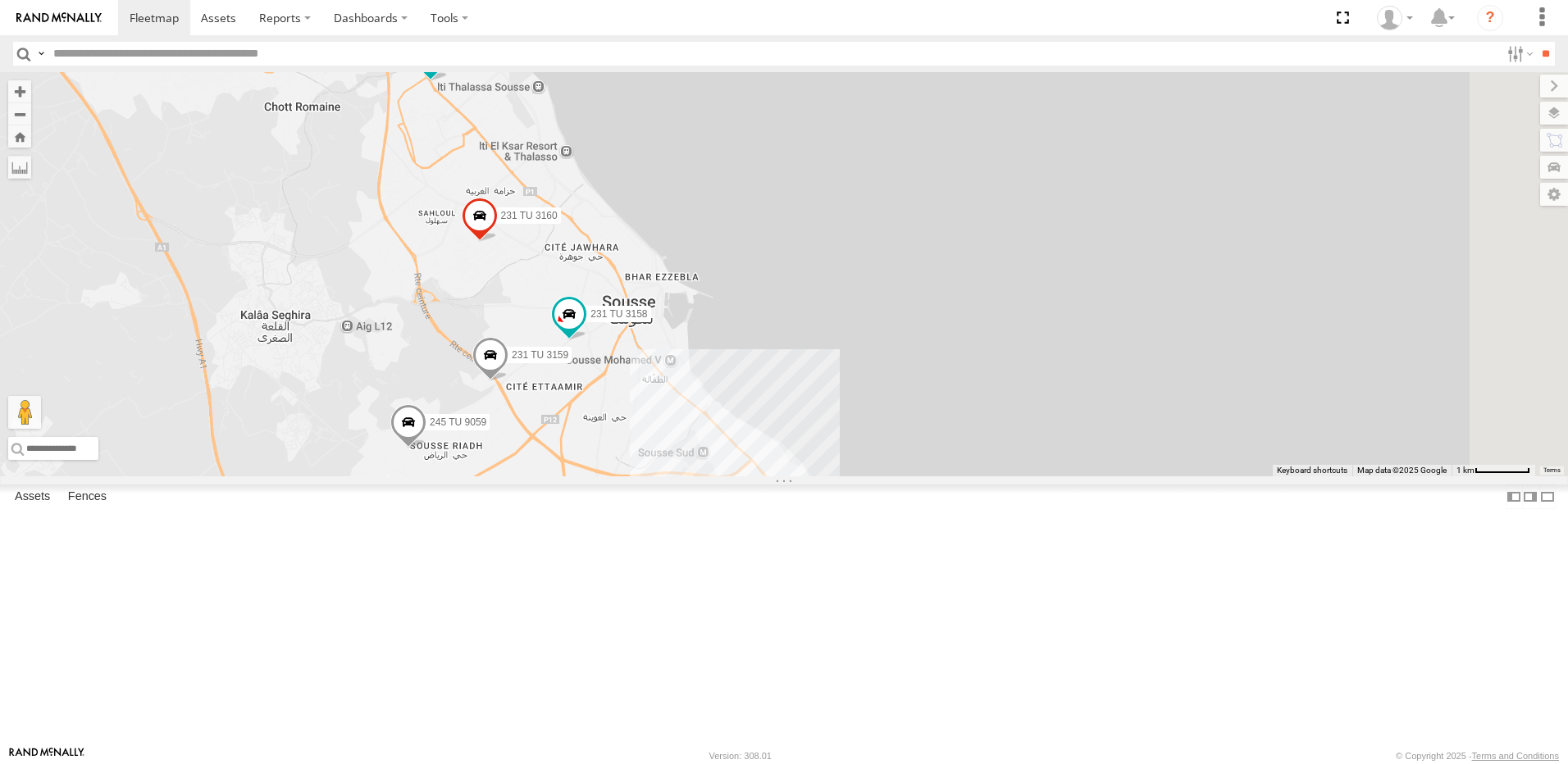
click at [509, 380] on span at bounding box center [490, 358] width 36 height 44
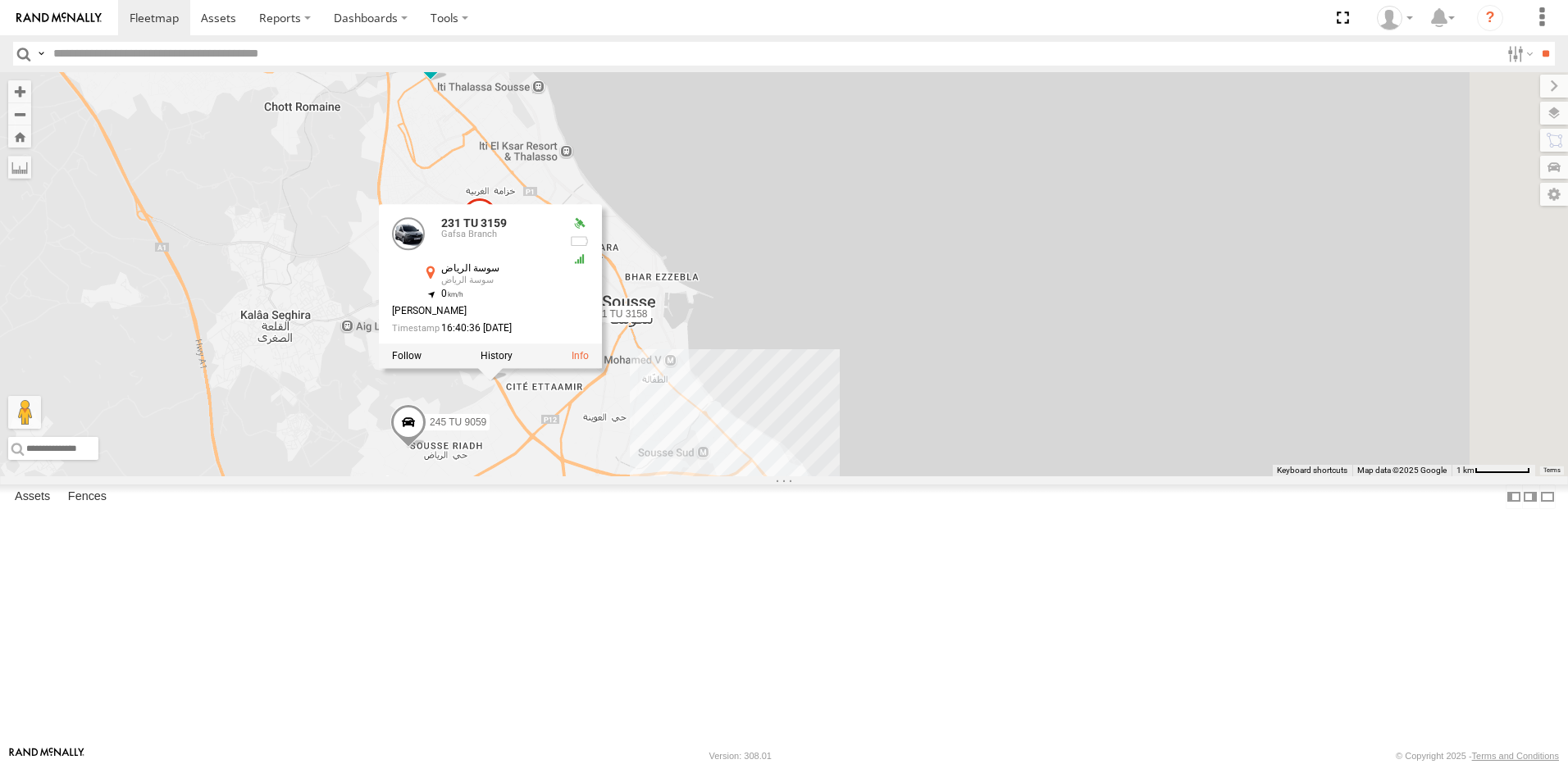
click at [500, 337] on div "241 TU 2029 246 TU 8284 245 TU 9066 246 TU 8285 240 TU 779 234 TU 2630 241 TU 2…" at bounding box center [784, 273] width 1568 height 404
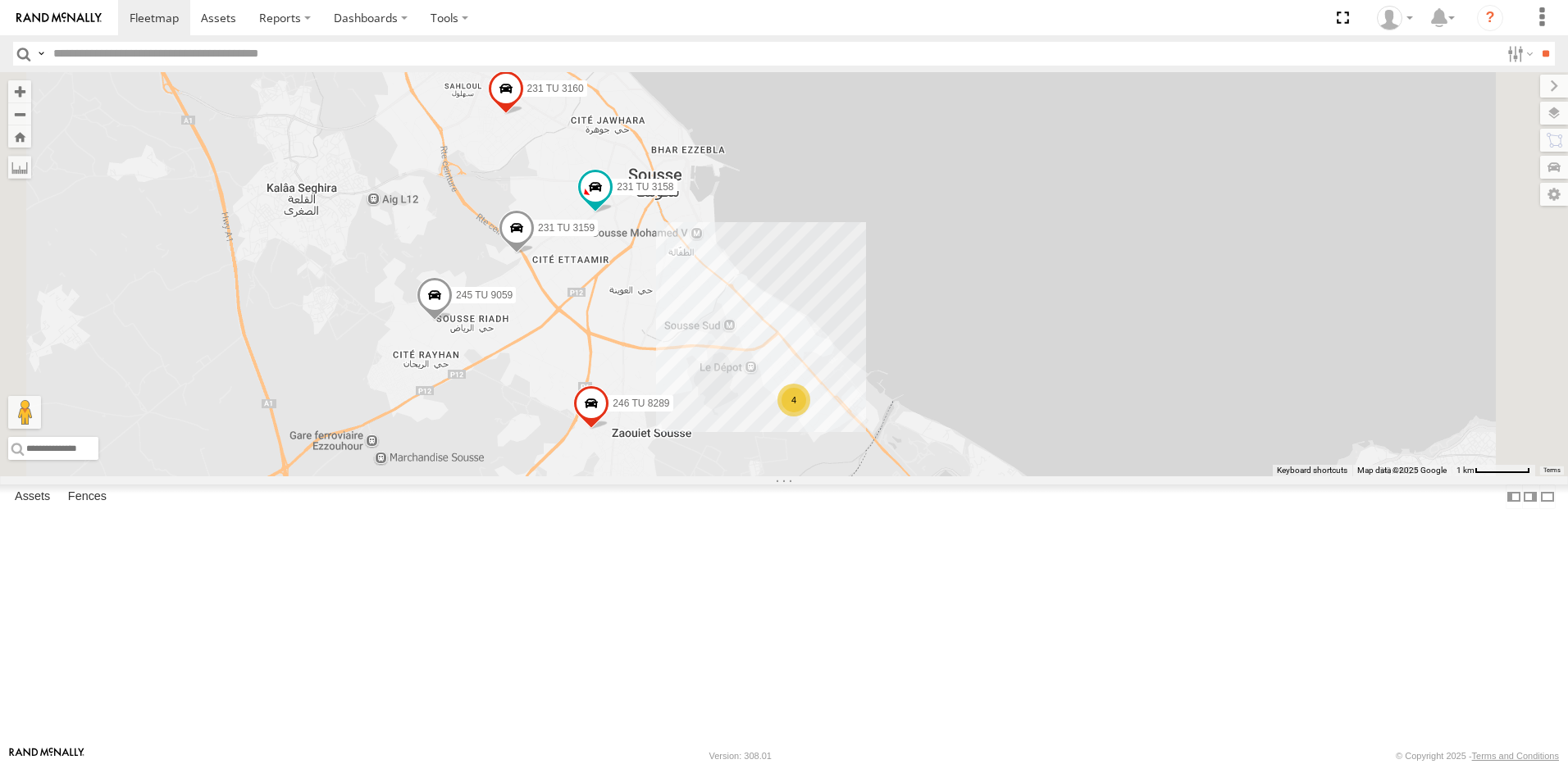
drag, startPoint x: 624, startPoint y: 640, endPoint x: 646, endPoint y: 435, distance: 206.2
click at [642, 440] on div "241 TU 2029 246 TU 8284 245 TU 9066 246 TU 8285 240 TU 779 234 TU 2630 241 TU 2…" at bounding box center [784, 273] width 1568 height 404
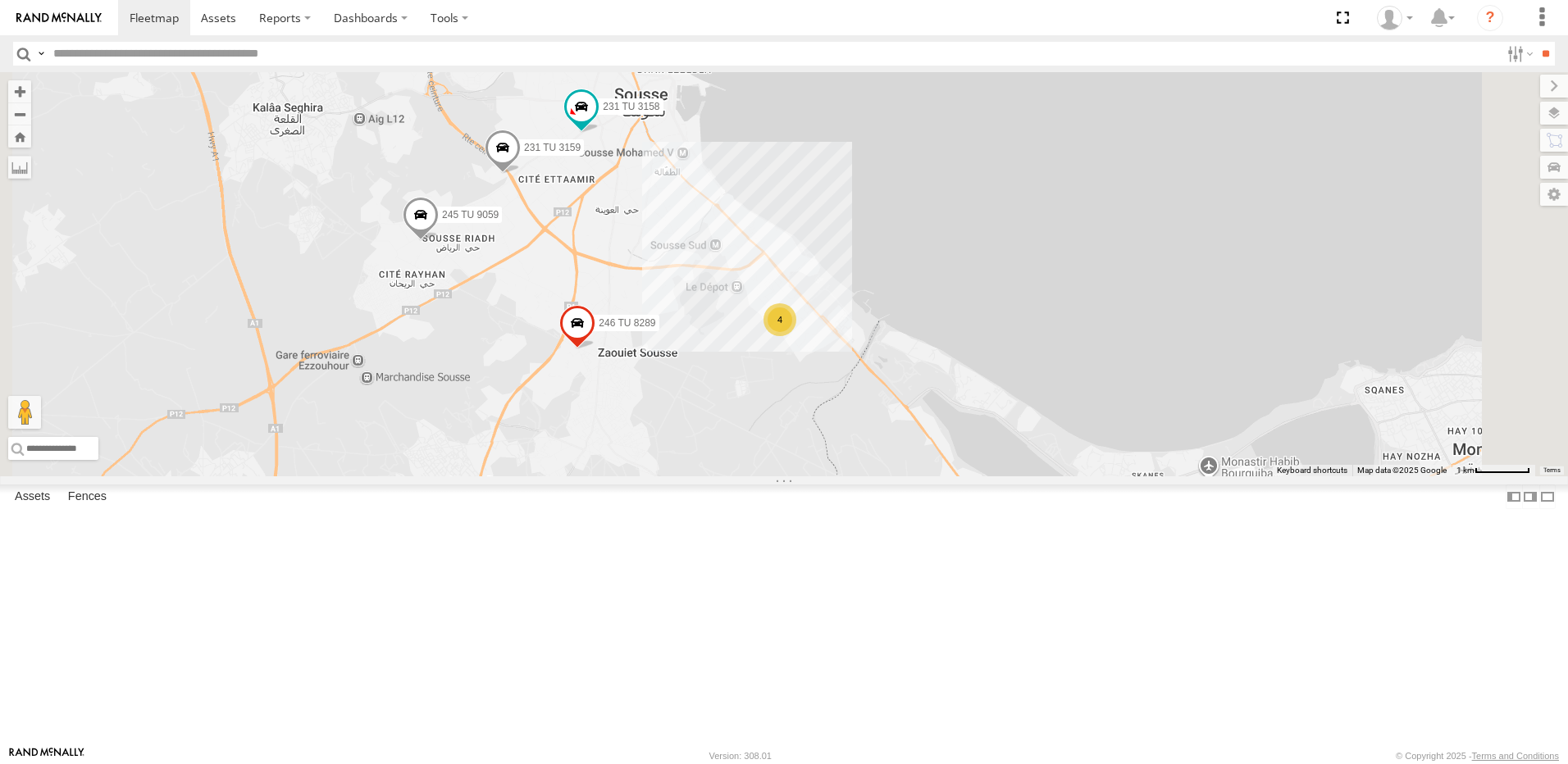
drag, startPoint x: 910, startPoint y: 458, endPoint x: 884, endPoint y: 392, distance: 70.9
click at [891, 403] on div "241 TU 2029 246 TU 8284 245 TU 9066 246 TU 8285 240 TU 779 234 TU 2630 241 TU 2…" at bounding box center [784, 273] width 1568 height 404
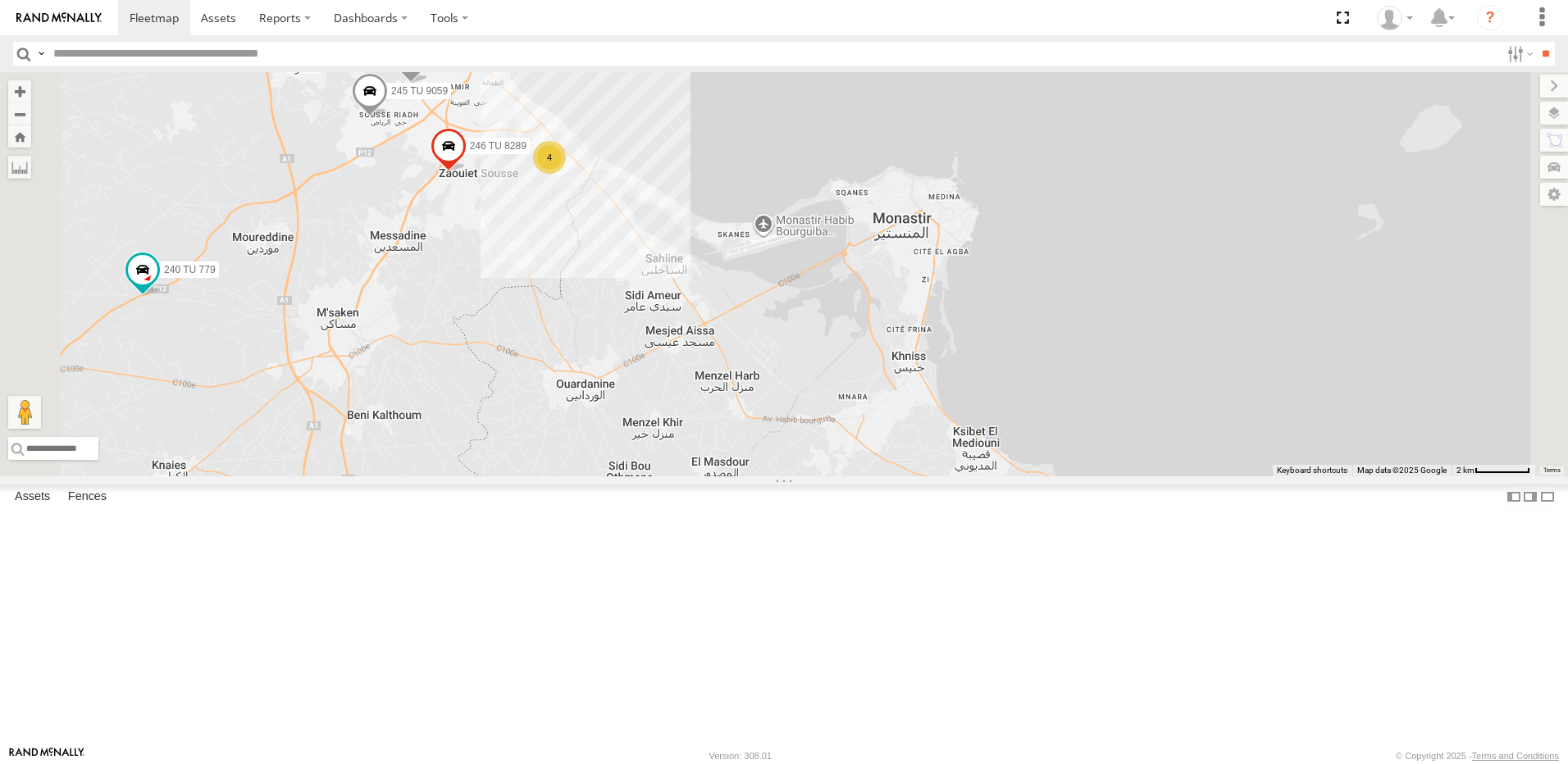
drag, startPoint x: 767, startPoint y: 474, endPoint x: 1030, endPoint y: 406, distance: 271.6
click at [1030, 407] on div "241 TU 2029 246 TU 8284 245 TU 9066 246 TU 8285 240 TU 779 234 TU 2630 241 TU 2…" at bounding box center [784, 273] width 1568 height 404
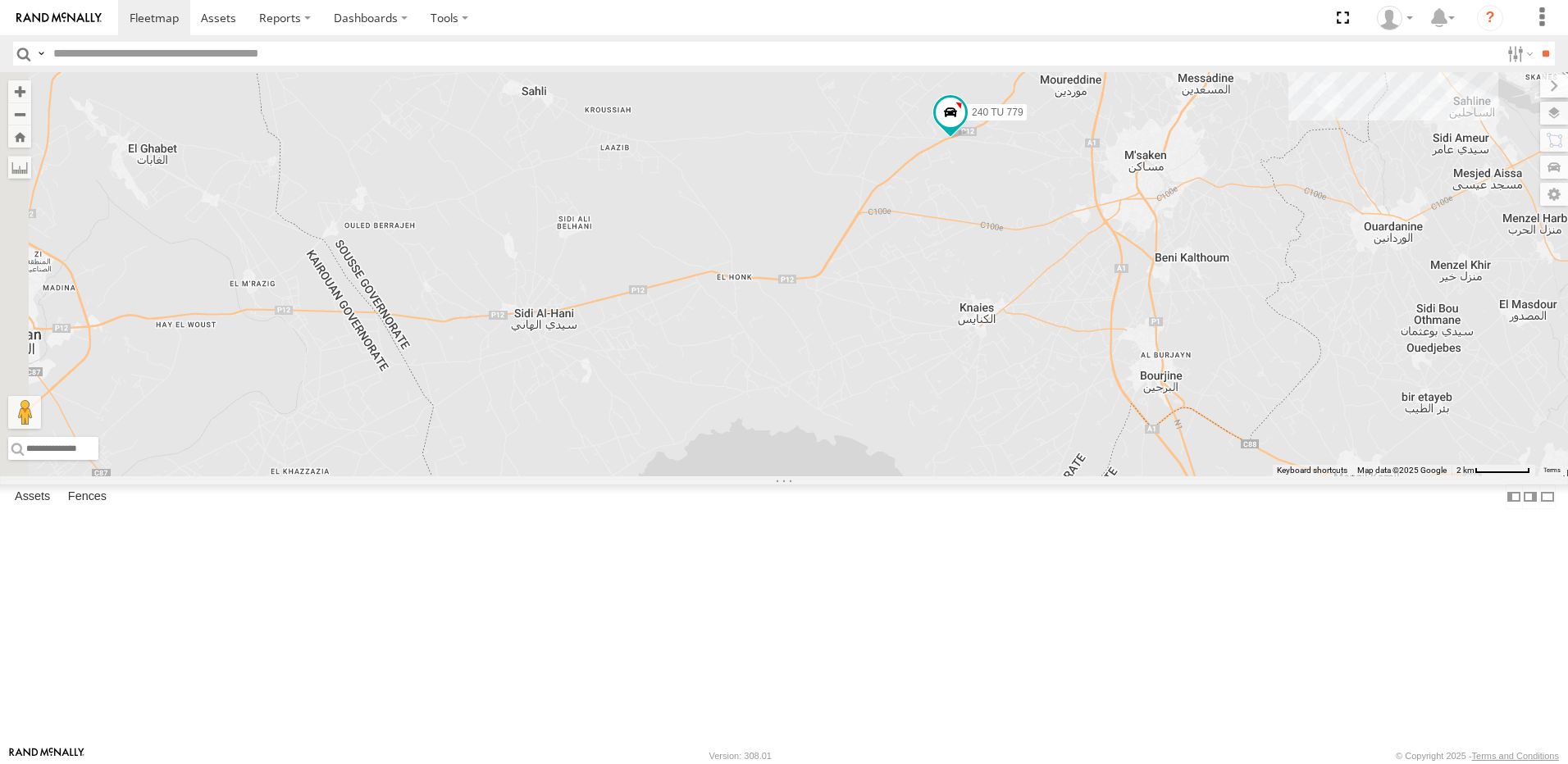
drag, startPoint x: 1026, startPoint y: 362, endPoint x: 894, endPoint y: 498, distance: 189.5
click at [894, 477] on div "241 TU 2029 246 TU 8284 245 TU 9066 246 TU 8285 240 TU 779 234 TU 2630 241 TU 2…" at bounding box center [784, 273] width 1568 height 404
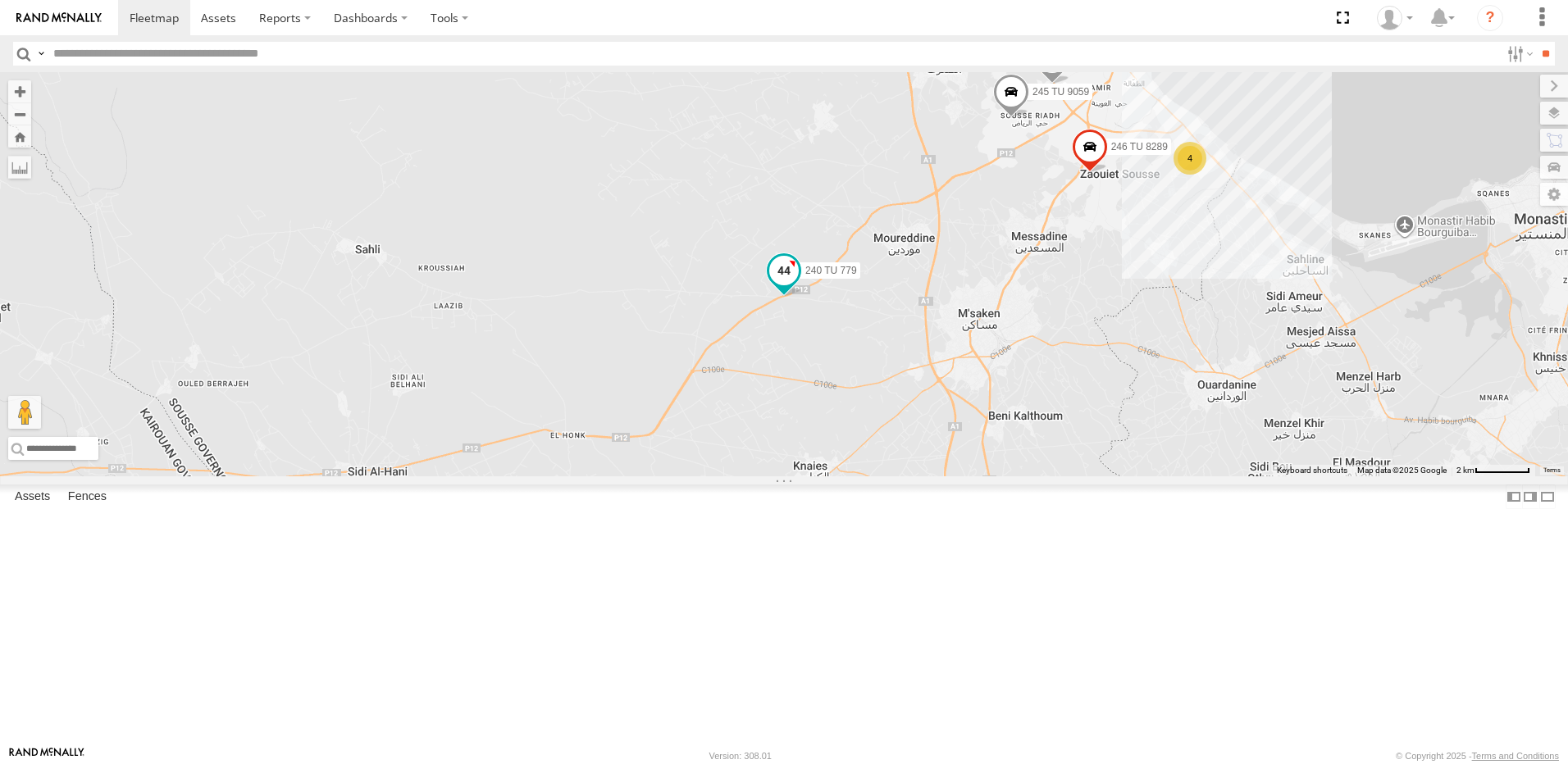
click at [799, 284] on span at bounding box center [784, 270] width 30 height 30
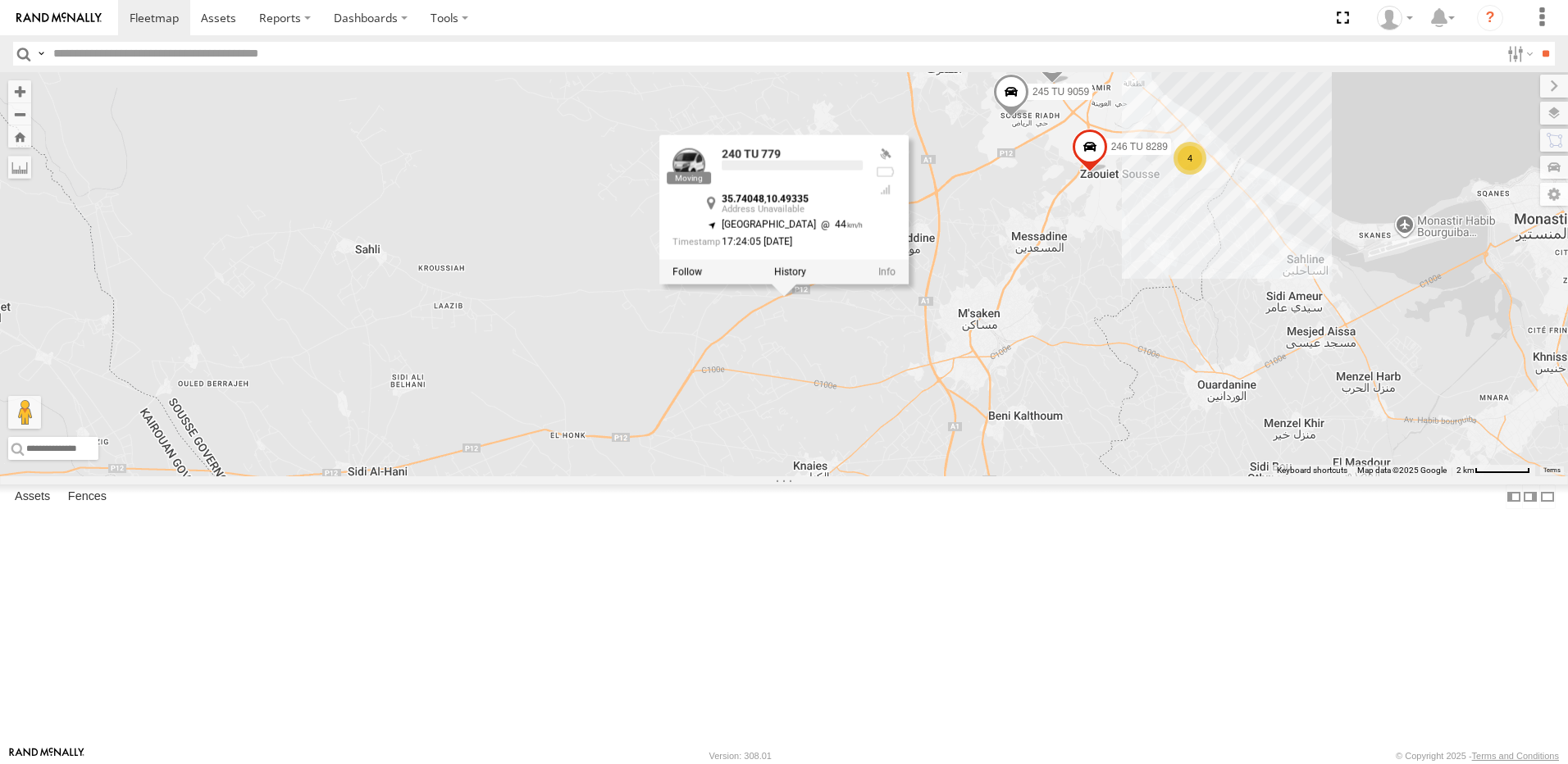
click at [1163, 477] on div "241 TU 2029 246 TU 8284 245 TU 9066 246 TU 8285 240 TU 779 234 TU 2630 241 TU 2…" at bounding box center [784, 273] width 1568 height 404
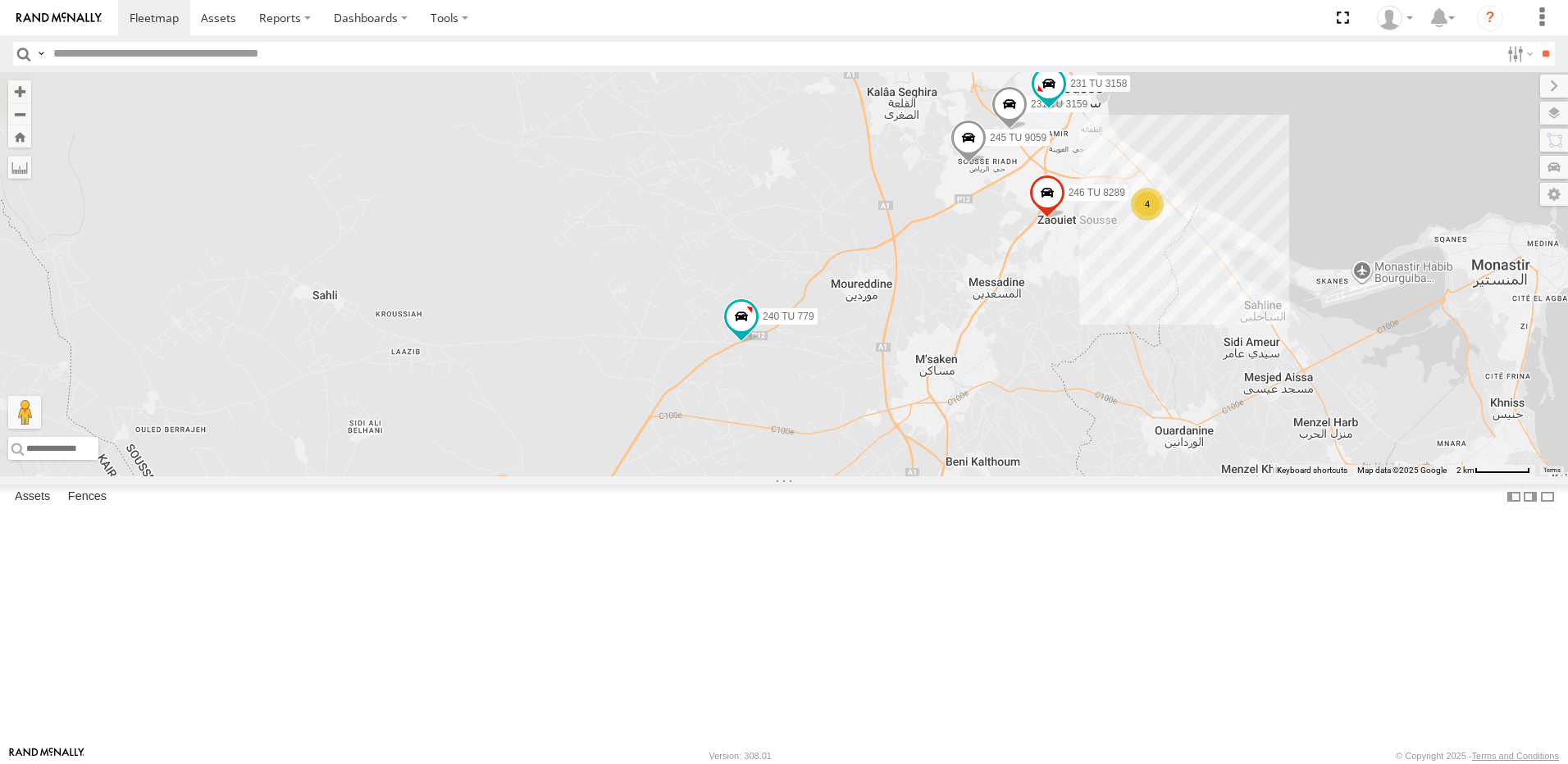
drag, startPoint x: 1156, startPoint y: 491, endPoint x: 910, endPoint y: 591, distance: 265.5
click at [910, 477] on div "241 TU 2029 246 TU 8284 245 TU 9066 246 TU 8285 240 TU 779 234 TU 2630 241 TU 2…" at bounding box center [784, 273] width 1568 height 404
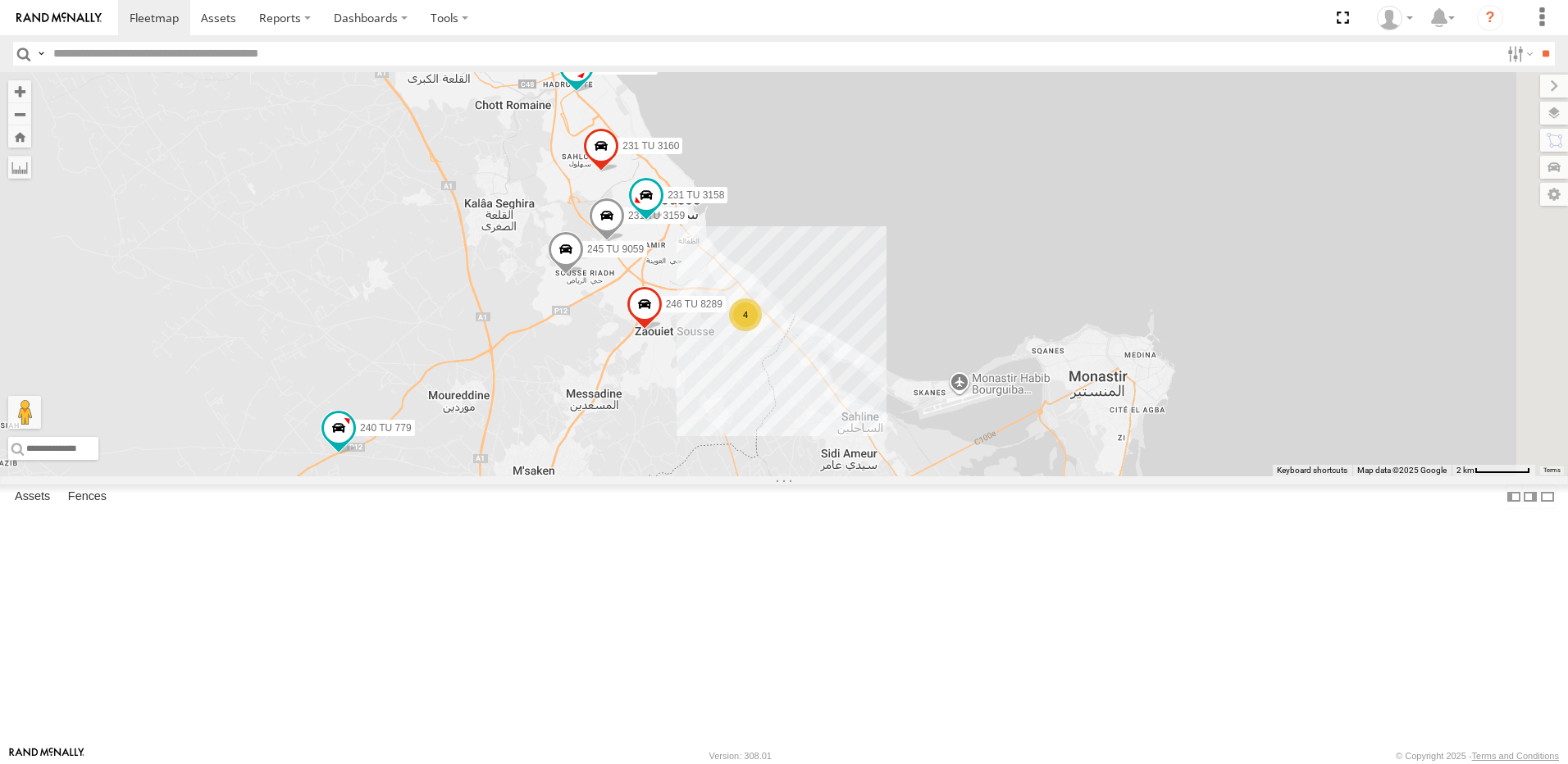
click at [762, 331] on div "4" at bounding box center [745, 314] width 33 height 33
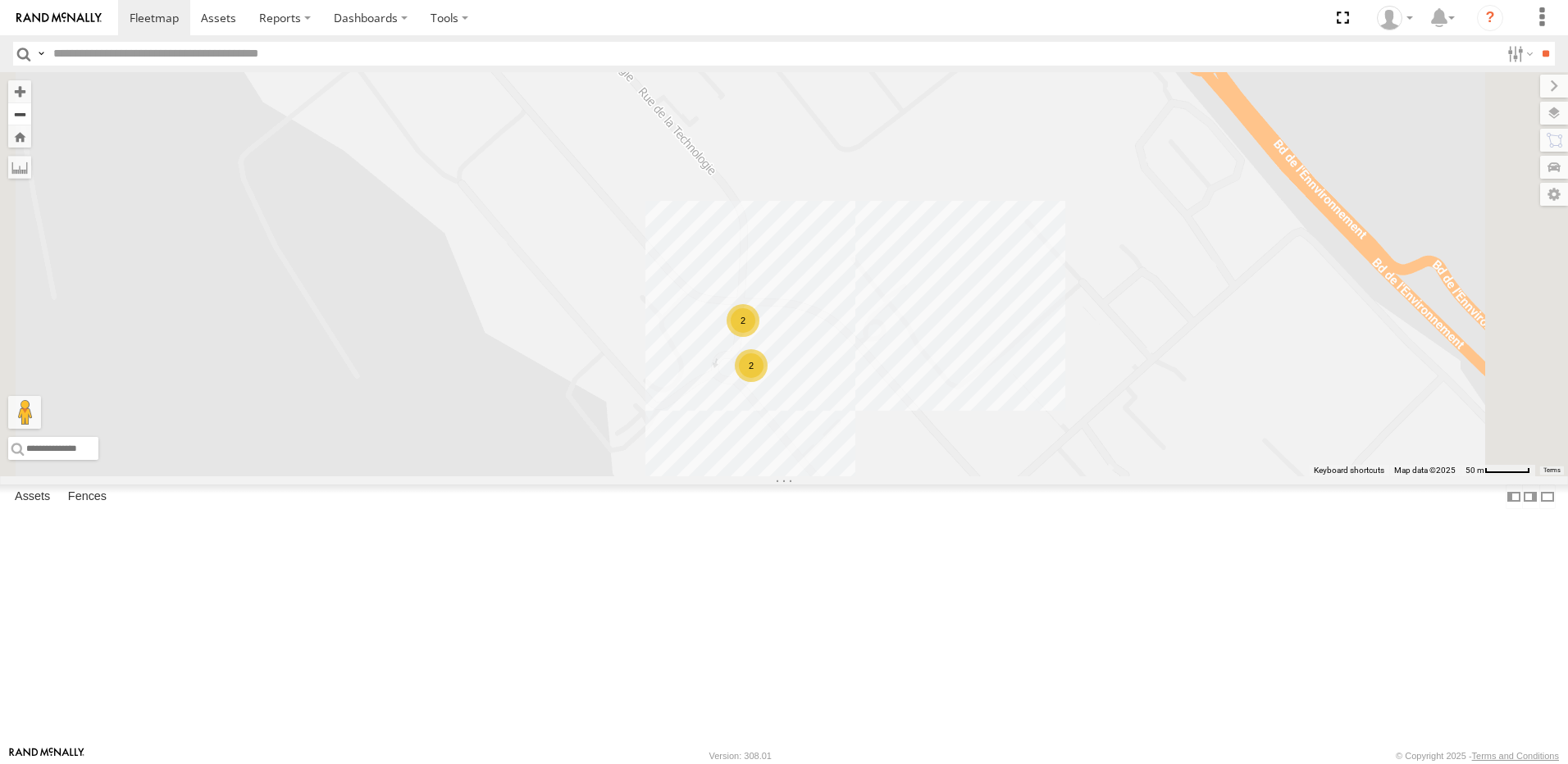
click at [31, 122] on button "Zoom out" at bounding box center [19, 114] width 23 height 23
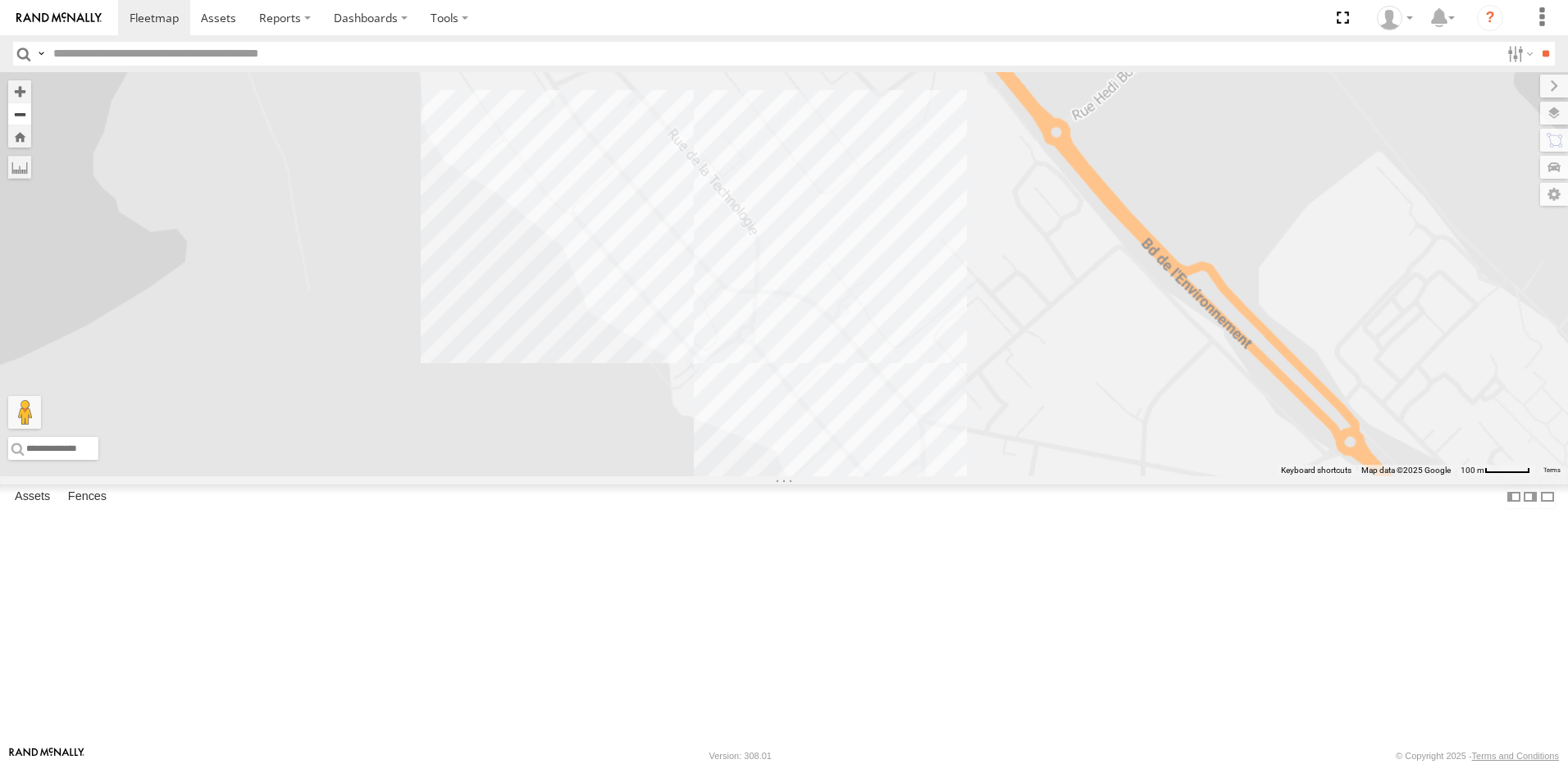
click at [31, 122] on button "Zoom out" at bounding box center [19, 114] width 23 height 23
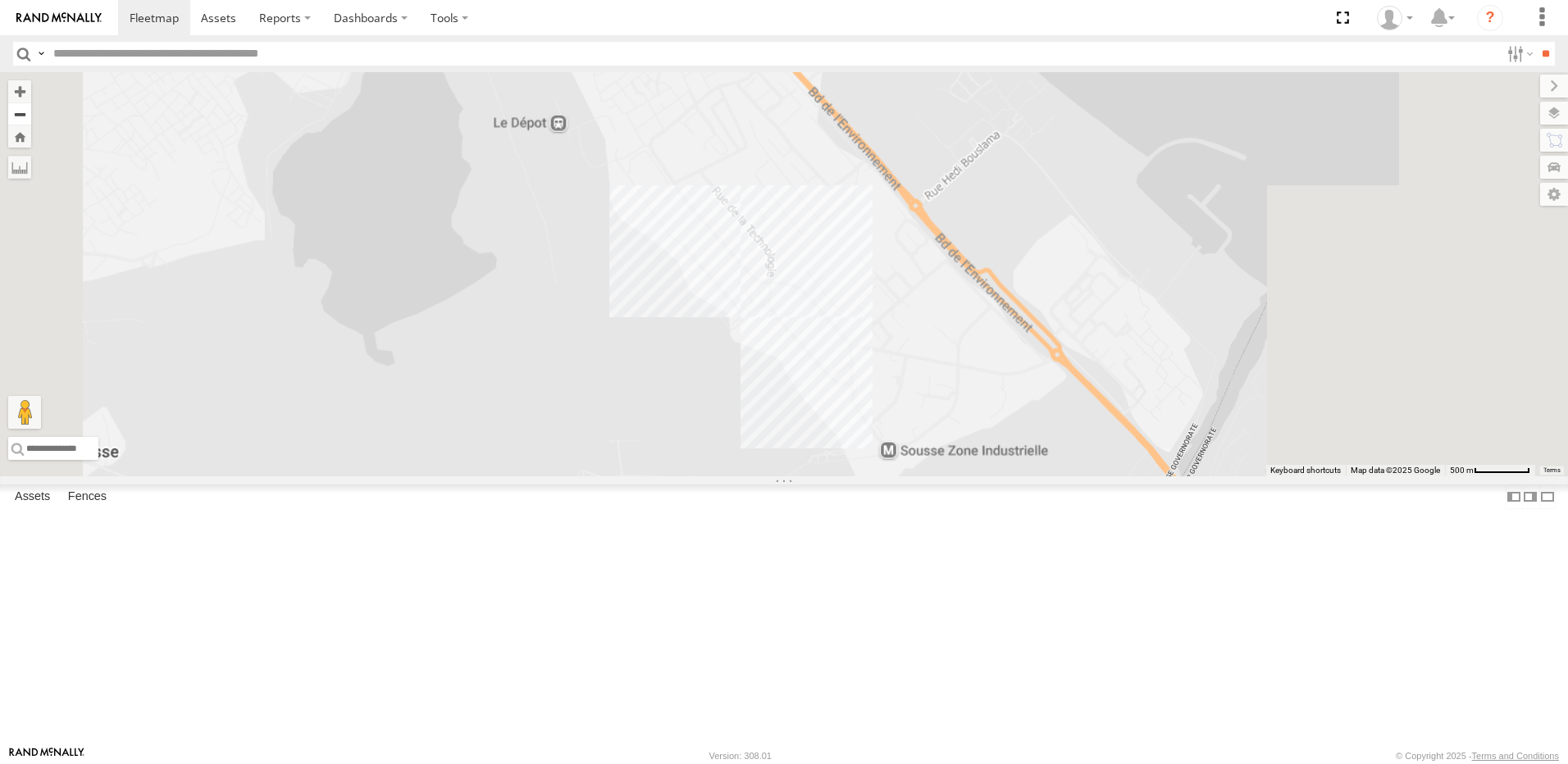
click at [31, 122] on button "Zoom out" at bounding box center [19, 114] width 23 height 23
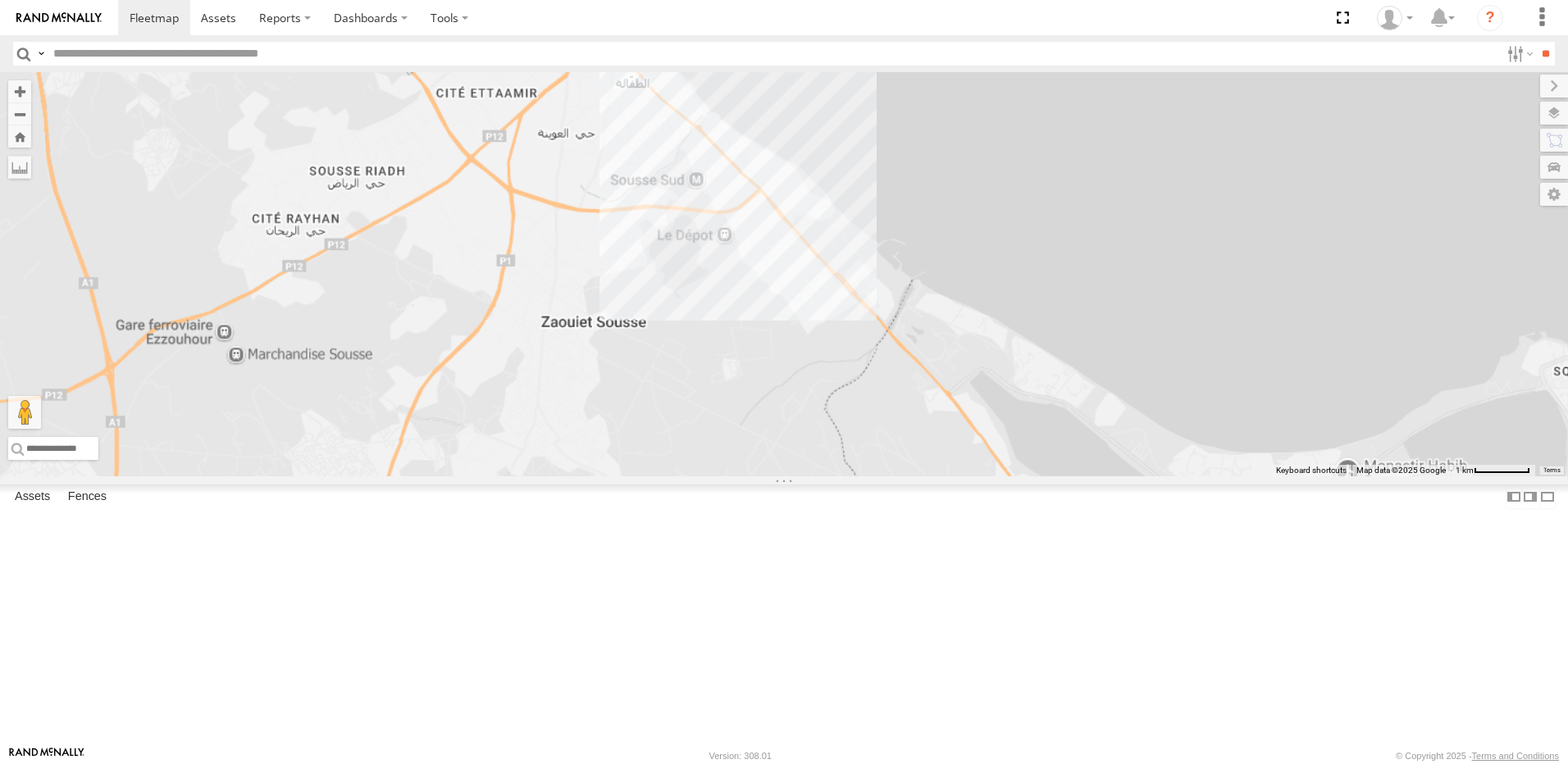
drag, startPoint x: 723, startPoint y: 484, endPoint x: 749, endPoint y: 461, distance: 34.7
click at [749, 462] on div at bounding box center [784, 273] width 1568 height 404
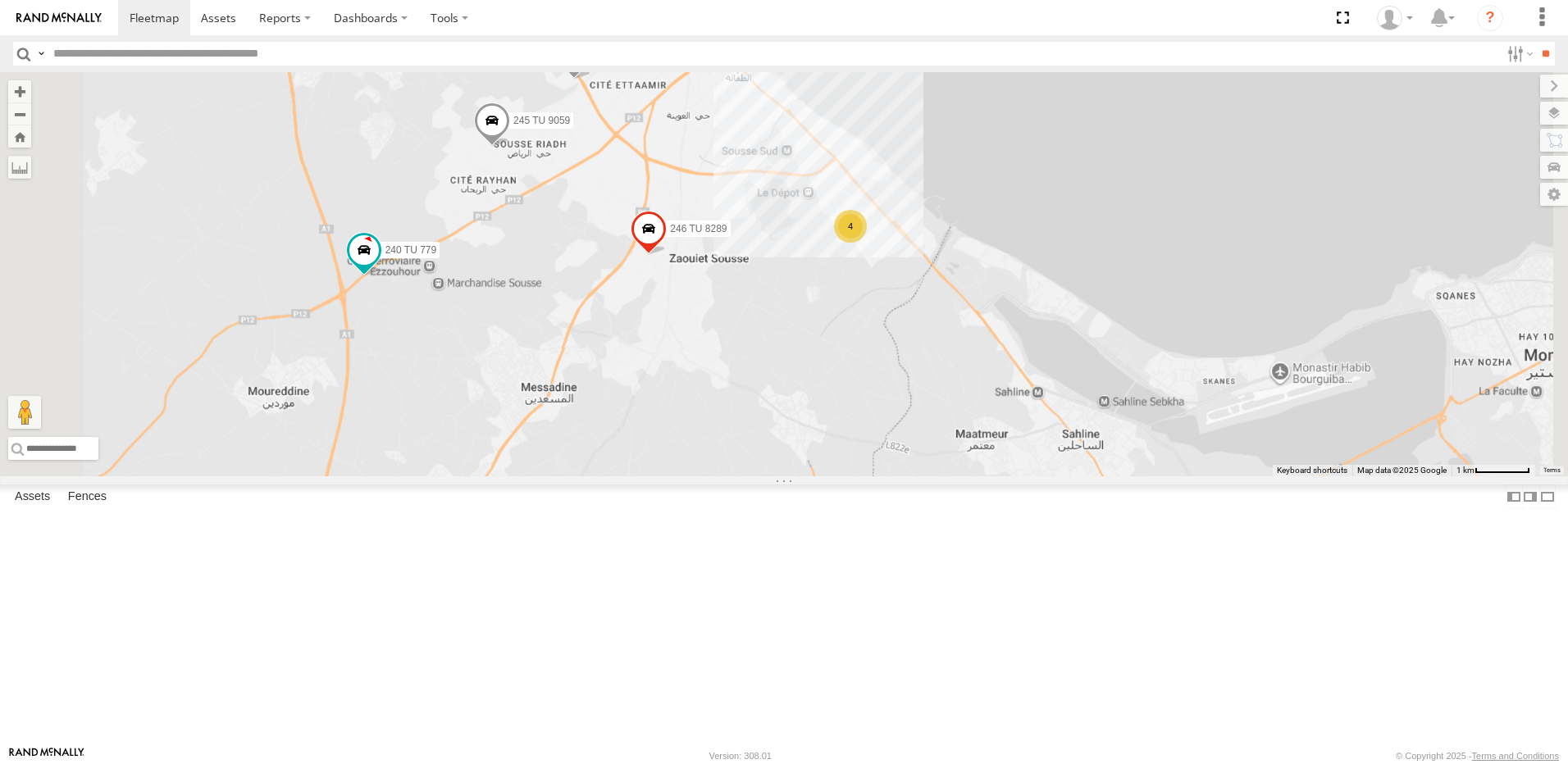
click at [510, 146] on span at bounding box center [492, 124] width 36 height 44
click at [743, 393] on div "4 231 TU 3159 231 TU 3160 240 TU 779 231 TU 3158 246 TU 8289 245 TU 9059 245 TU…" at bounding box center [784, 273] width 1568 height 404
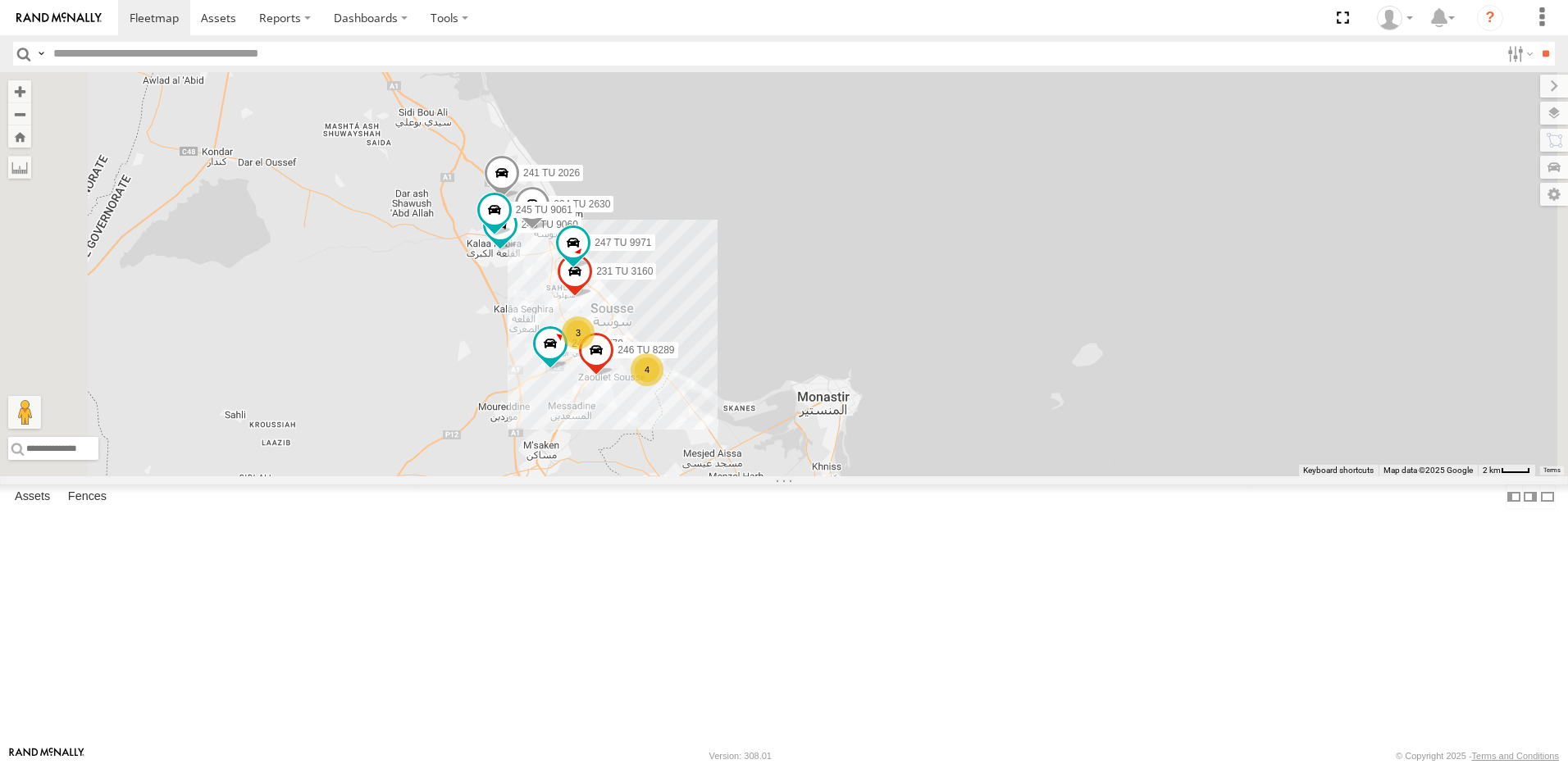
drag, startPoint x: 689, startPoint y: 195, endPoint x: 687, endPoint y: 426, distance: 231.0
click at [687, 426] on div "231 TU 3160 240 TU 779 246 TU 8289 245 TU 9060 247 TU 9971 4 3 234 TU 2630 241 …" at bounding box center [784, 273] width 1568 height 404
